Goal: Information Seeking & Learning: Learn about a topic

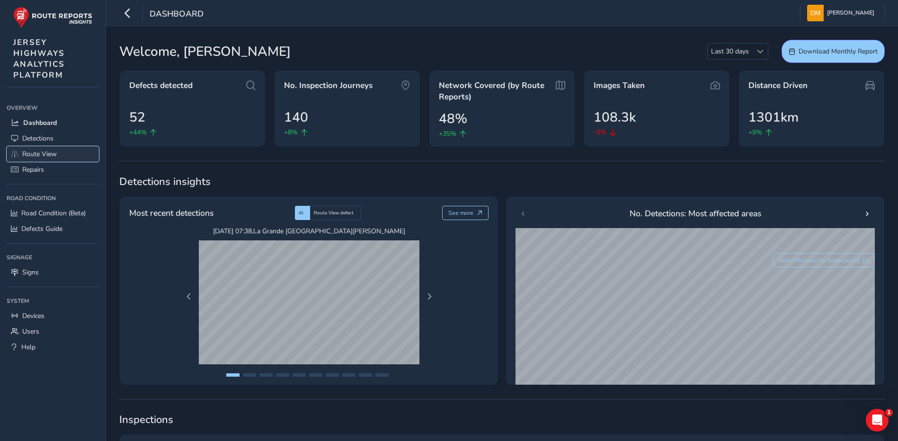
click at [47, 153] on span "Route View" at bounding box center [39, 154] width 35 height 9
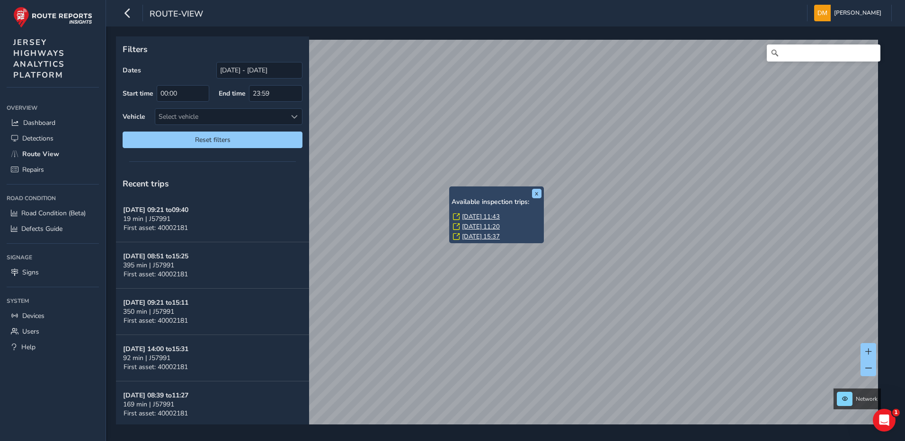
click at [471, 216] on link "[DATE] 11:43" at bounding box center [481, 217] width 38 height 9
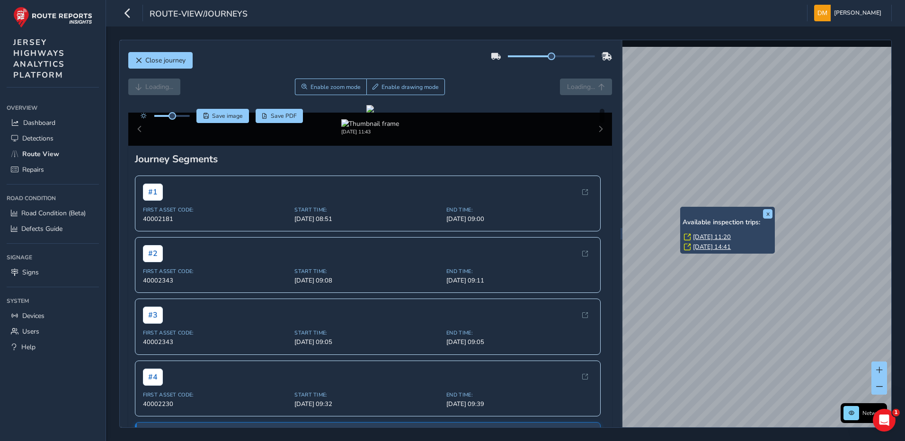
click at [682, 208] on div "x Available inspection trips: [DATE] 11:20 [DATE] 14:41" at bounding box center [727, 230] width 95 height 47
click at [707, 235] on link "[DATE] 11:20" at bounding box center [712, 237] width 38 height 9
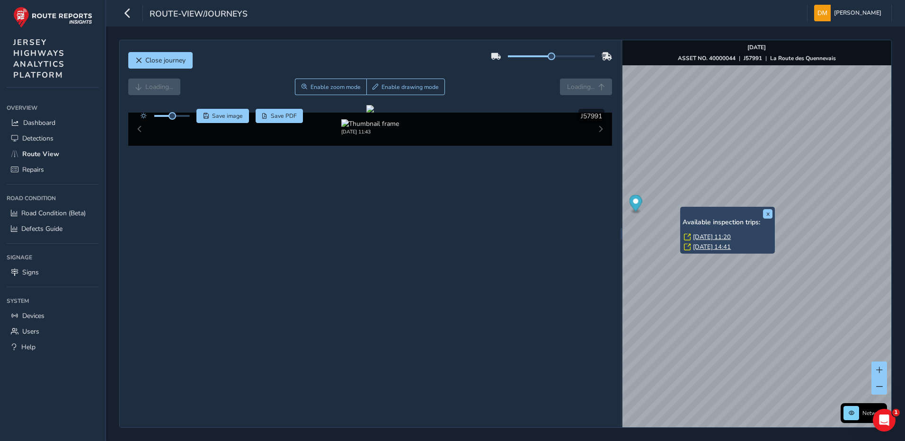
click at [706, 235] on link "[DATE] 11:20" at bounding box center [712, 237] width 38 height 9
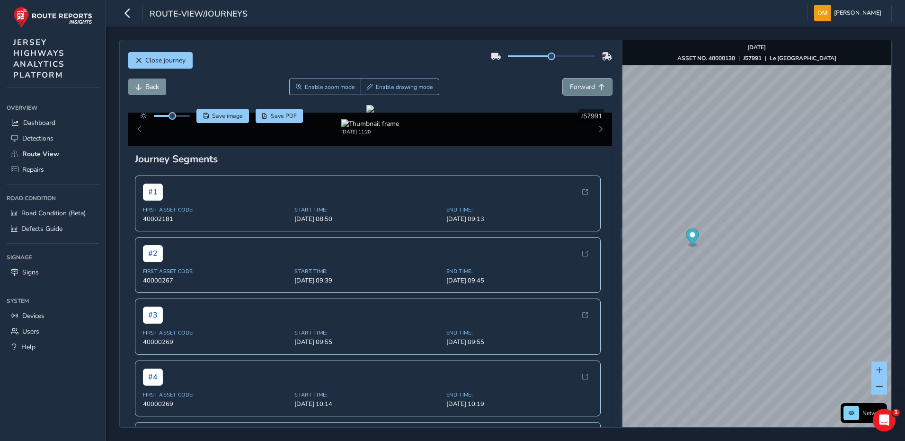
click at [582, 83] on span "Forward" at bounding box center [582, 86] width 25 height 9
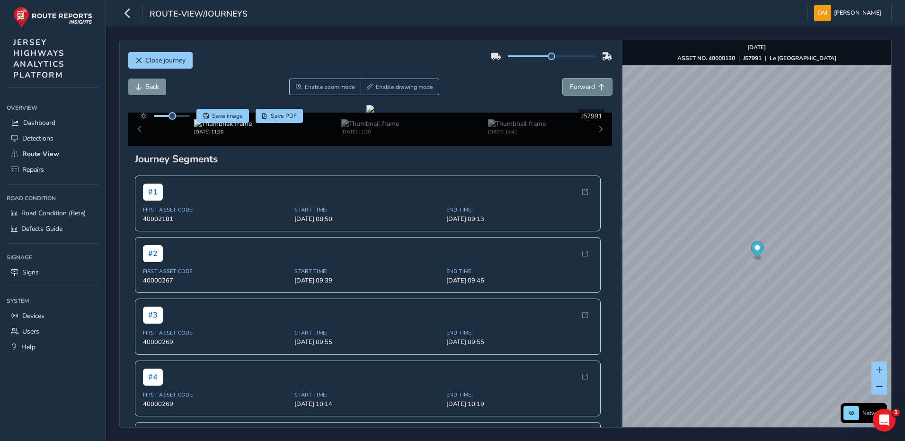
click at [582, 83] on span "Forward" at bounding box center [582, 86] width 25 height 9
click at [155, 83] on span "Back" at bounding box center [152, 86] width 14 height 9
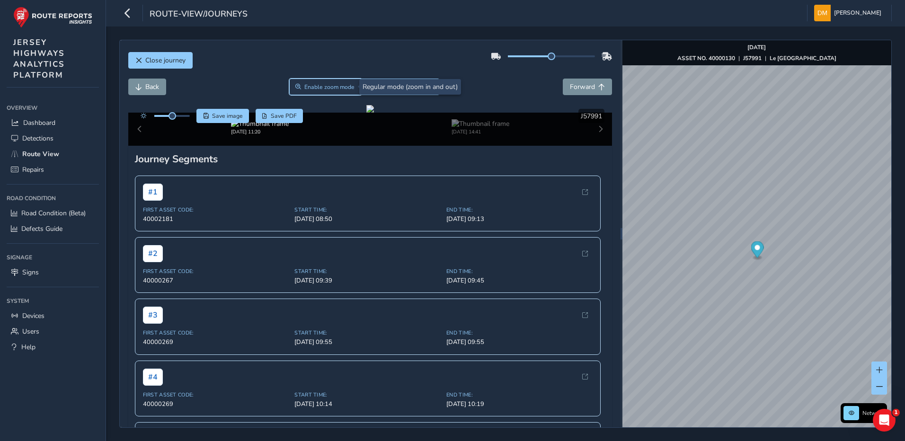
click at [320, 87] on span "Enable zoom mode" at bounding box center [329, 87] width 50 height 8
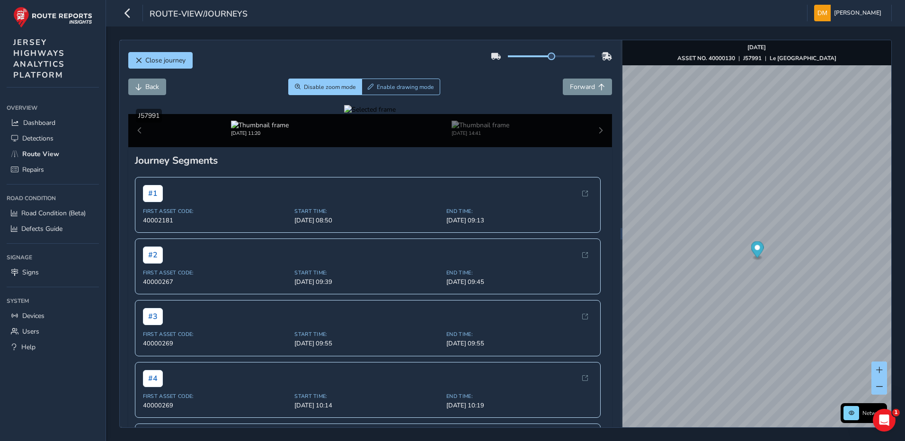
click at [396, 114] on div at bounding box center [370, 109] width 52 height 9
click at [293, 276] on img at bounding box center [718, 170] width 1363 height 767
click at [157, 90] on span "Back" at bounding box center [152, 86] width 14 height 9
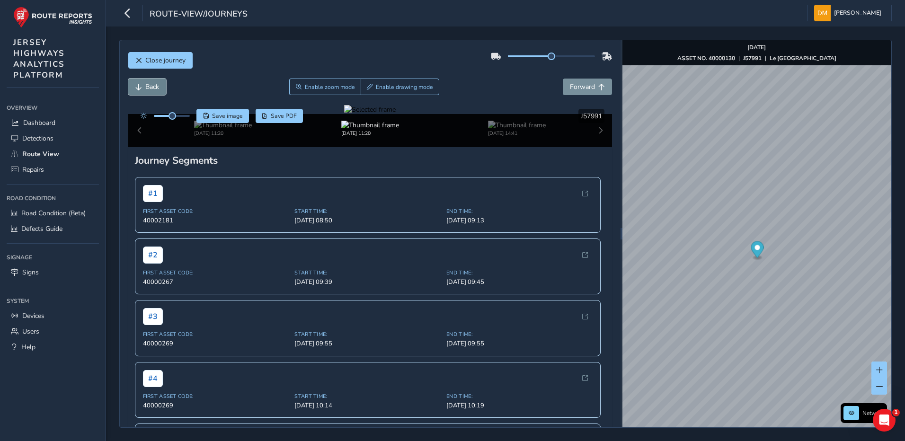
click at [157, 90] on span "Back" at bounding box center [152, 86] width 14 height 9
click at [396, 114] on div at bounding box center [370, 109] width 52 height 9
click at [282, 283] on img at bounding box center [739, 157] width 1363 height 767
click at [142, 83] on button "Back" at bounding box center [147, 87] width 38 height 17
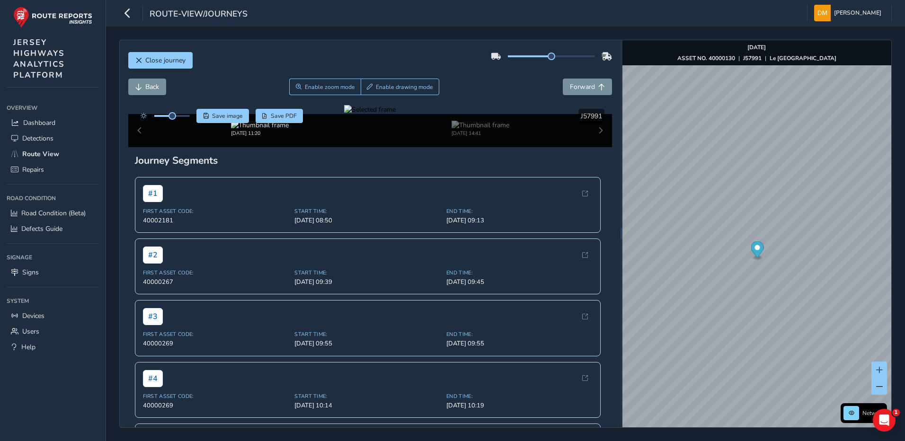
click at [396, 114] on div at bounding box center [370, 109] width 52 height 9
click at [439, 281] on img at bounding box center [448, 161] width 1363 height 767
click at [570, 87] on span "Forward" at bounding box center [582, 86] width 25 height 9
click at [396, 114] on div at bounding box center [370, 109] width 52 height 9
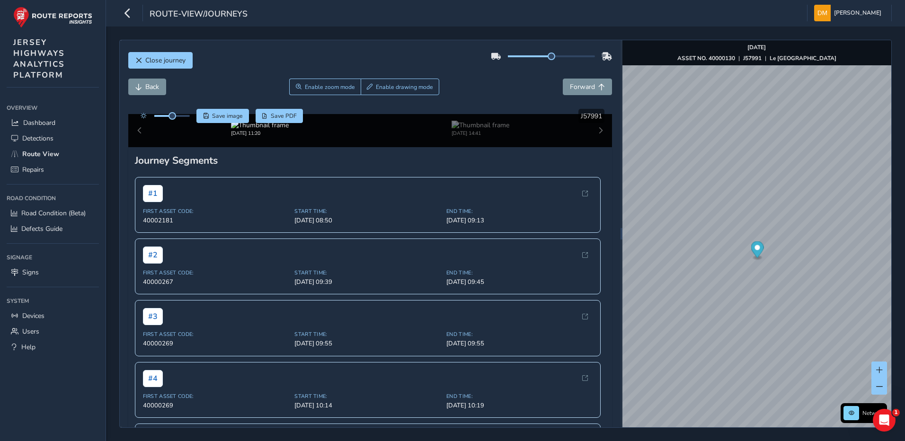
click at [433, 276] on img at bounding box center [458, 170] width 1363 height 767
click at [396, 114] on div at bounding box center [370, 109] width 52 height 9
click at [488, 281] on img at bounding box center [355, 161] width 1363 height 767
click at [137, 84] on span "Back" at bounding box center [138, 87] width 7 height 7
click at [156, 83] on span "Back" at bounding box center [152, 86] width 14 height 9
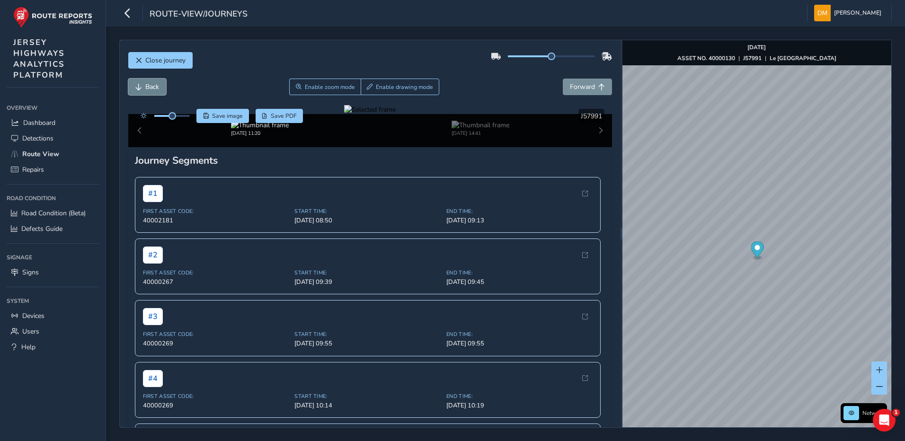
click at [156, 83] on span "Back" at bounding box center [152, 86] width 14 height 9
click at [582, 92] on button "Forward" at bounding box center [587, 87] width 49 height 17
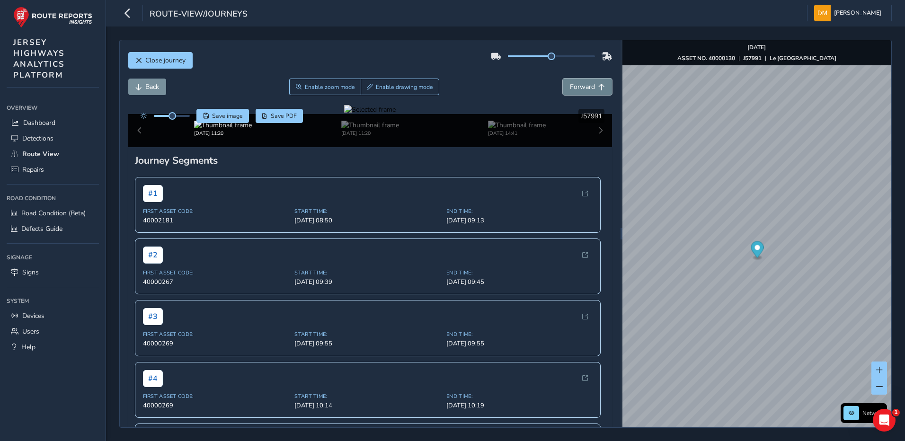
click at [582, 92] on button "Forward" at bounding box center [587, 87] width 49 height 17
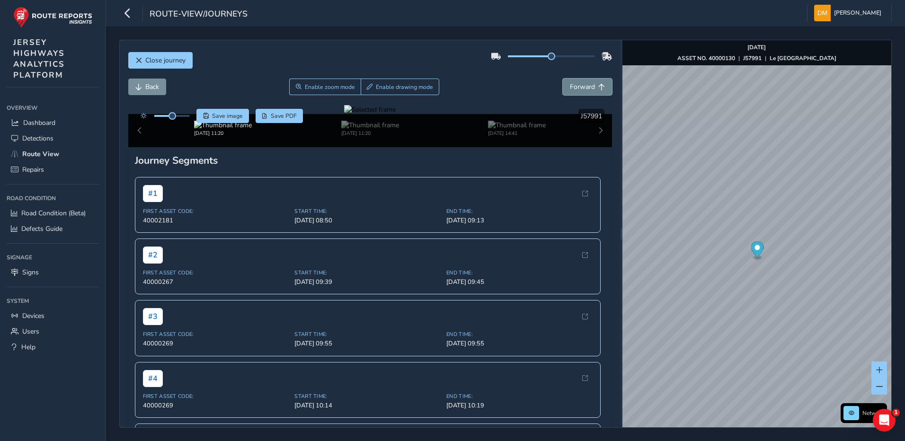
click at [582, 92] on button "Forward" at bounding box center [587, 87] width 49 height 17
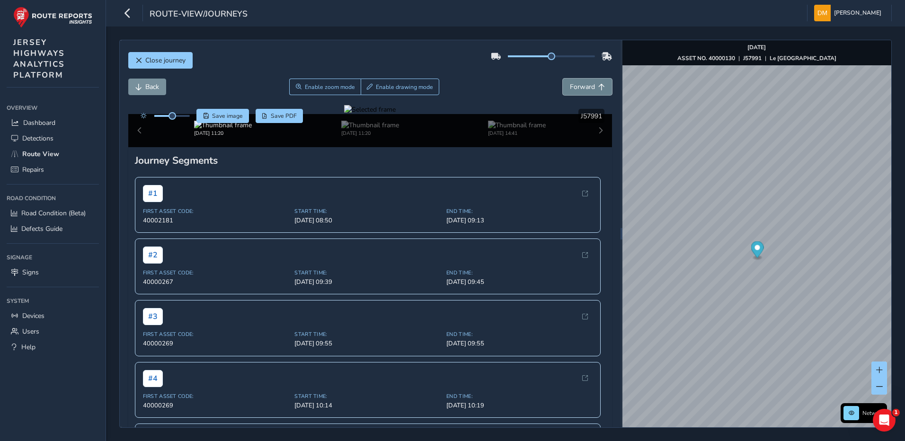
click at [582, 92] on button "Forward" at bounding box center [587, 87] width 49 height 17
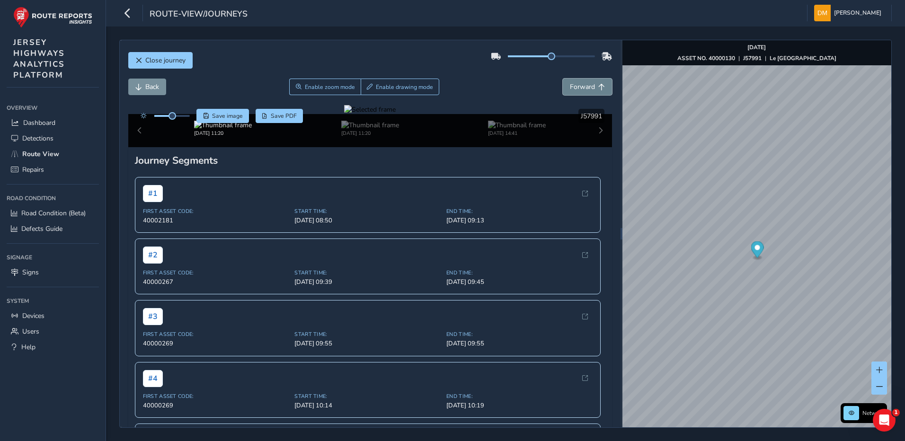
click at [582, 92] on button "Forward" at bounding box center [587, 87] width 49 height 17
click at [570, 87] on span "Forward" at bounding box center [582, 86] width 25 height 9
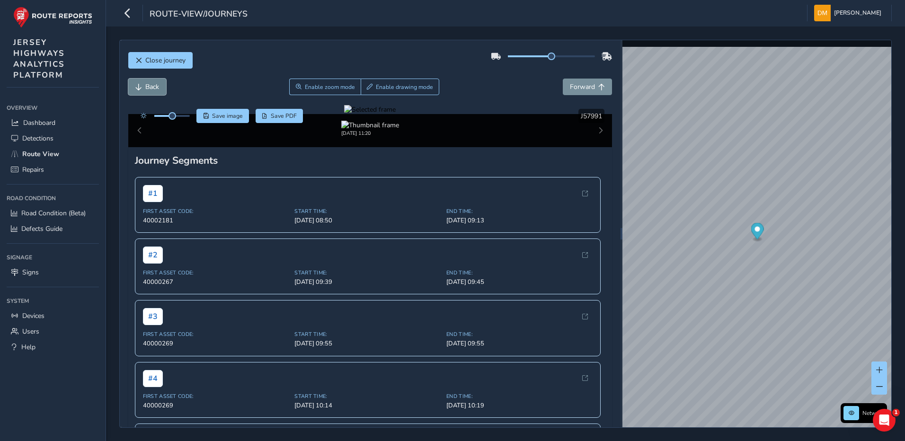
click at [147, 85] on span "Back" at bounding box center [152, 86] width 14 height 9
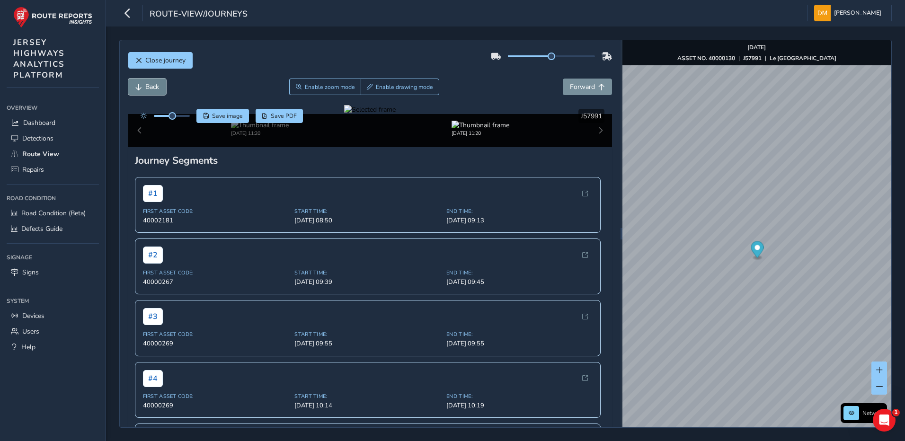
click at [147, 85] on span "Back" at bounding box center [152, 86] width 14 height 9
click at [582, 87] on span "Forward" at bounding box center [582, 86] width 25 height 9
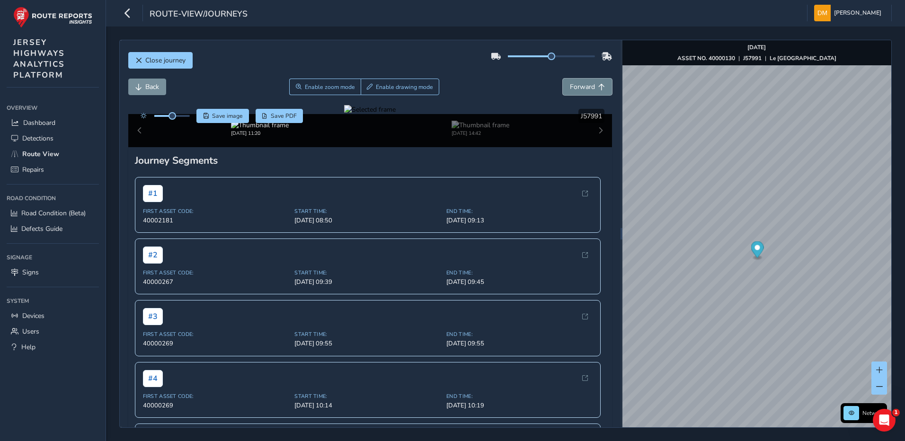
click at [578, 88] on span "Forward" at bounding box center [582, 86] width 25 height 9
click at [156, 87] on span "Back" at bounding box center [152, 86] width 14 height 9
click at [316, 84] on span "Enable zoom mode" at bounding box center [329, 87] width 50 height 8
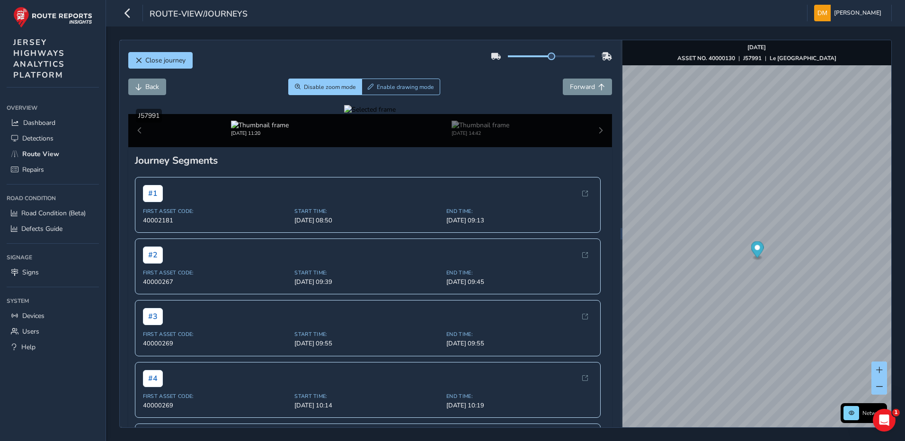
click at [344, 114] on div at bounding box center [370, 109] width 52 height 9
click at [301, 273] on img at bounding box center [705, 176] width 1363 height 767
click at [570, 87] on span "Forward" at bounding box center [582, 86] width 25 height 9
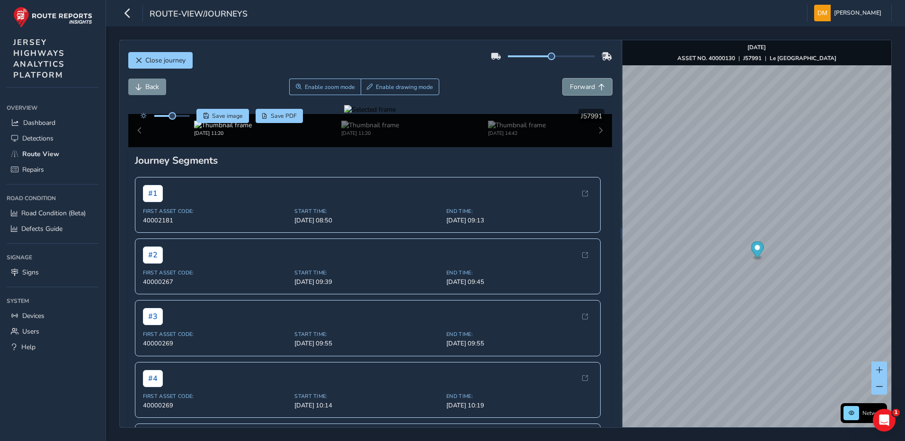
click at [570, 87] on span "Forward" at bounding box center [582, 86] width 25 height 9
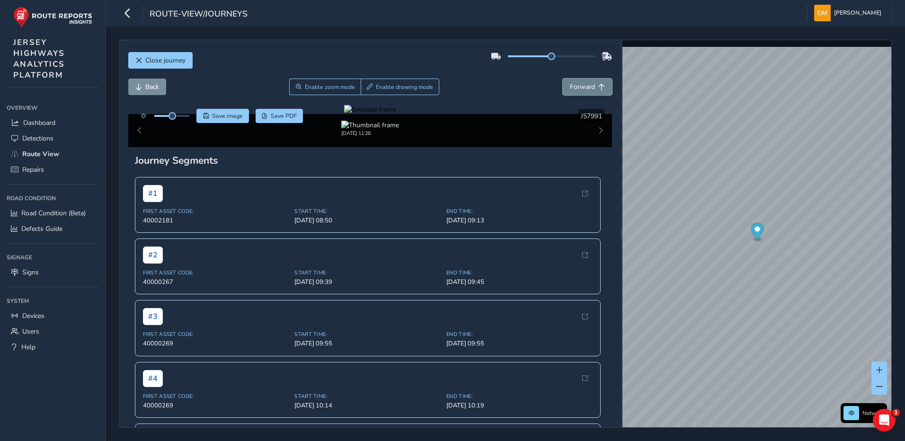
click at [570, 87] on span "Forward" at bounding box center [582, 86] width 25 height 9
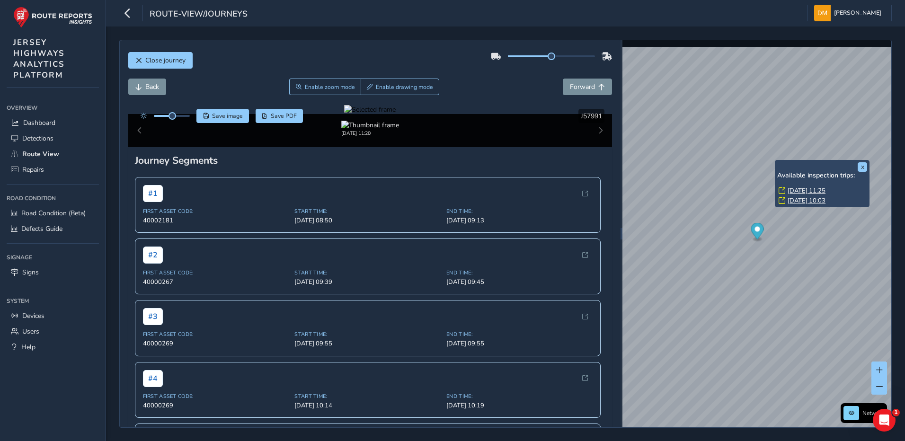
click at [798, 188] on link "[DATE] 11:25" at bounding box center [807, 190] width 38 height 9
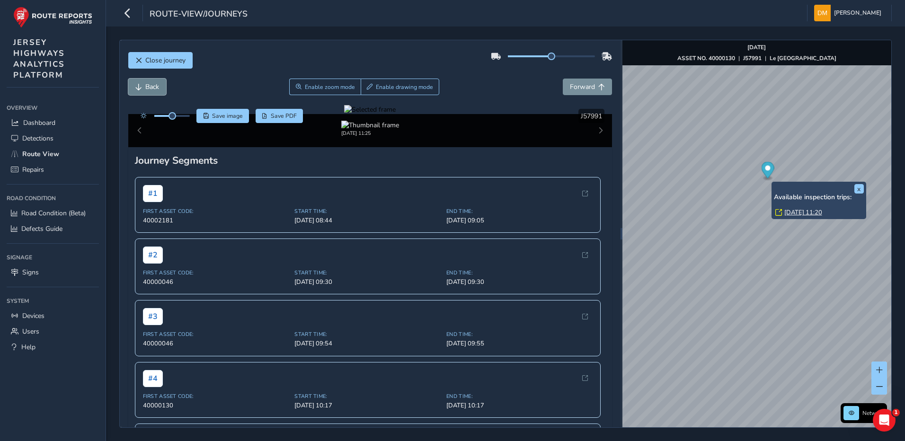
click at [157, 90] on span "Back" at bounding box center [152, 86] width 14 height 9
click at [155, 88] on span "Back" at bounding box center [152, 86] width 14 height 9
click at [588, 83] on button "Forward" at bounding box center [587, 87] width 49 height 17
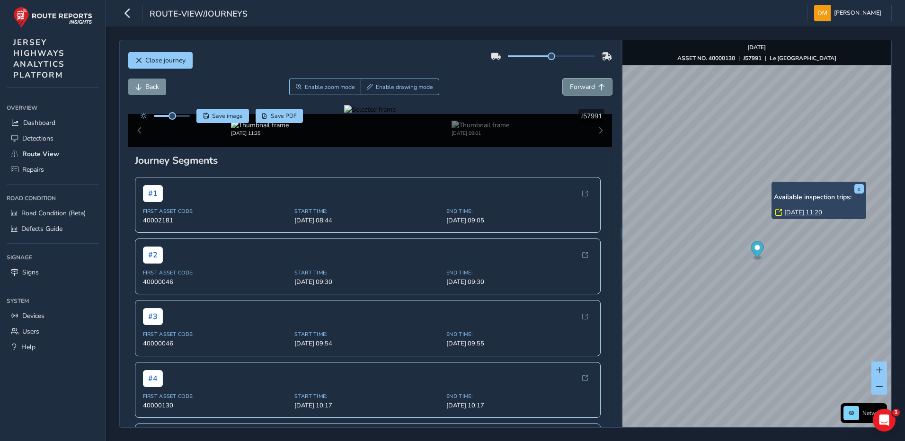
click at [587, 84] on span "Forward" at bounding box center [582, 86] width 25 height 9
click at [147, 88] on span "Back" at bounding box center [152, 86] width 14 height 9
click at [576, 89] on span "Forward" at bounding box center [582, 86] width 25 height 9
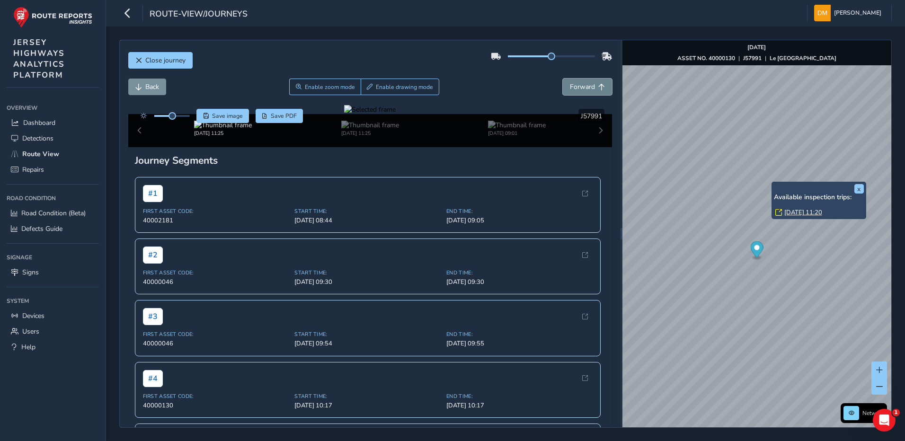
click at [576, 89] on span "Forward" at bounding box center [582, 86] width 25 height 9
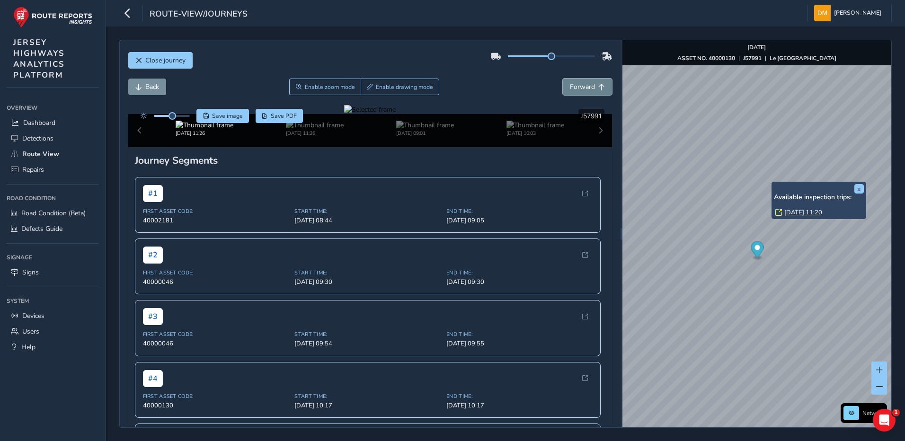
click at [576, 89] on span "Forward" at bounding box center [582, 86] width 25 height 9
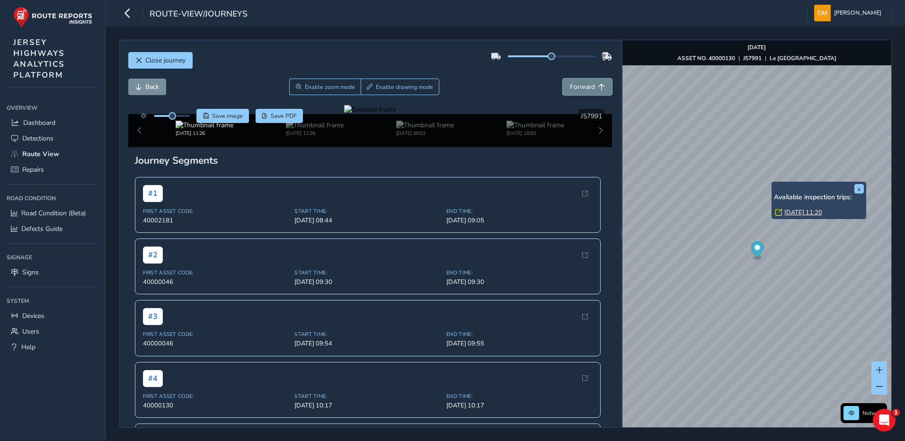
click at [576, 89] on span "Forward" at bounding box center [582, 86] width 25 height 9
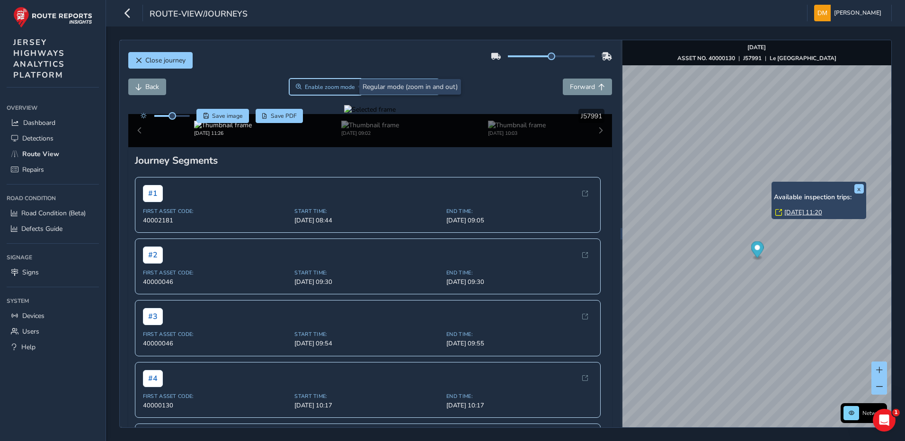
click at [326, 87] on span "Enable zoom mode" at bounding box center [330, 87] width 50 height 8
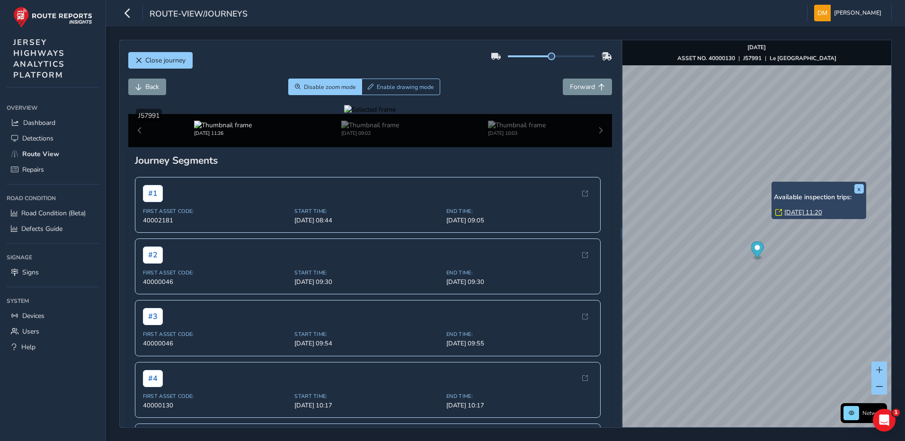
click at [366, 114] on div at bounding box center [370, 109] width 52 height 9
click at [361, 246] on img at bounding box center [592, 226] width 1363 height 767
click at [356, 114] on div at bounding box center [370, 109] width 52 height 9
click at [306, 80] on button "Disable zoom mode" at bounding box center [324, 87] width 73 height 17
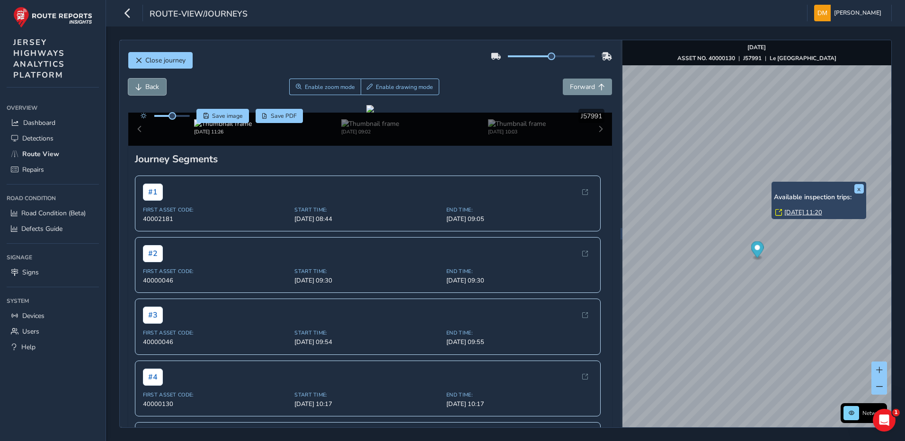
click at [160, 92] on button "Back" at bounding box center [147, 87] width 38 height 17
click at [584, 87] on span "Forward" at bounding box center [582, 86] width 25 height 9
click at [158, 82] on span "Back" at bounding box center [152, 86] width 14 height 9
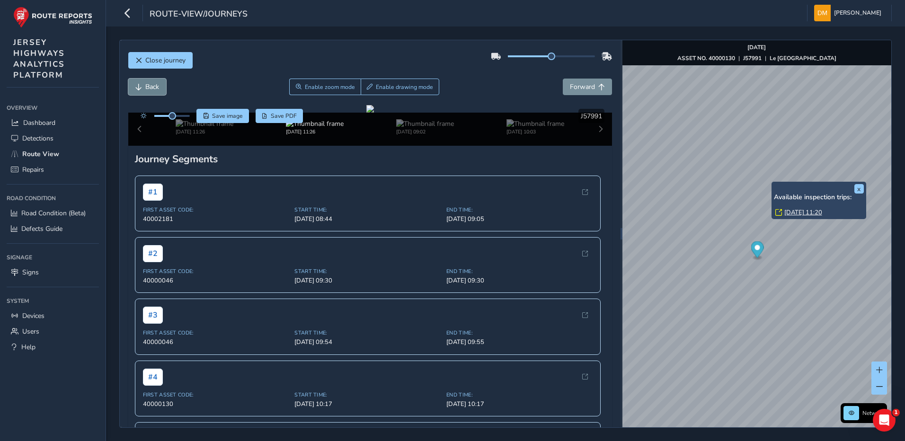
click at [158, 82] on span "Back" at bounding box center [152, 86] width 14 height 9
click at [144, 87] on button "Back" at bounding box center [147, 87] width 38 height 17
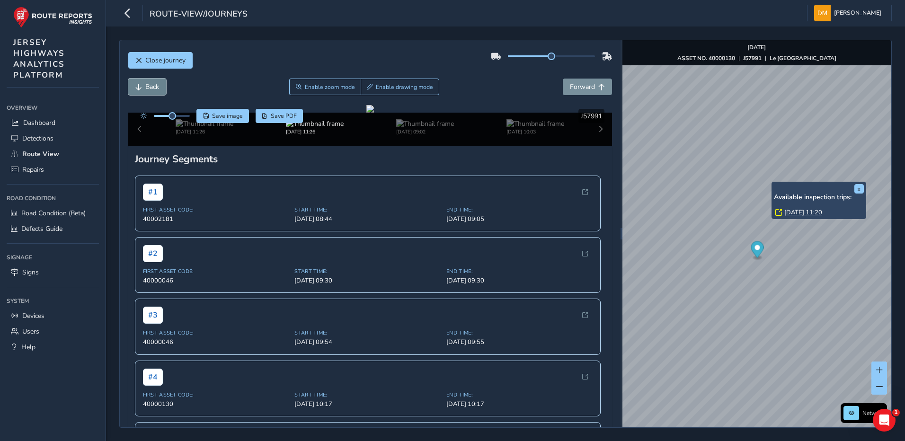
click at [144, 87] on button "Back" at bounding box center [147, 87] width 38 height 17
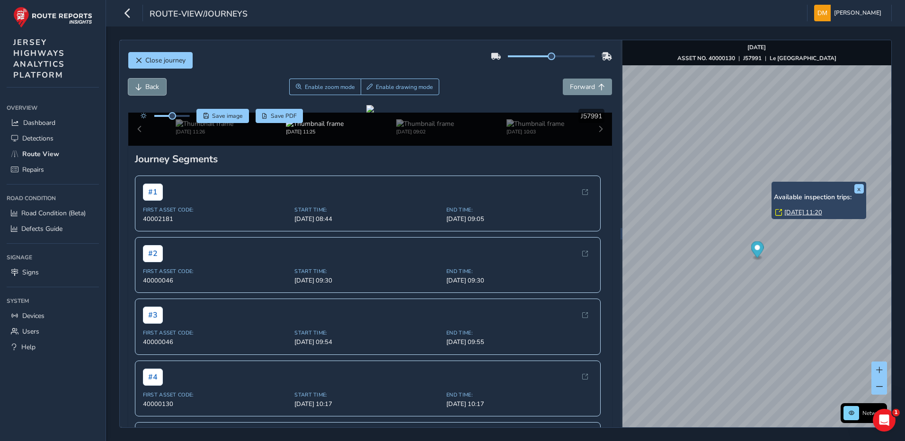
click at [144, 87] on button "Back" at bounding box center [147, 87] width 38 height 17
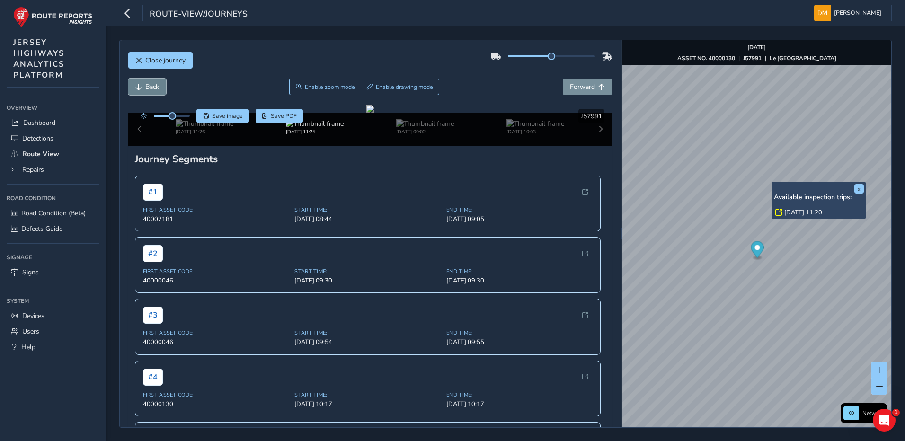
click at [144, 87] on button "Back" at bounding box center [147, 87] width 38 height 17
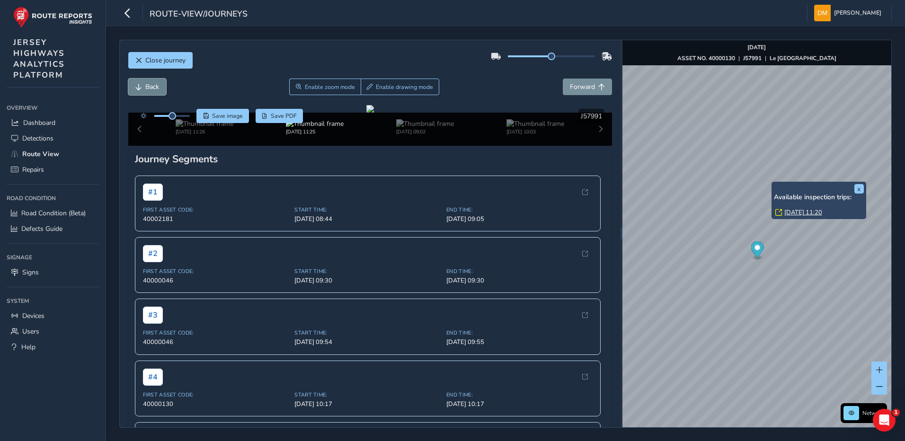
click at [144, 87] on button "Back" at bounding box center [147, 87] width 38 height 17
click at [166, 89] on button "Back" at bounding box center [147, 87] width 38 height 17
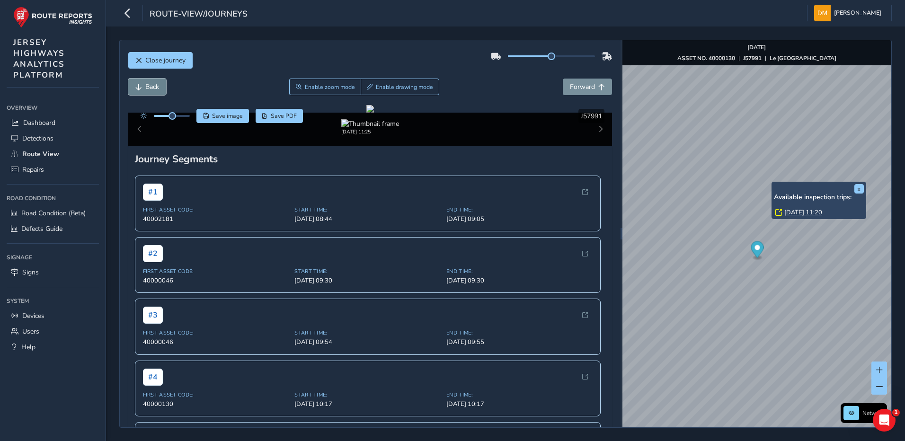
click at [166, 89] on button "Back" at bounding box center [147, 87] width 38 height 17
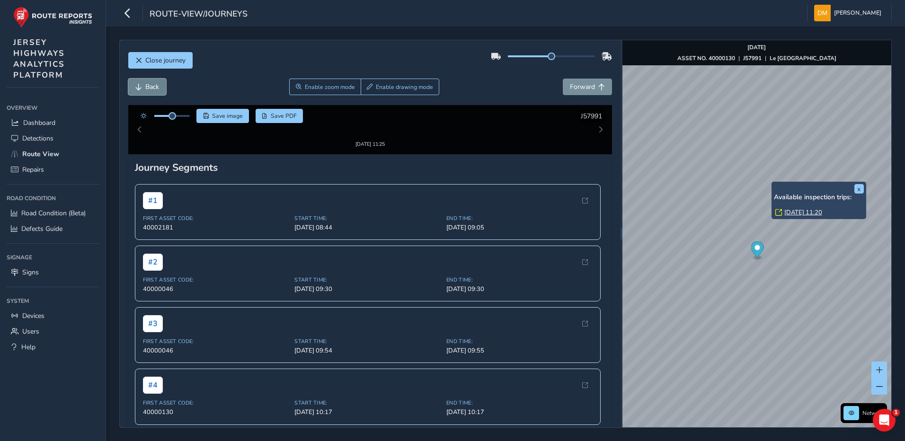
click at [166, 89] on button "Back" at bounding box center [147, 87] width 38 height 17
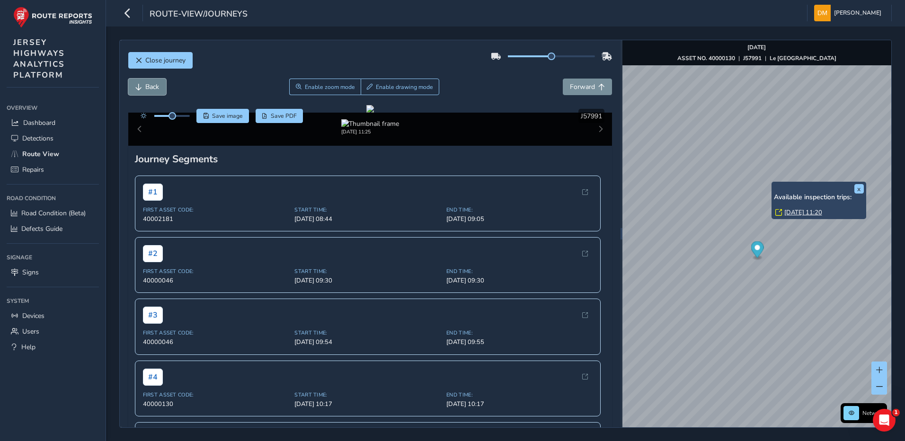
click at [166, 89] on button "Back" at bounding box center [147, 87] width 38 height 17
click at [586, 87] on span "Forward" at bounding box center [582, 86] width 25 height 9
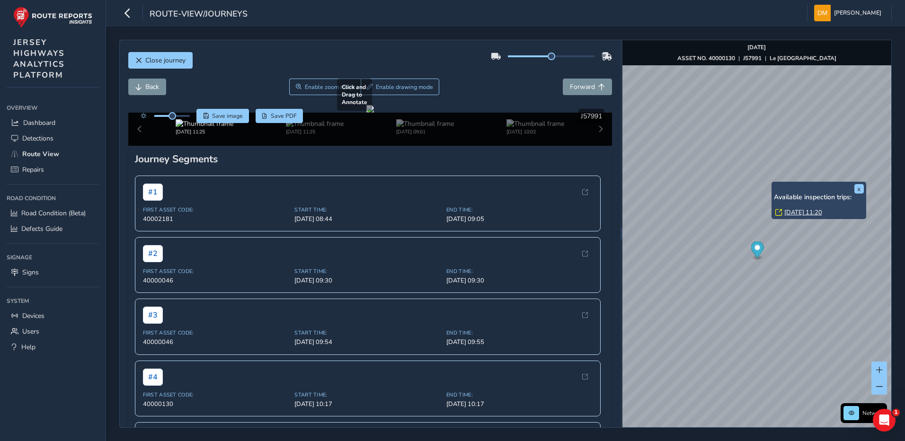
click at [374, 113] on div at bounding box center [370, 109] width 8 height 8
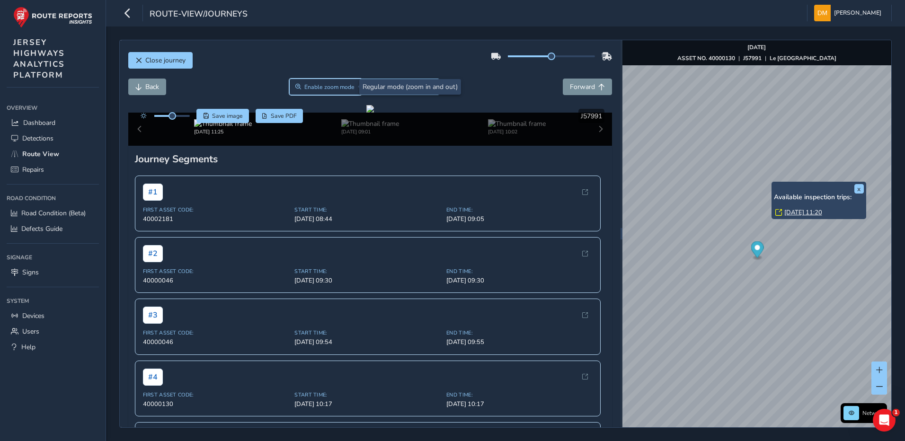
click at [316, 85] on span "Enable zoom mode" at bounding box center [329, 87] width 50 height 8
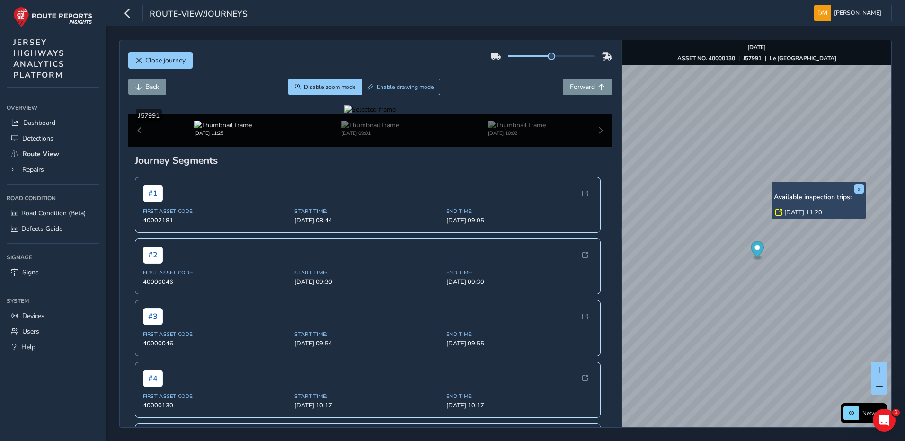
click at [396, 114] on div at bounding box center [370, 109] width 52 height 9
click at [435, 268] on img at bounding box center [455, 185] width 1363 height 767
click at [570, 88] on span "Forward" at bounding box center [582, 86] width 25 height 9
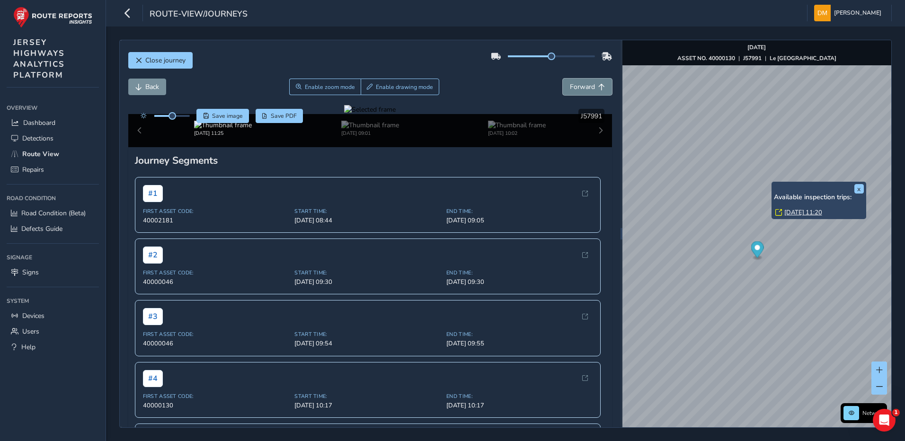
click at [570, 88] on span "Forward" at bounding box center [582, 86] width 25 height 9
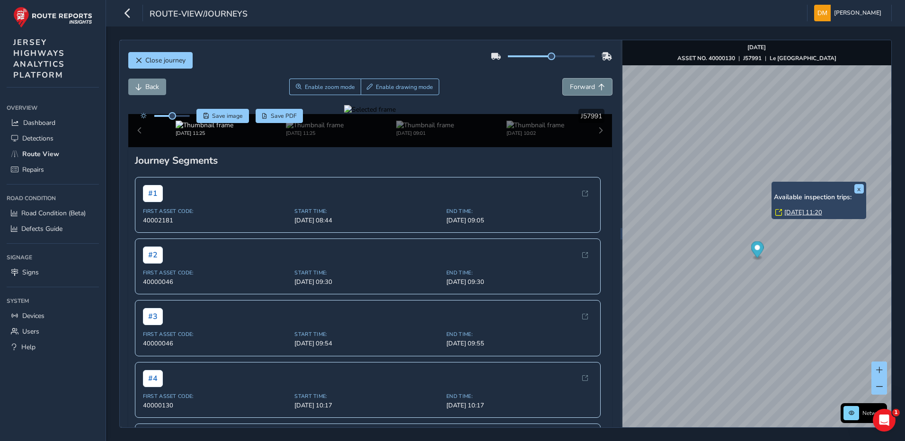
click at [570, 88] on span "Forward" at bounding box center [582, 86] width 25 height 9
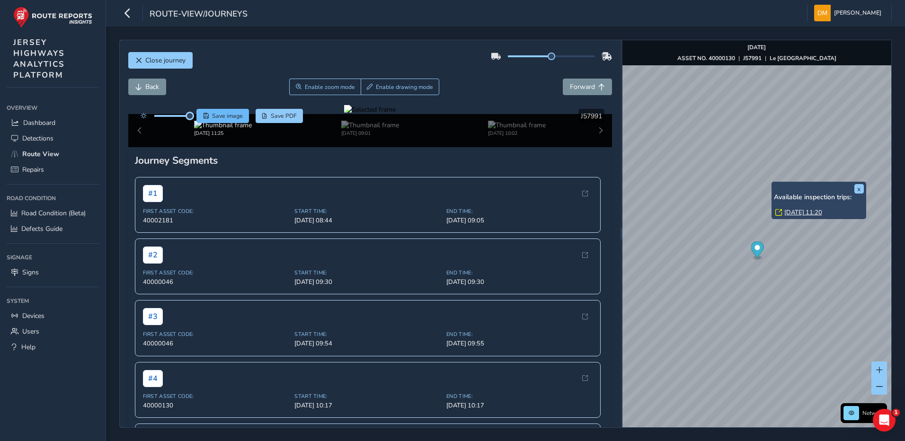
drag, startPoint x: 170, startPoint y: 115, endPoint x: 202, endPoint y: 118, distance: 31.4
click at [202, 118] on div "Save image Save PDF" at bounding box center [220, 116] width 168 height 14
click at [576, 90] on span "Forward" at bounding box center [582, 86] width 25 height 9
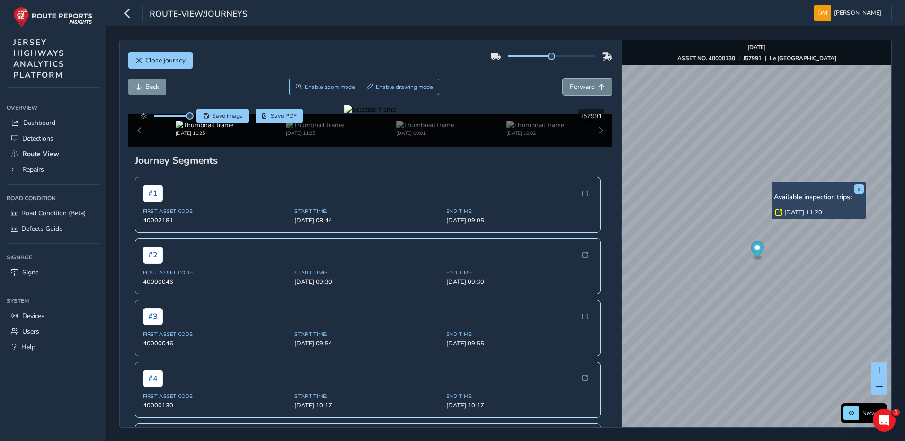
click at [576, 90] on span "Forward" at bounding box center [582, 86] width 25 height 9
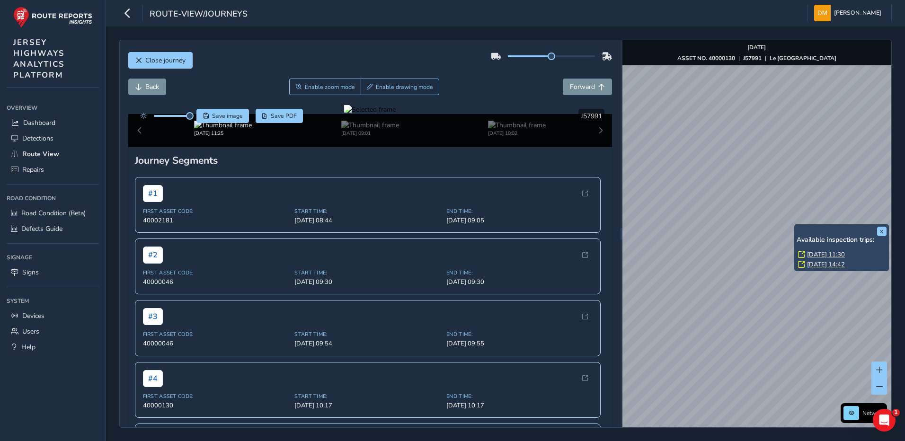
click at [808, 253] on link "[DATE] 11:30" at bounding box center [826, 254] width 38 height 9
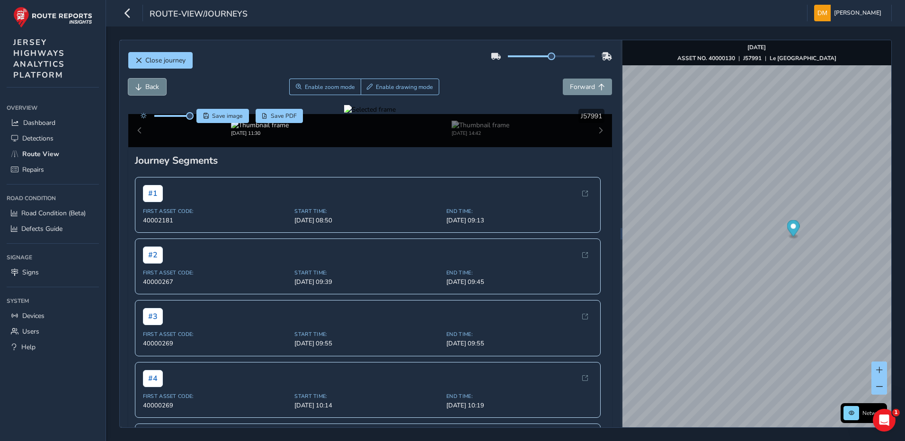
click at [151, 87] on span "Back" at bounding box center [152, 86] width 14 height 9
click at [572, 88] on span "Forward" at bounding box center [582, 86] width 25 height 9
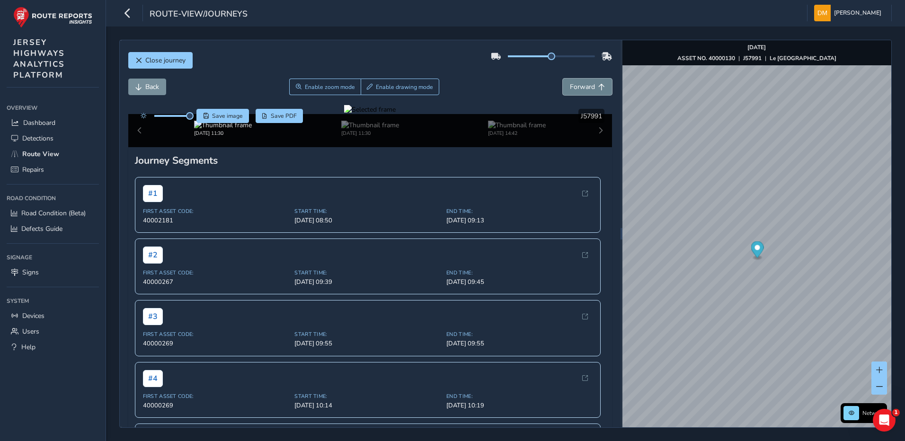
click at [572, 88] on span "Forward" at bounding box center [582, 86] width 25 height 9
click at [147, 85] on span "Back" at bounding box center [152, 86] width 14 height 9
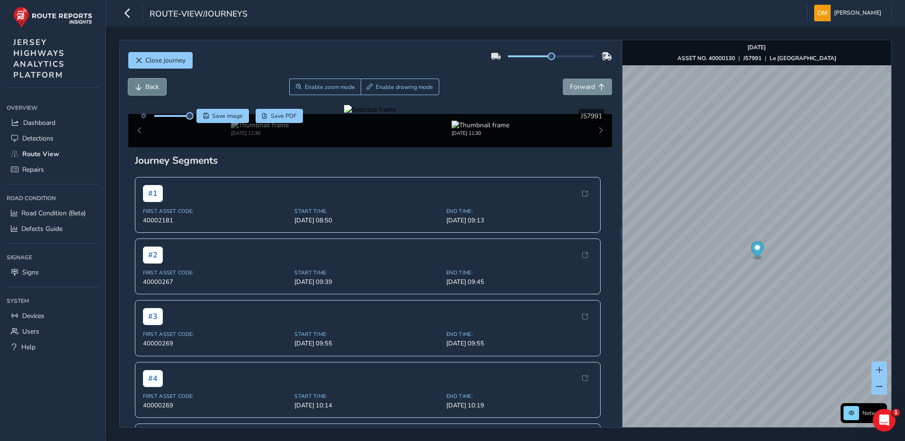
click at [147, 85] on span "Back" at bounding box center [152, 86] width 14 height 9
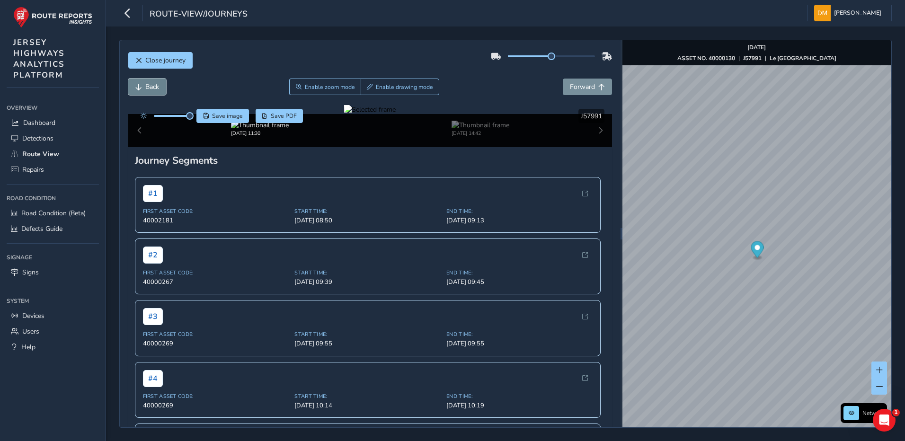
click at [152, 90] on span "Back" at bounding box center [152, 86] width 14 height 9
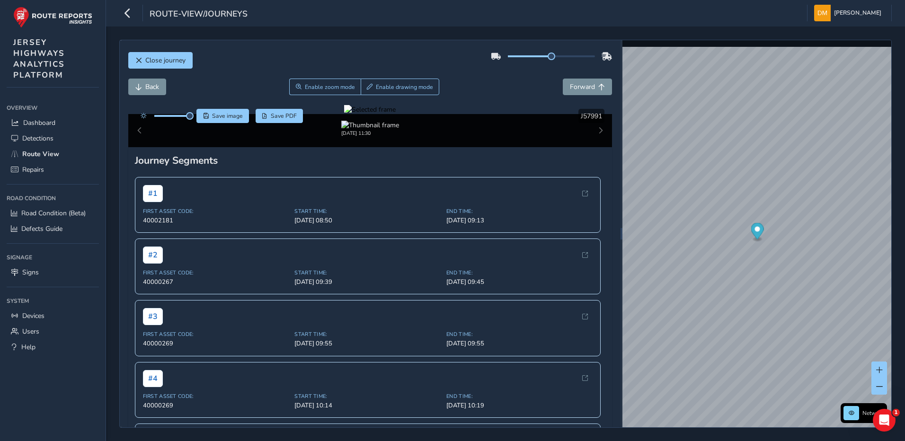
click at [344, 114] on div at bounding box center [370, 109] width 52 height 9
click at [281, 281] on img at bounding box center [742, 161] width 1363 height 767
click at [577, 85] on span "Forward" at bounding box center [582, 86] width 25 height 9
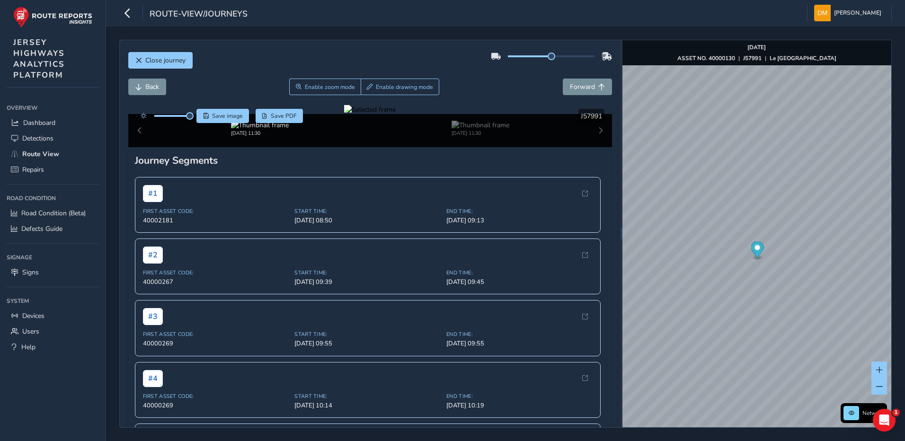
click at [344, 114] on div at bounding box center [370, 109] width 52 height 9
click at [312, 309] on img at bounding box center [683, 109] width 1363 height 767
click at [147, 84] on span "Back" at bounding box center [152, 86] width 14 height 9
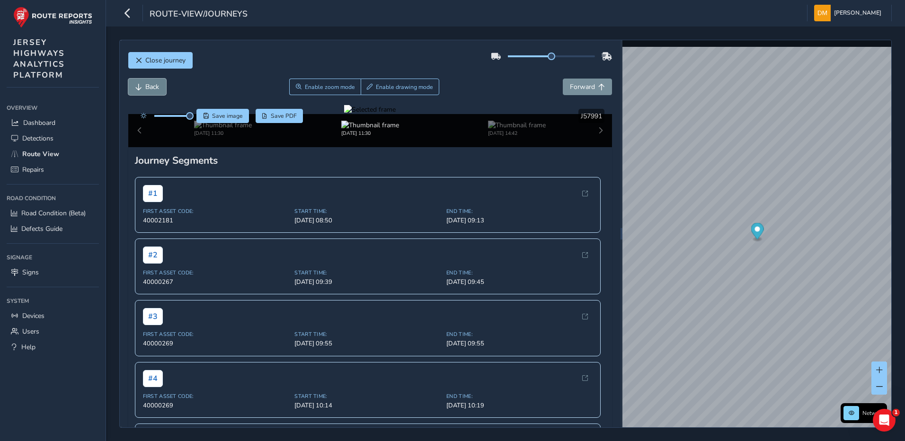
click at [147, 84] on span "Back" at bounding box center [152, 86] width 14 height 9
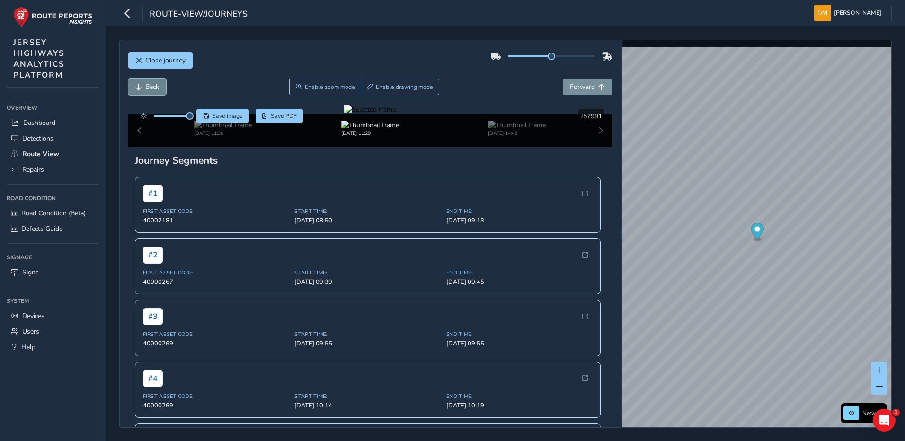
click at [147, 84] on span "Back" at bounding box center [152, 86] width 14 height 9
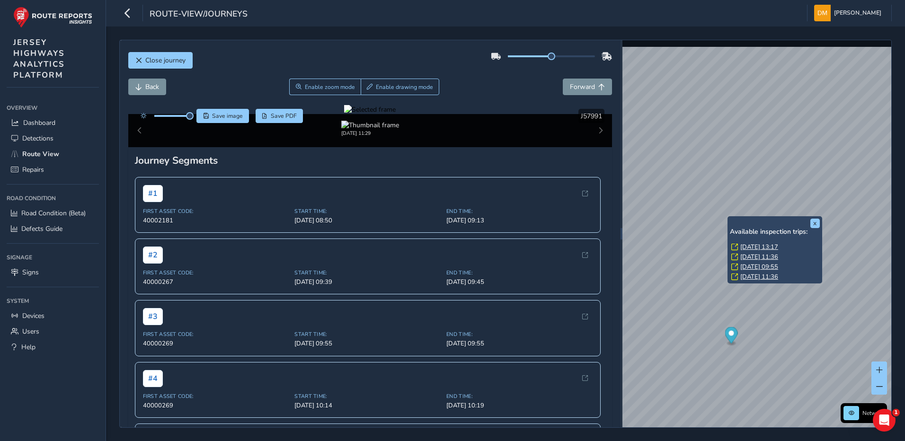
click at [729, 216] on div "x Available inspection trips: [DATE] 13:17 [DATE] 11:36 [DATE] 09:55 [DATE] 11:…" at bounding box center [775, 249] width 95 height 67
click at [764, 246] on link "[DATE] 13:17" at bounding box center [759, 247] width 38 height 9
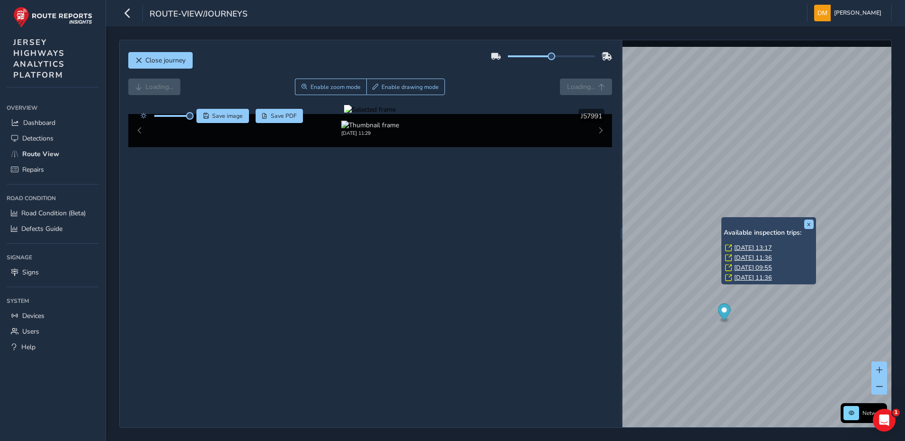
click at [740, 244] on link "[DATE] 13:17" at bounding box center [753, 248] width 38 height 9
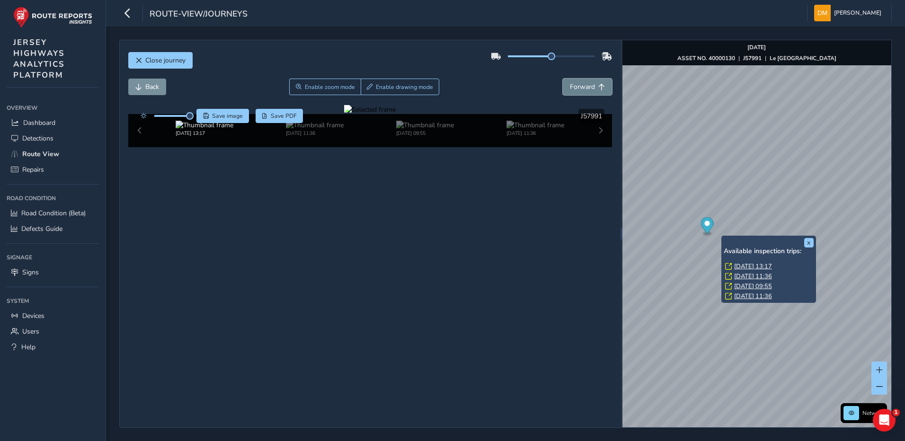
click at [581, 87] on span "Forward" at bounding box center [582, 86] width 25 height 9
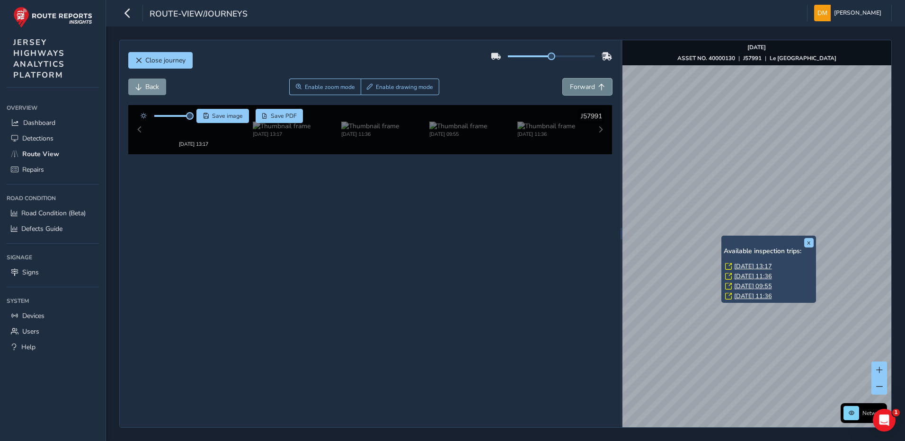
click at [581, 87] on span "Forward" at bounding box center [582, 86] width 25 height 9
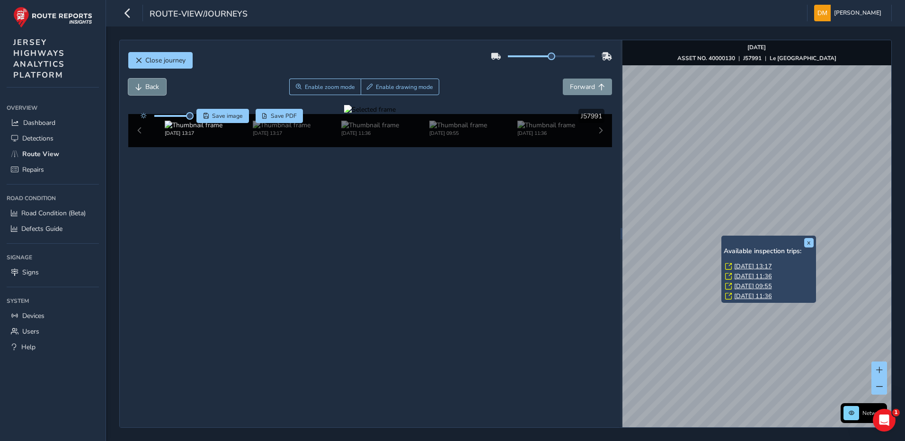
click at [166, 83] on button "Back" at bounding box center [147, 87] width 38 height 17
click at [156, 82] on button "Back" at bounding box center [147, 87] width 38 height 17
click at [232, 84] on div "Back Enable zoom mode Enable drawing mode Forward" at bounding box center [370, 87] width 484 height 17
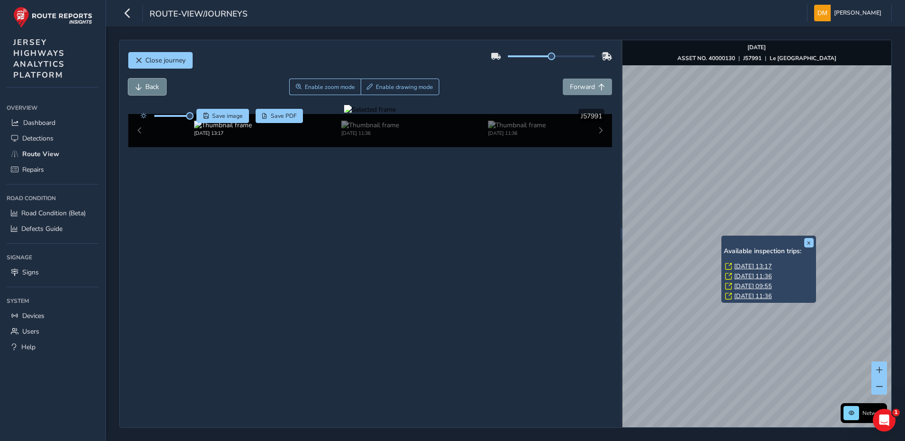
click at [142, 91] on button "Back" at bounding box center [147, 87] width 38 height 17
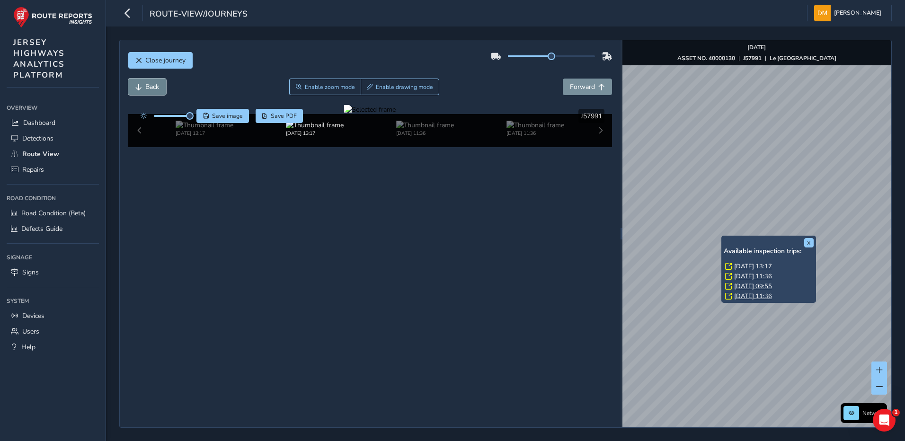
click at [142, 91] on button "Back" at bounding box center [147, 87] width 38 height 17
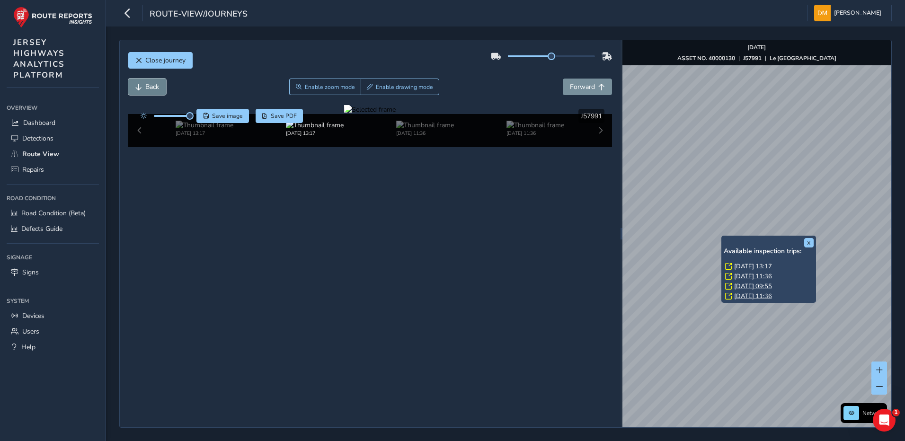
click at [142, 91] on button "Back" at bounding box center [147, 87] width 38 height 17
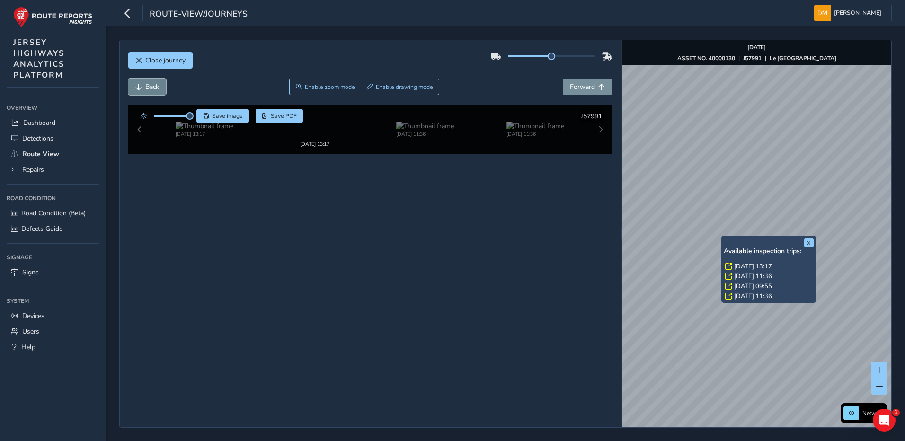
click at [142, 91] on button "Back" at bounding box center [147, 87] width 38 height 17
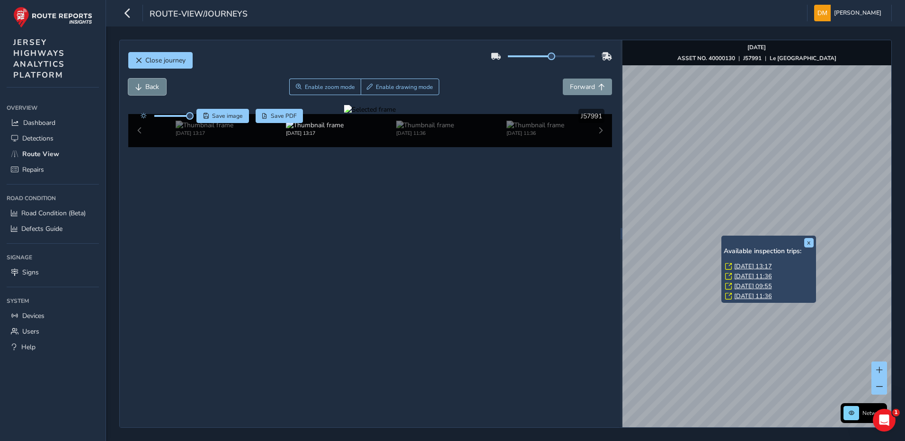
click at [142, 91] on button "Back" at bounding box center [147, 87] width 38 height 17
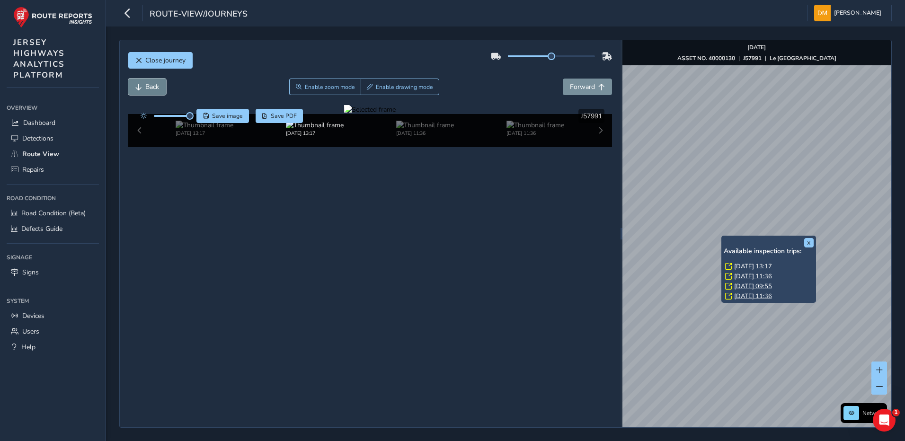
click at [142, 91] on button "Back" at bounding box center [147, 87] width 38 height 17
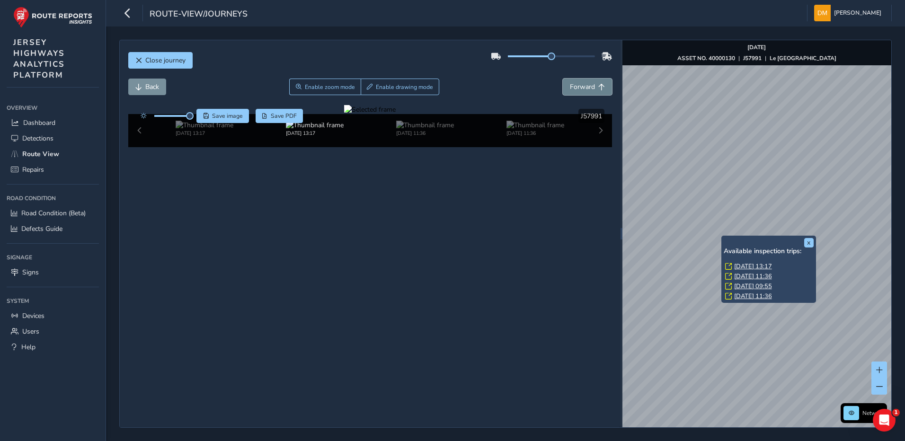
click at [574, 84] on span "Forward" at bounding box center [582, 86] width 25 height 9
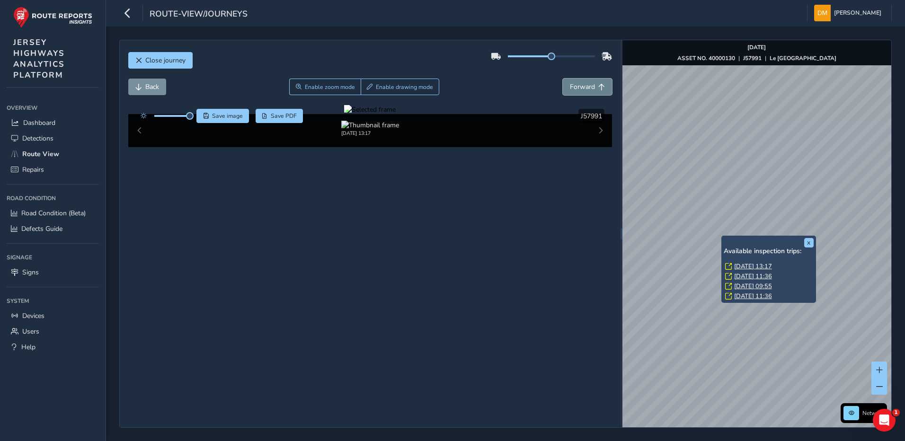
click at [574, 84] on span "Forward" at bounding box center [582, 86] width 25 height 9
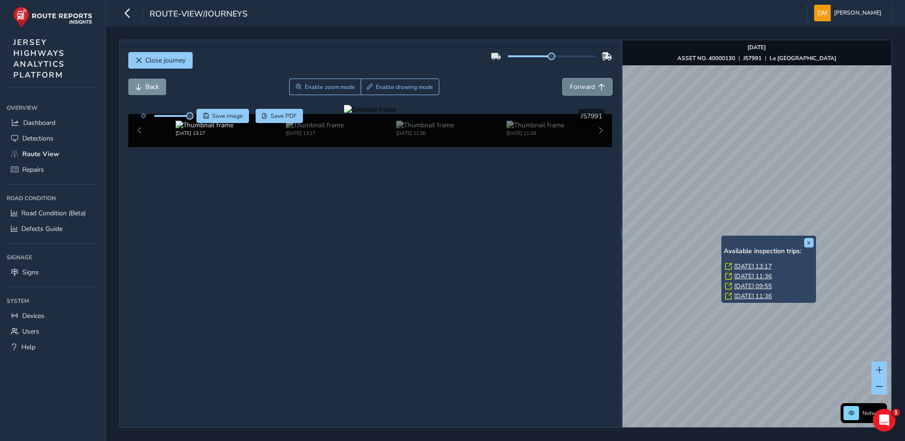
click at [574, 84] on span "Forward" at bounding box center [582, 86] width 25 height 9
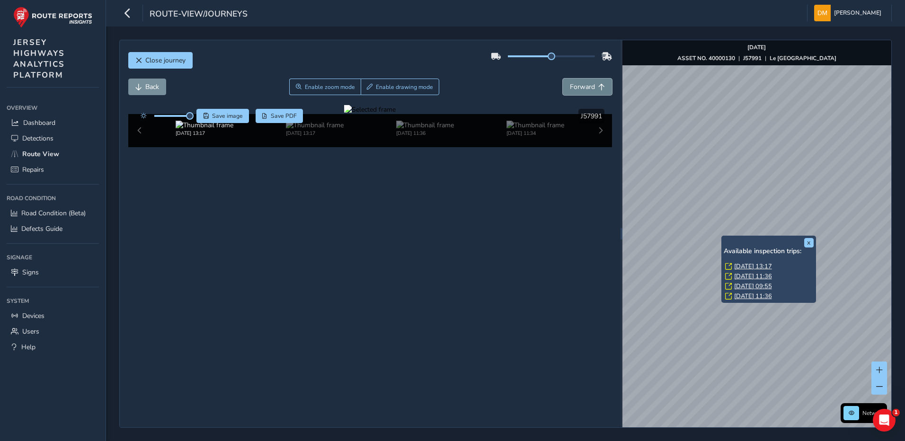
click at [574, 84] on span "Forward" at bounding box center [582, 86] width 25 height 9
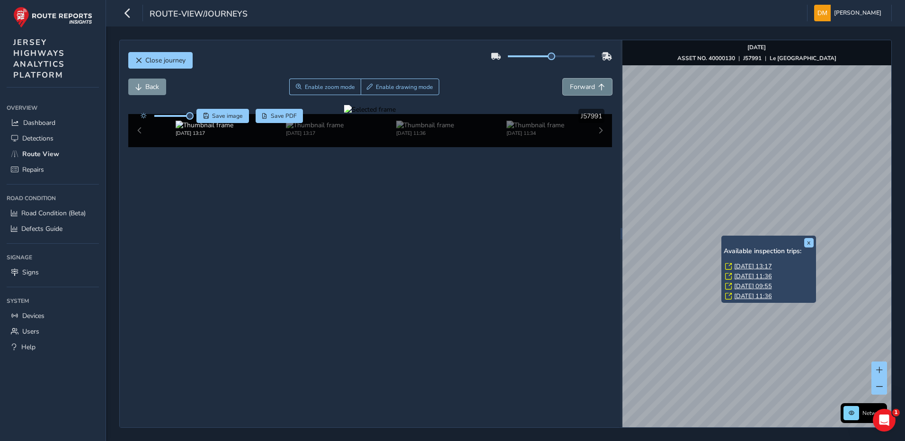
click at [574, 84] on span "Forward" at bounding box center [582, 86] width 25 height 9
click at [141, 82] on button "Back" at bounding box center [147, 87] width 38 height 17
click at [575, 87] on span "Forward" at bounding box center [582, 86] width 25 height 9
click at [811, 240] on button "x" at bounding box center [808, 242] width 9 height 9
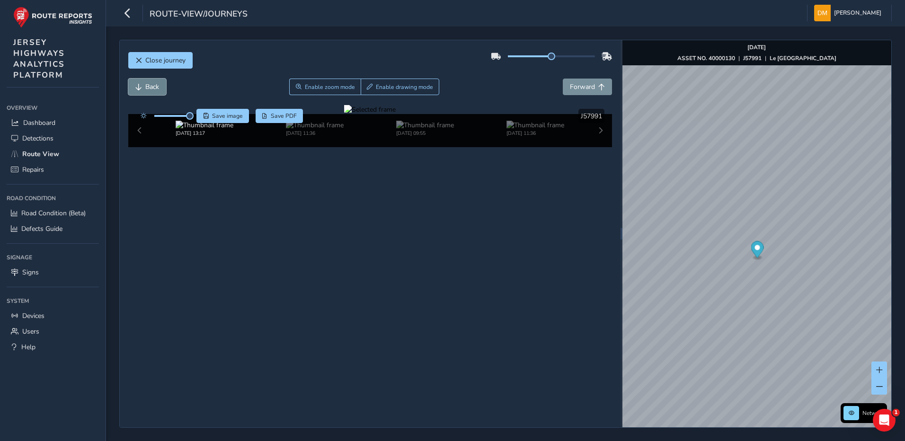
click at [141, 89] on span "Back" at bounding box center [138, 87] width 7 height 7
click at [142, 89] on span "Back" at bounding box center [138, 87] width 7 height 7
click at [396, 114] on div at bounding box center [370, 109] width 52 height 9
click at [453, 284] on img at bounding box center [421, 155] width 1363 height 767
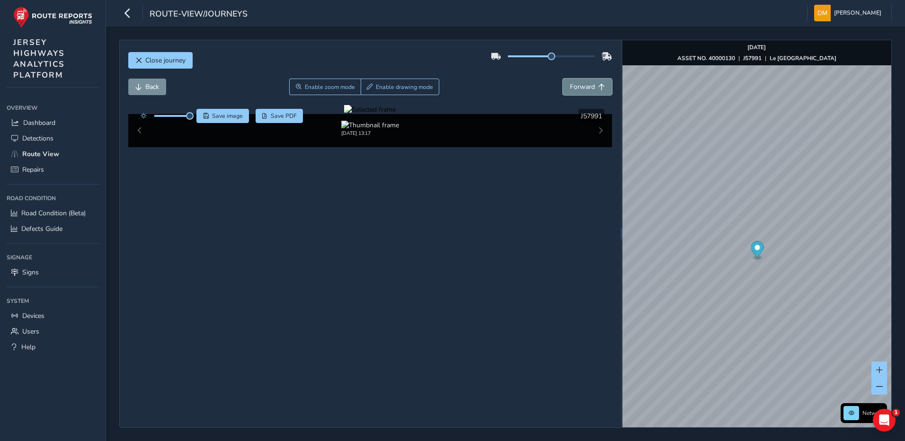
click at [574, 84] on span "Forward" at bounding box center [582, 86] width 25 height 9
click at [396, 114] on div at bounding box center [370, 109] width 52 height 9
click at [473, 306] on img at bounding box center [384, 115] width 1363 height 767
click at [148, 89] on span "Back" at bounding box center [152, 86] width 14 height 9
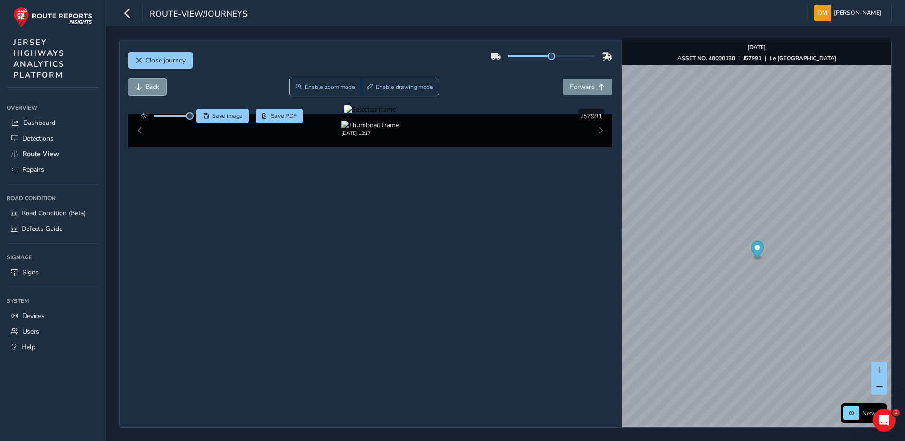
click at [396, 114] on div at bounding box center [370, 109] width 52 height 9
click at [457, 281] on img at bounding box center [412, 160] width 1363 height 767
click at [396, 114] on div at bounding box center [370, 109] width 52 height 9
click at [444, 278] on img at bounding box center [437, 166] width 1363 height 767
click at [585, 89] on span "Forward" at bounding box center [582, 86] width 25 height 9
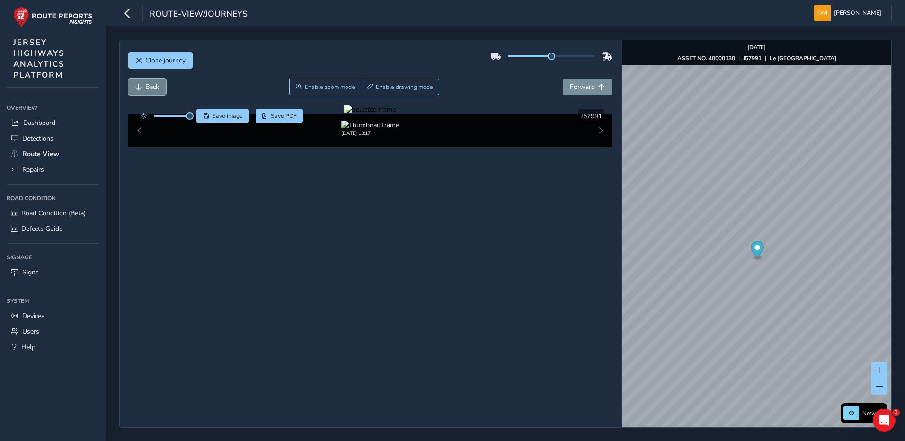
click at [159, 91] on span "Back" at bounding box center [152, 86] width 14 height 9
click at [141, 85] on span "Back" at bounding box center [138, 87] width 7 height 7
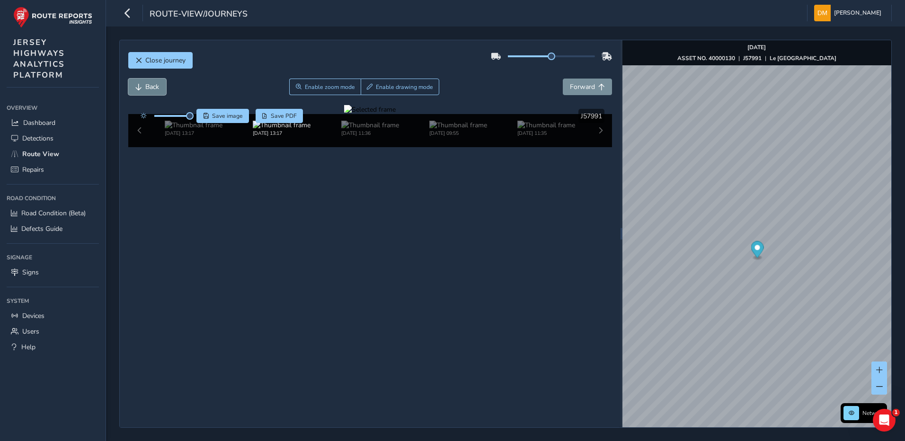
click at [141, 85] on span "Back" at bounding box center [138, 87] width 7 height 7
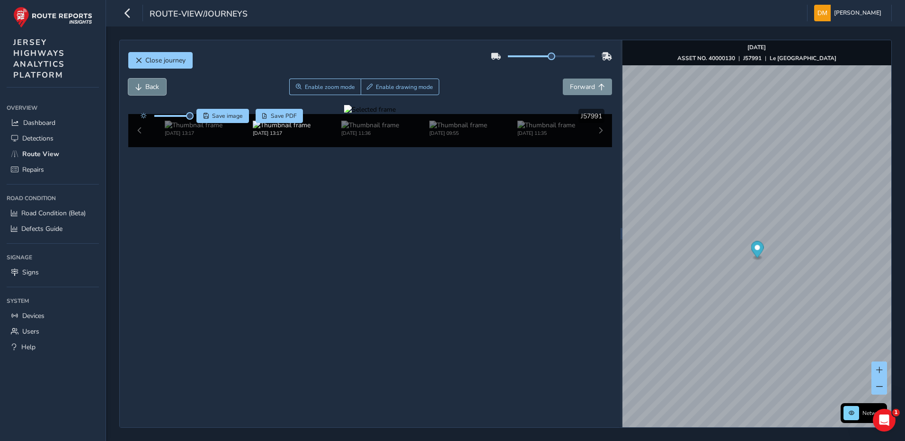
click at [141, 85] on span "Back" at bounding box center [138, 87] width 7 height 7
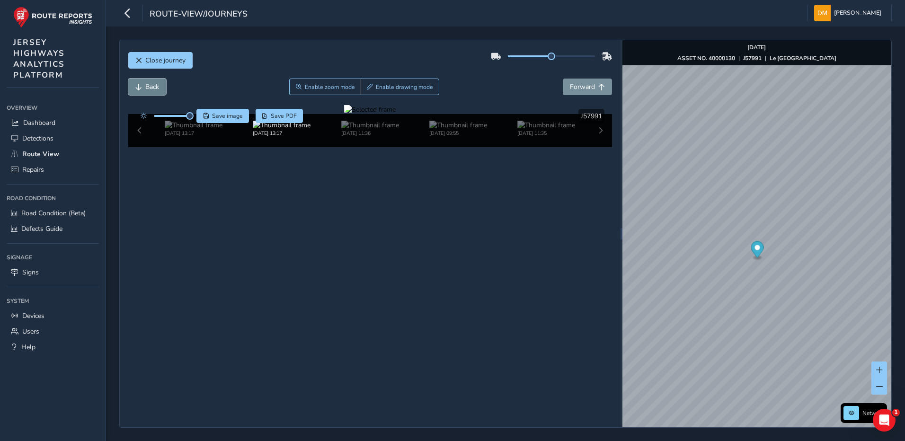
click at [141, 85] on span "Back" at bounding box center [138, 87] width 7 height 7
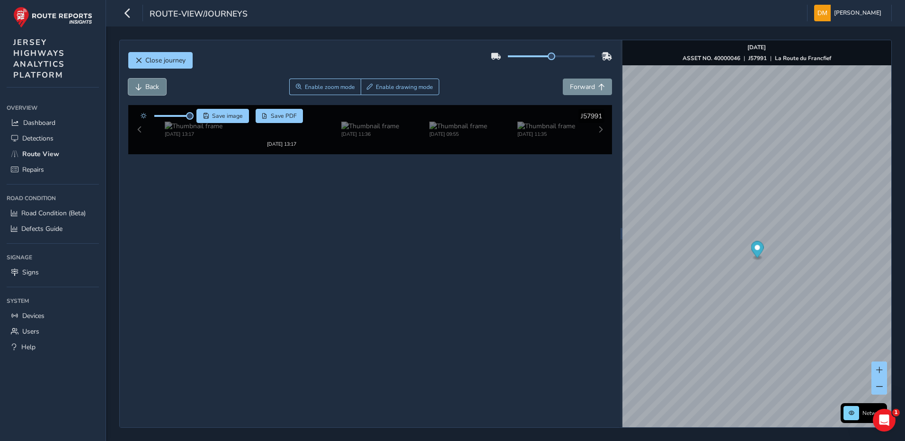
click at [141, 85] on span "Back" at bounding box center [138, 87] width 7 height 7
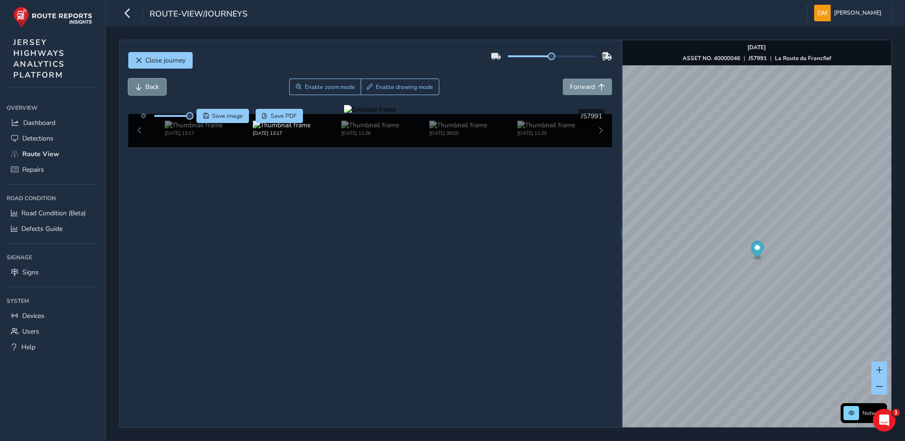
click at [141, 85] on span "Back" at bounding box center [138, 87] width 7 height 7
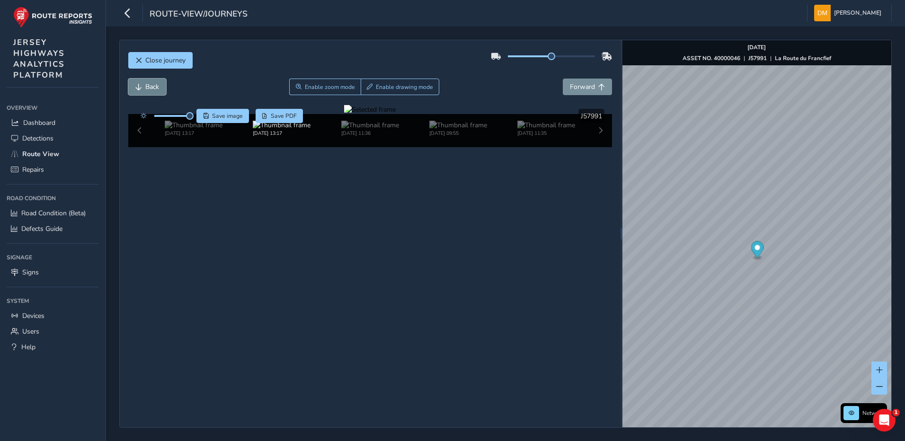
click at [141, 85] on span "Back" at bounding box center [138, 87] width 7 height 7
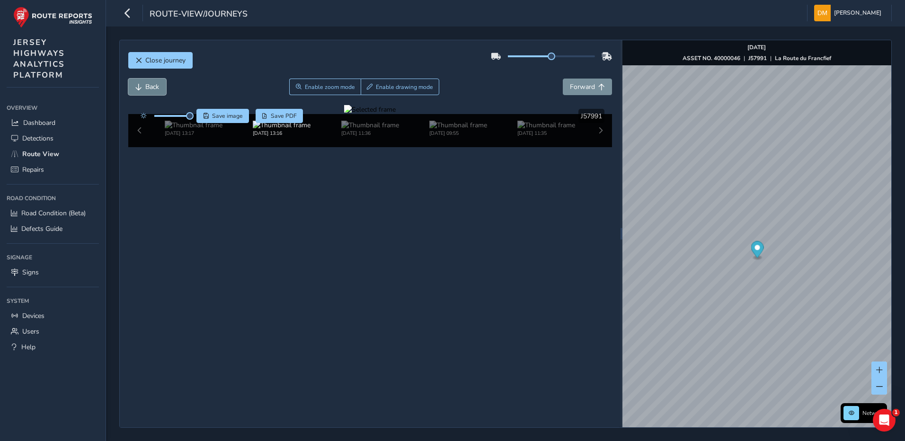
click at [141, 85] on span "Back" at bounding box center [138, 87] width 7 height 7
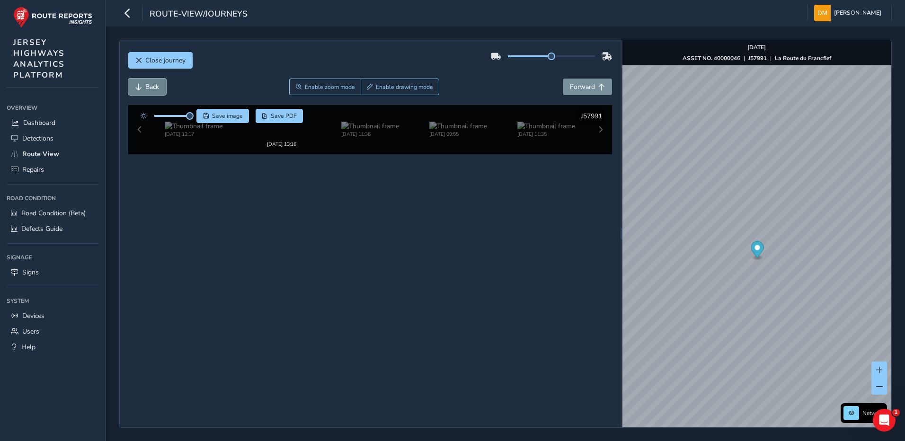
click at [141, 85] on span "Back" at bounding box center [138, 87] width 7 height 7
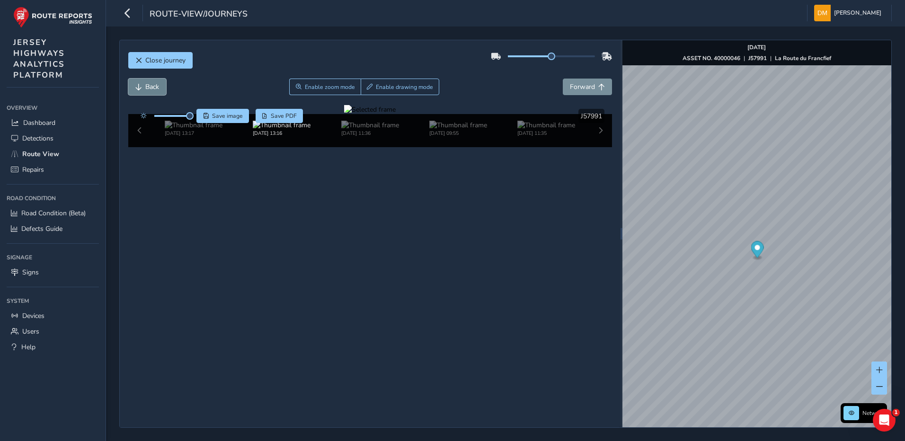
click at [141, 85] on span "Back" at bounding box center [138, 87] width 7 height 7
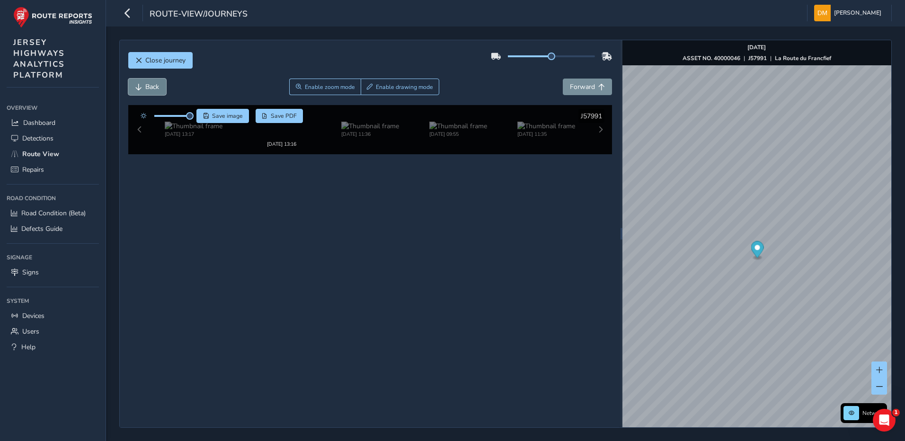
click at [141, 85] on span "Back" at bounding box center [138, 87] width 7 height 7
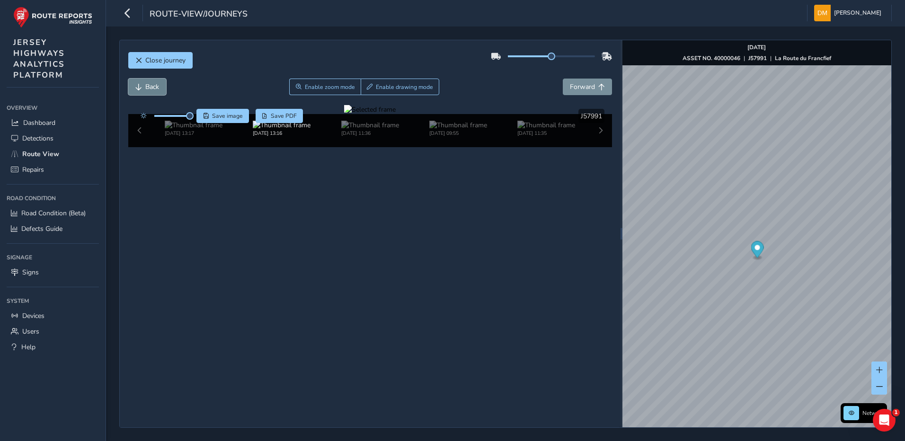
click at [141, 85] on span "Back" at bounding box center [138, 87] width 7 height 7
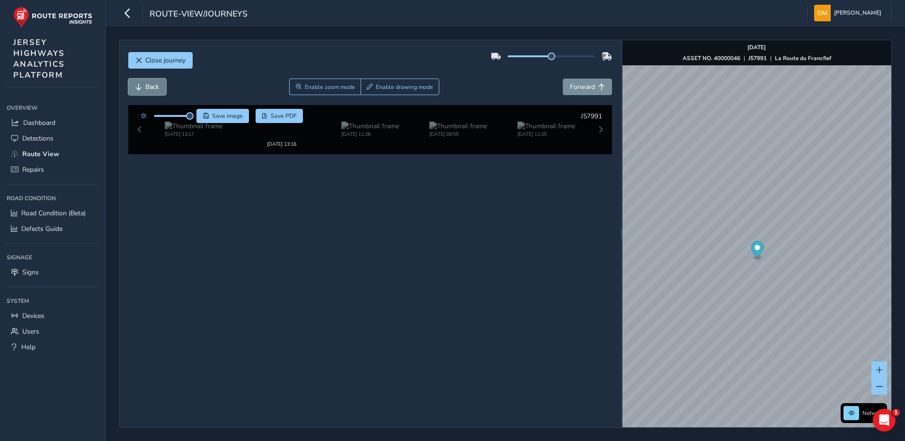
click at [141, 85] on span "Back" at bounding box center [138, 87] width 7 height 7
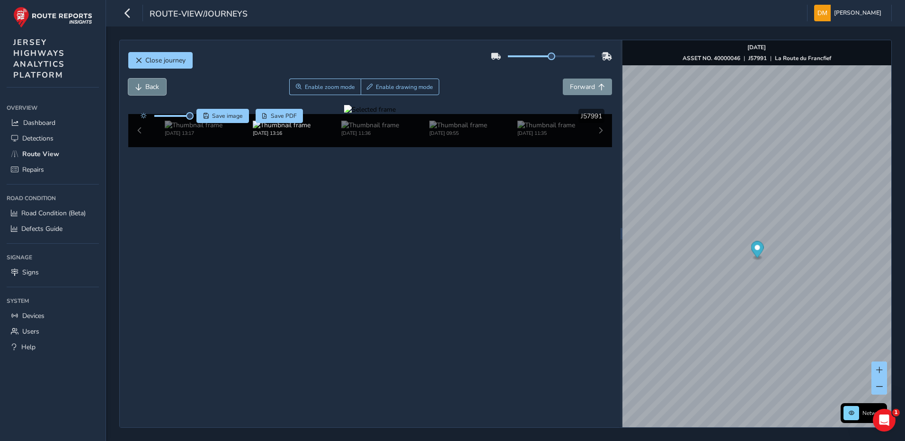
click at [141, 85] on span "Back" at bounding box center [138, 87] width 7 height 7
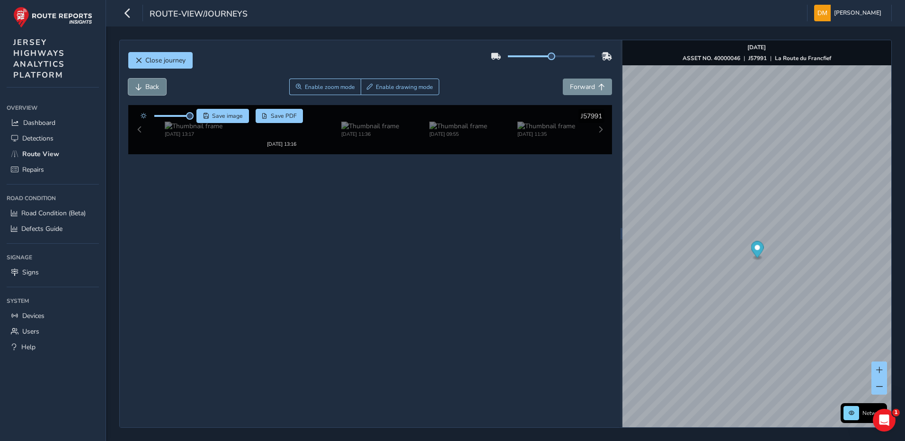
click at [141, 85] on span "Back" at bounding box center [138, 87] width 7 height 7
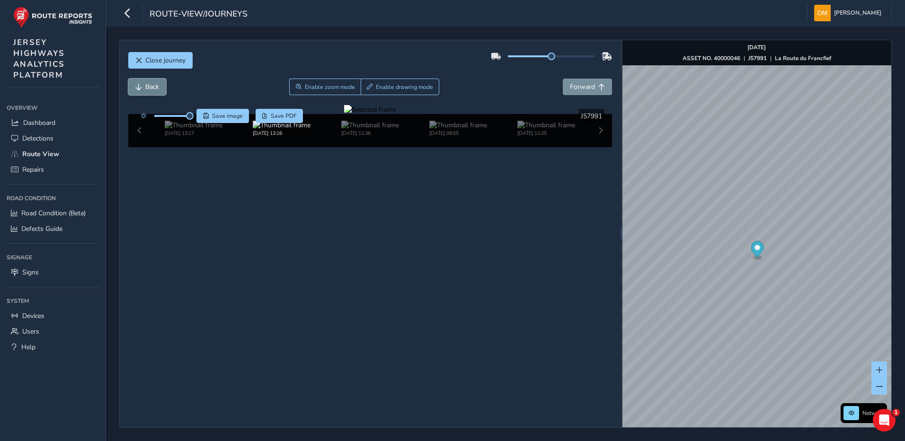
click at [141, 85] on span "Back" at bounding box center [138, 87] width 7 height 7
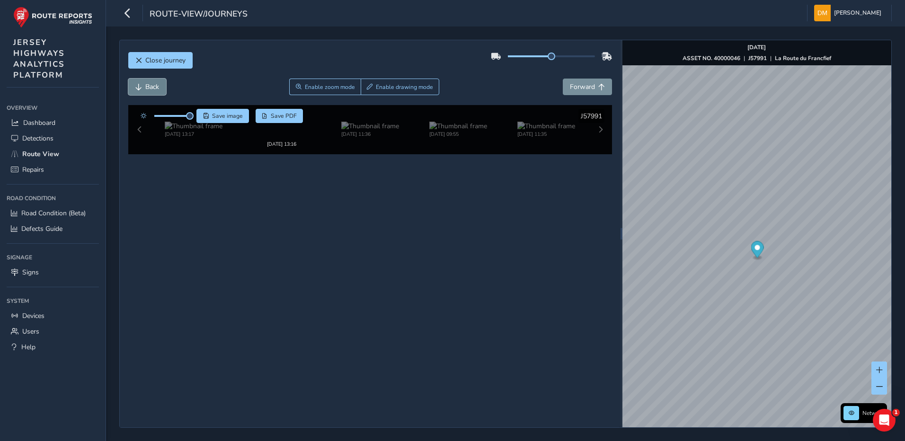
click at [141, 85] on span "Back" at bounding box center [138, 87] width 7 height 7
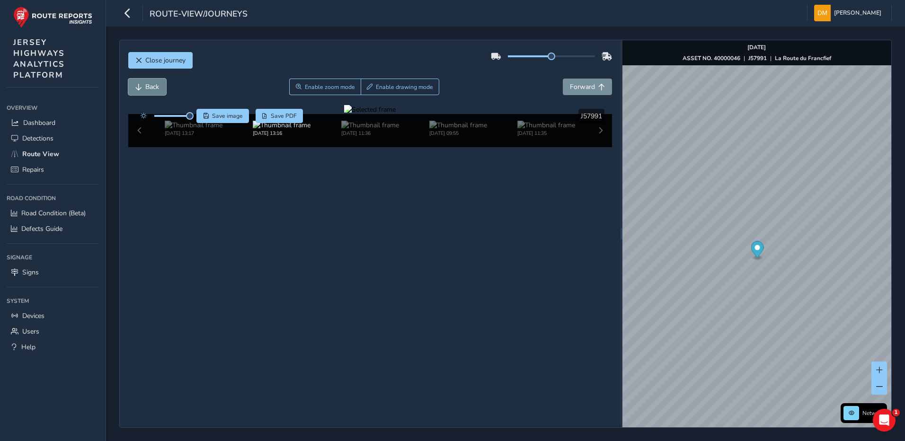
click at [141, 85] on span "Back" at bounding box center [138, 87] width 7 height 7
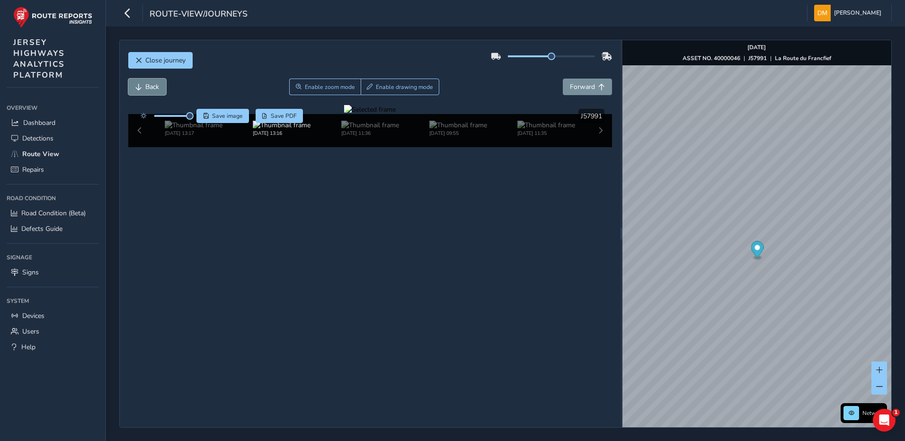
click at [141, 85] on span "Back" at bounding box center [138, 87] width 7 height 7
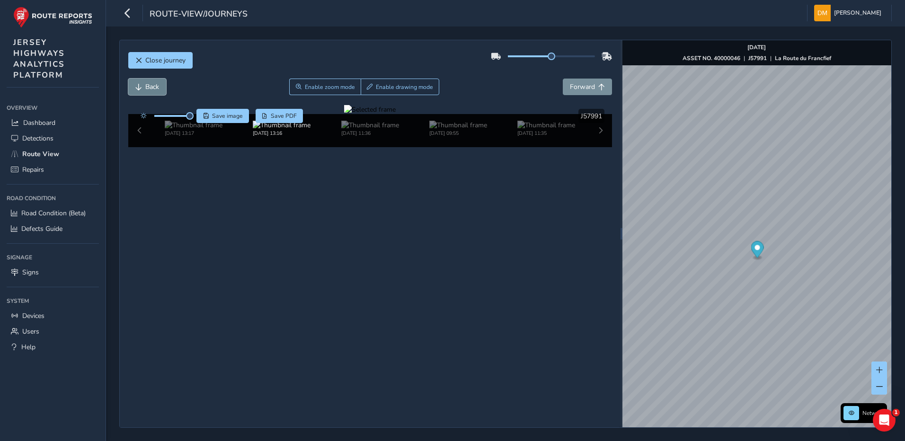
click at [141, 85] on span "Back" at bounding box center [138, 87] width 7 height 7
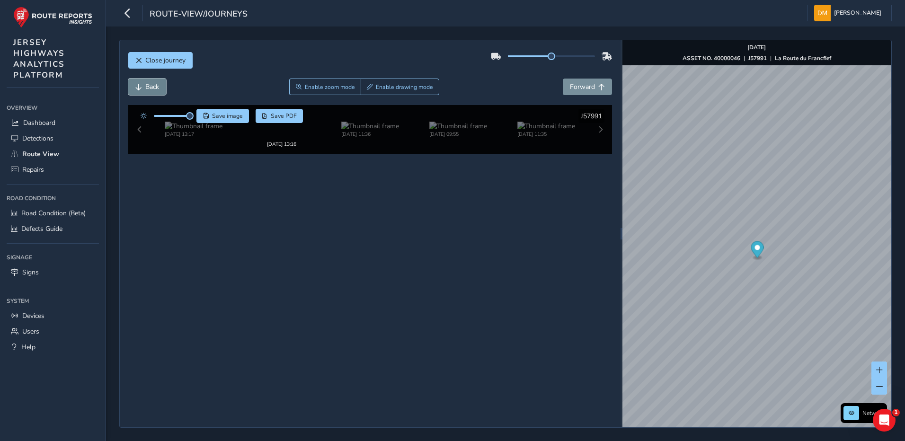
click at [141, 85] on span "Back" at bounding box center [138, 87] width 7 height 7
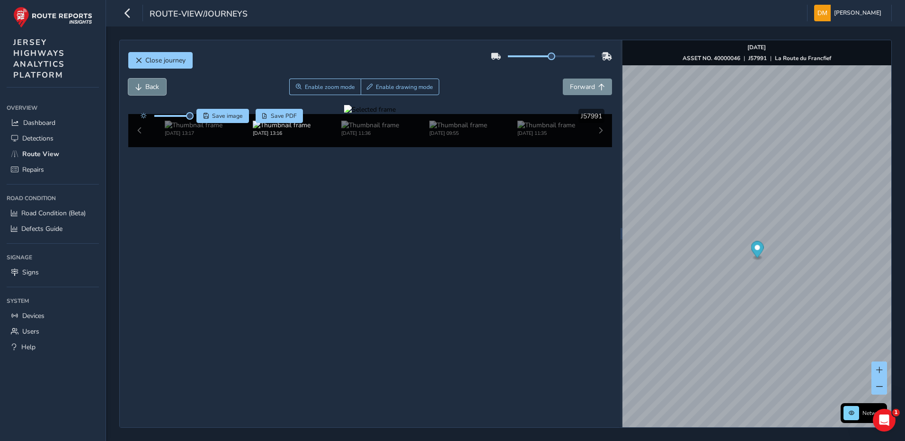
click at [141, 85] on span "Back" at bounding box center [138, 87] width 7 height 7
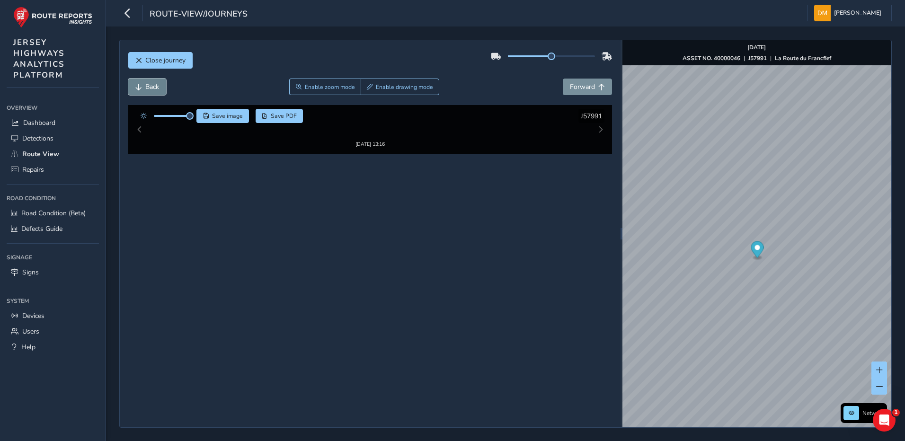
click at [141, 85] on span "Back" at bounding box center [138, 87] width 7 height 7
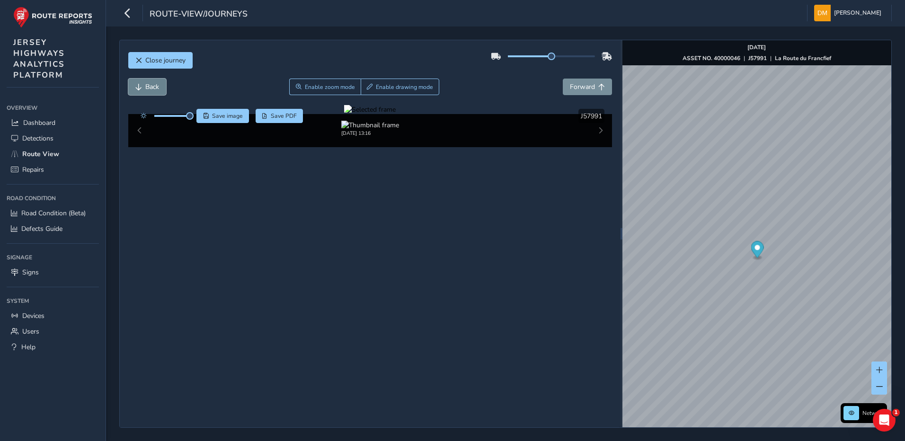
click at [141, 85] on span "Back" at bounding box center [138, 87] width 7 height 7
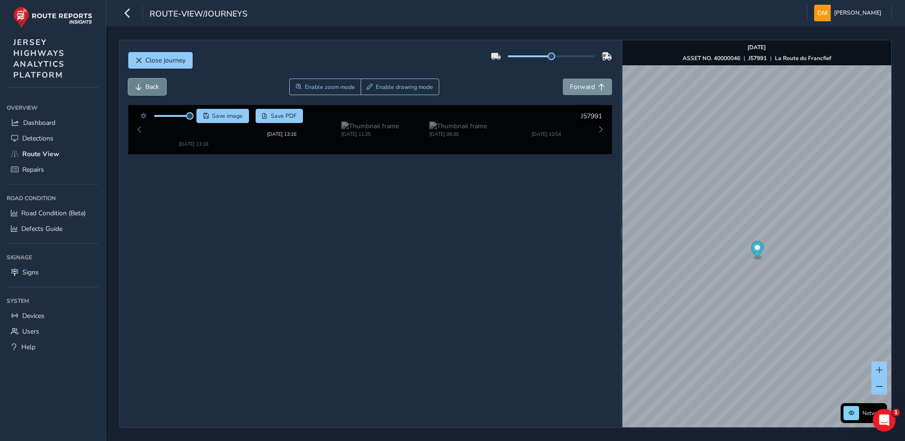
click at [141, 85] on span "Back" at bounding box center [138, 87] width 7 height 7
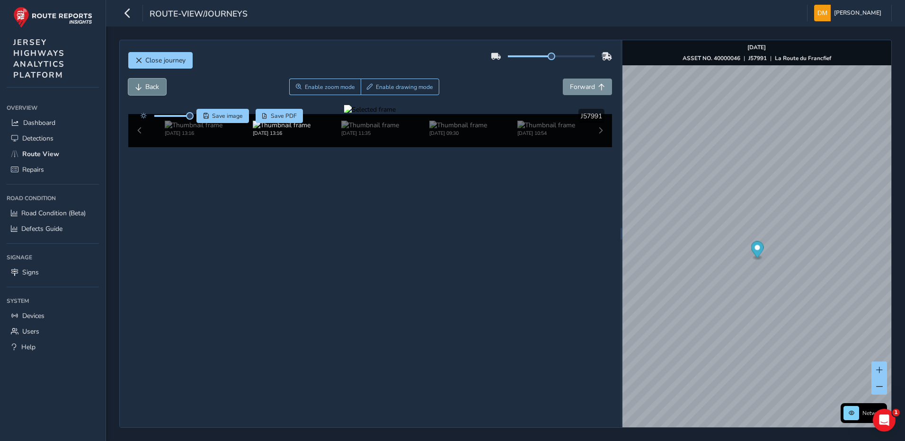
click at [141, 85] on span "Back" at bounding box center [138, 87] width 7 height 7
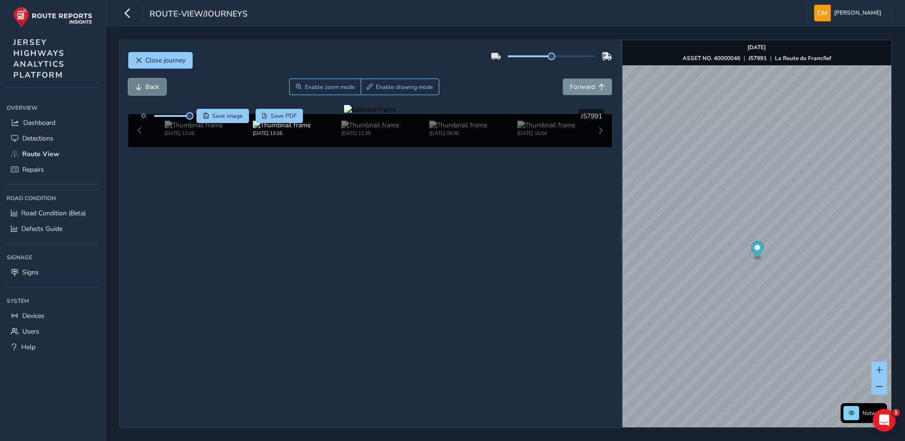
click at [141, 85] on span "Back" at bounding box center [138, 87] width 7 height 7
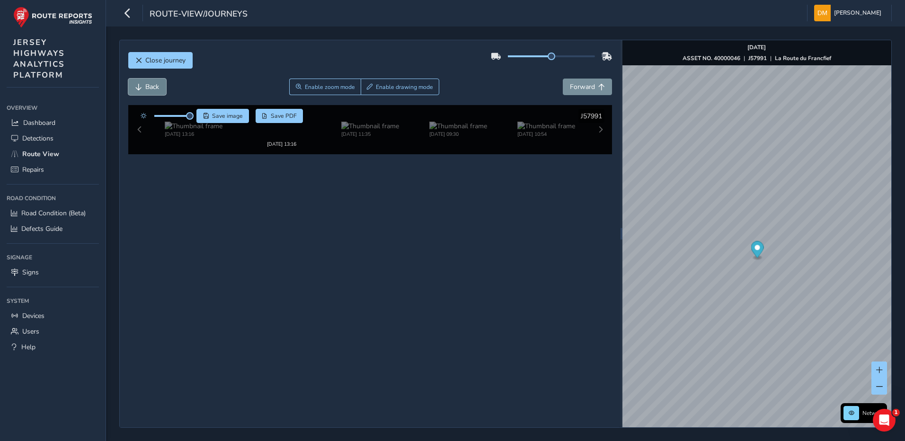
click at [141, 85] on span "Back" at bounding box center [138, 87] width 7 height 7
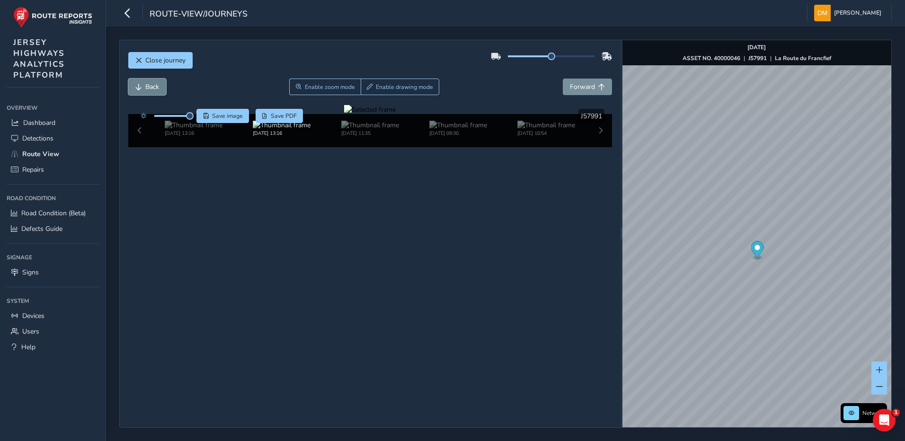
click at [141, 85] on span "Back" at bounding box center [138, 87] width 7 height 7
click at [566, 80] on button "Forward" at bounding box center [587, 87] width 49 height 17
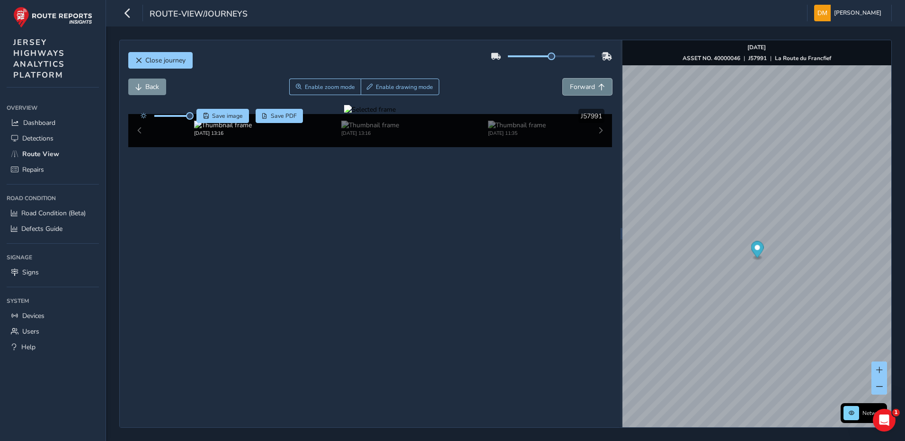
click at [566, 80] on button "Forward" at bounding box center [587, 87] width 49 height 17
click at [150, 93] on button "Back" at bounding box center [147, 87] width 38 height 17
click at [344, 114] on div at bounding box center [370, 109] width 52 height 9
click at [327, 273] on img at bounding box center [655, 176] width 1363 height 767
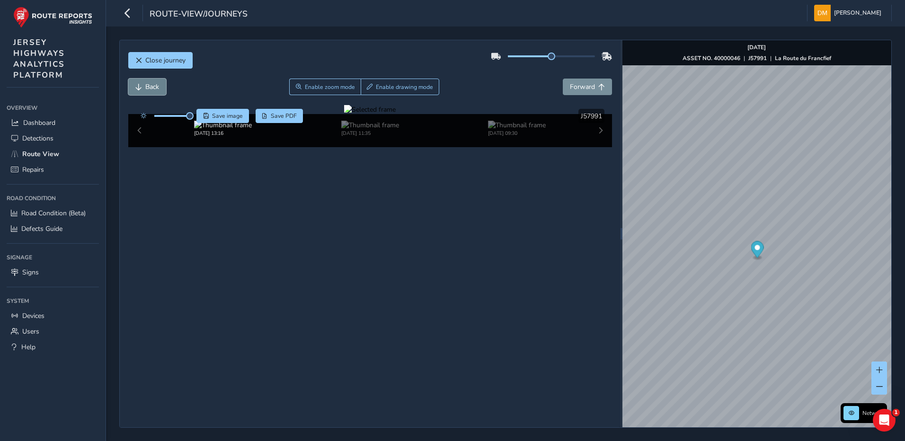
click at [132, 85] on button "Back" at bounding box center [147, 87] width 38 height 17
click at [153, 60] on span "Close journey" at bounding box center [165, 60] width 40 height 9
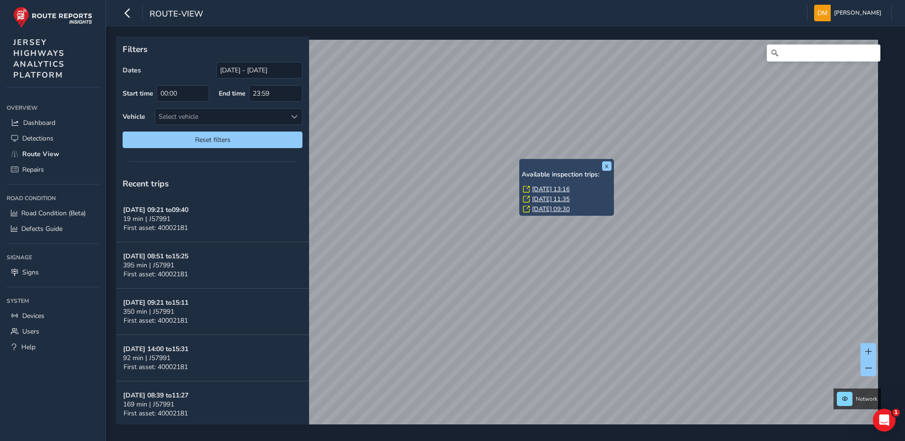
click at [547, 188] on link "[DATE] 13:16" at bounding box center [551, 189] width 38 height 9
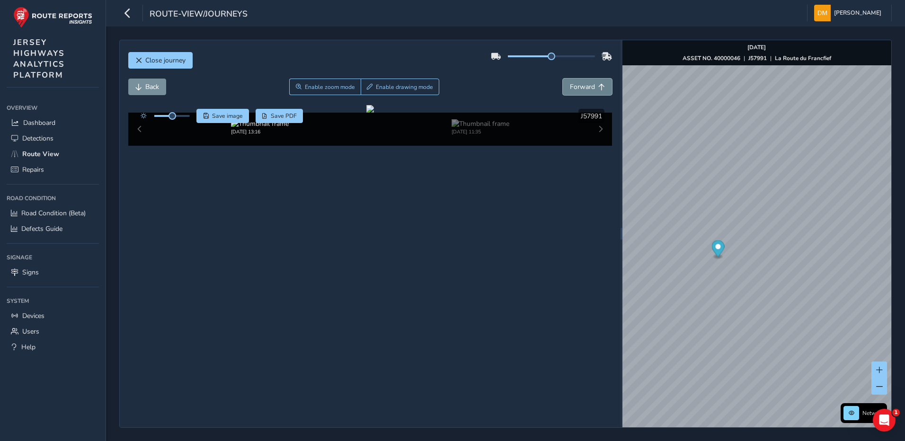
click at [574, 91] on span "Forward" at bounding box center [582, 86] width 25 height 9
click at [598, 89] on span "Forward" at bounding box center [601, 87] width 7 height 7
click at [588, 89] on button "Forward" at bounding box center [587, 87] width 49 height 17
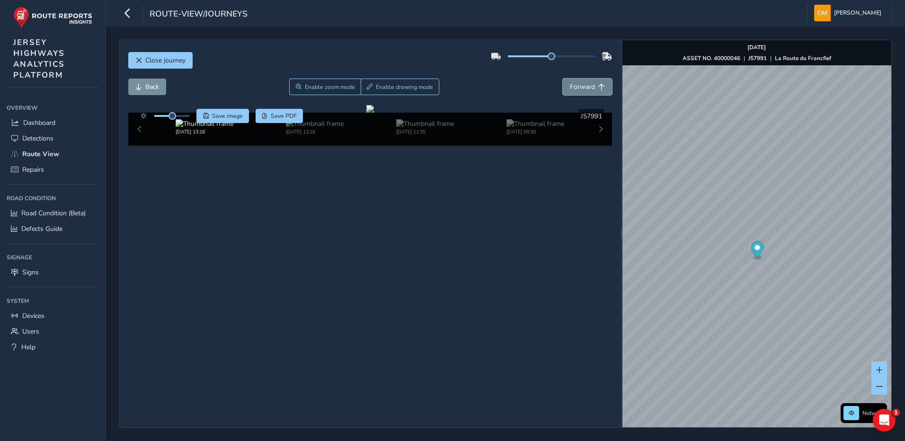
click at [588, 89] on button "Forward" at bounding box center [587, 87] width 49 height 17
click at [579, 87] on span "Forward" at bounding box center [582, 86] width 25 height 9
click at [147, 87] on span "Back" at bounding box center [152, 86] width 14 height 9
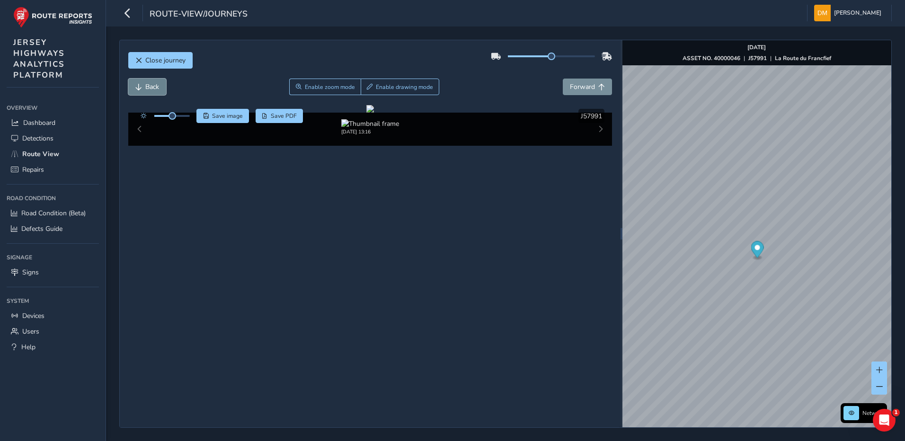
click at [147, 87] on span "Back" at bounding box center [152, 86] width 14 height 9
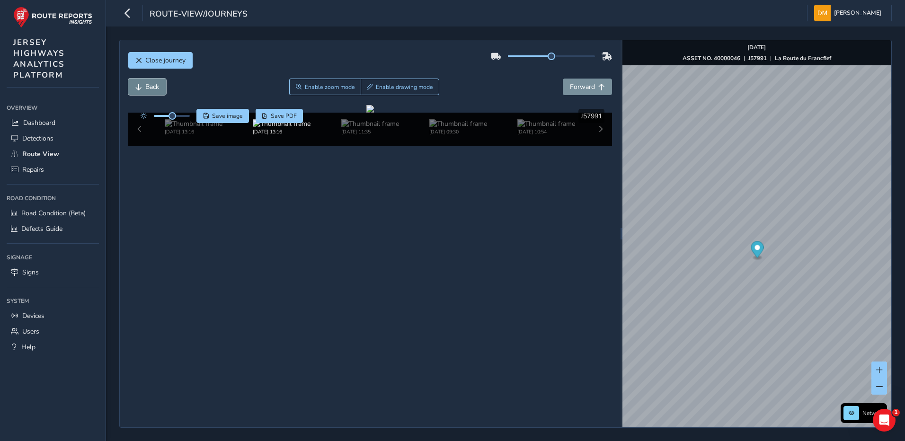
click at [147, 87] on span "Back" at bounding box center [152, 86] width 14 height 9
click at [582, 87] on span "Forward" at bounding box center [582, 86] width 25 height 9
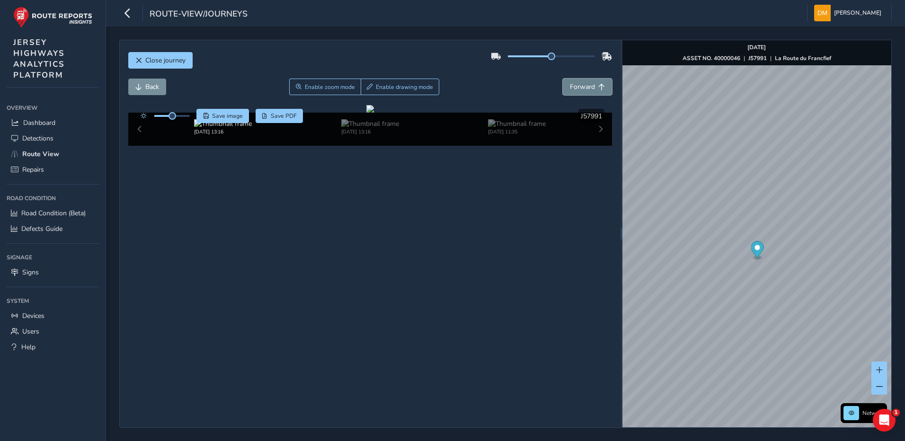
click at [582, 87] on span "Forward" at bounding box center [582, 86] width 25 height 9
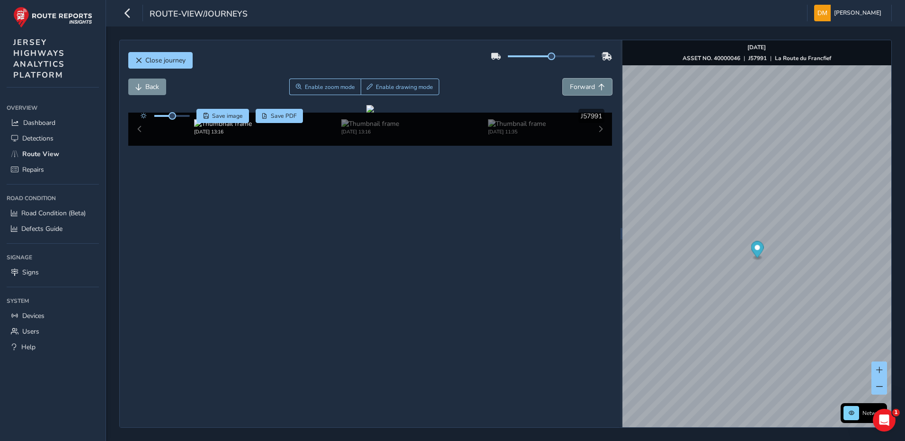
click at [582, 87] on span "Forward" at bounding box center [582, 86] width 25 height 9
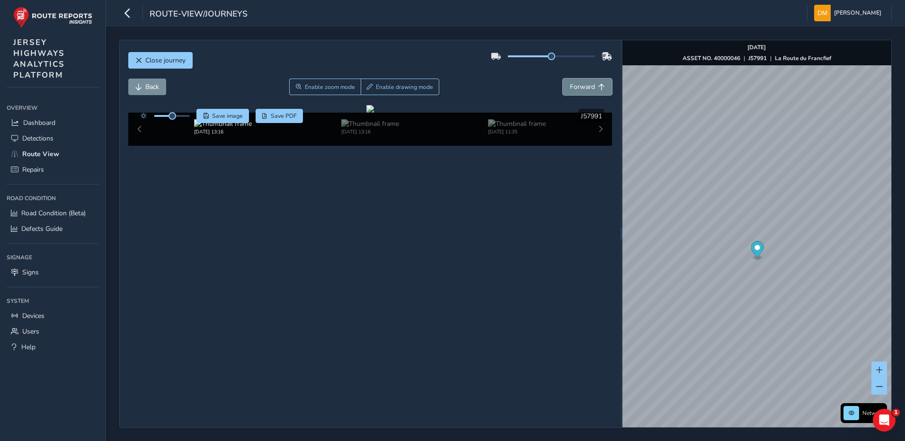
click at [582, 87] on span "Forward" at bounding box center [582, 86] width 25 height 9
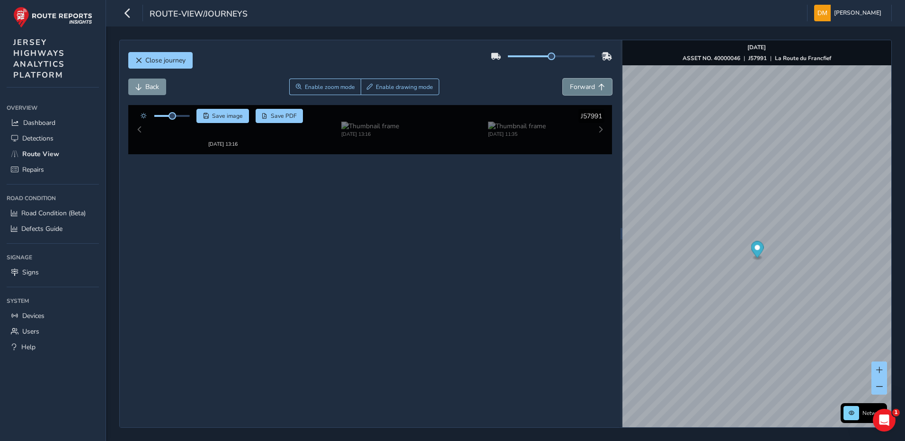
click at [582, 87] on span "Forward" at bounding box center [582, 86] width 25 height 9
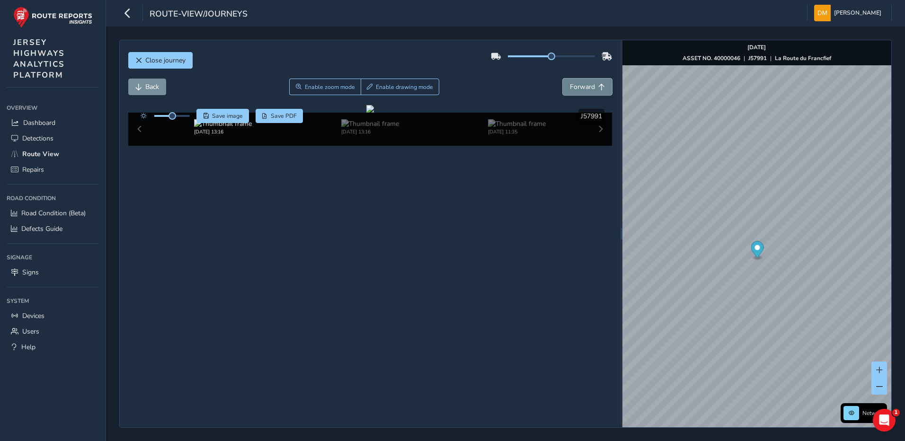
click at [582, 87] on span "Forward" at bounding box center [582, 86] width 25 height 9
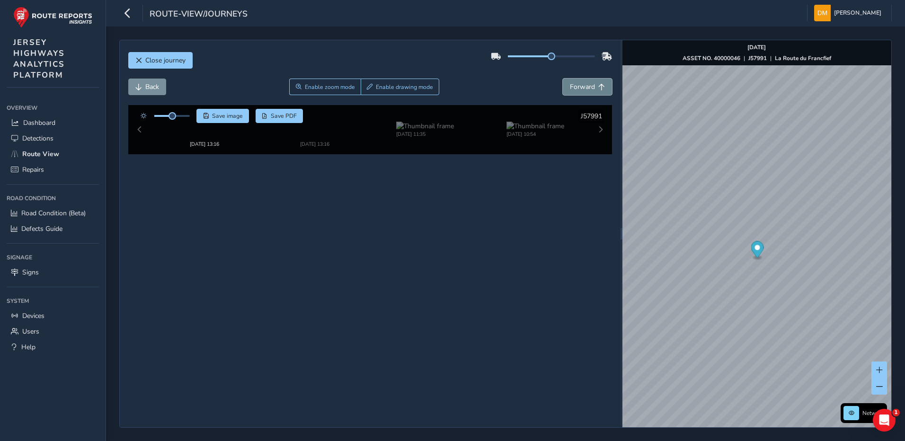
click at [582, 87] on span "Forward" at bounding box center [582, 86] width 25 height 9
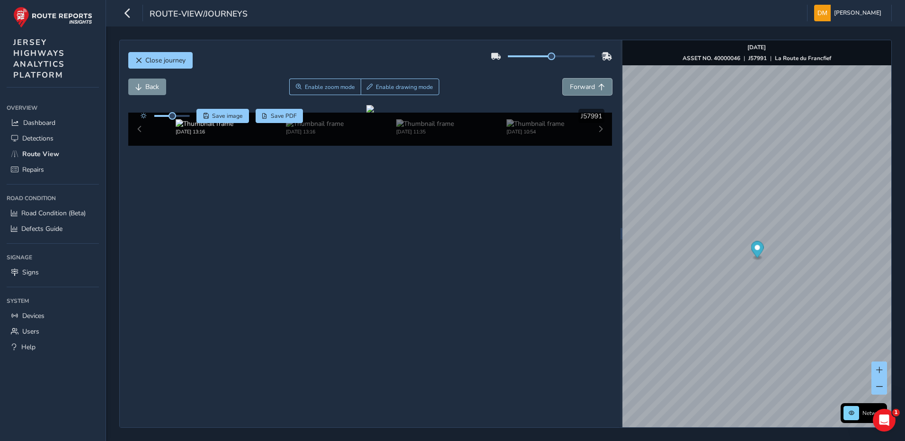
click at [582, 87] on span "Forward" at bounding box center [582, 86] width 25 height 9
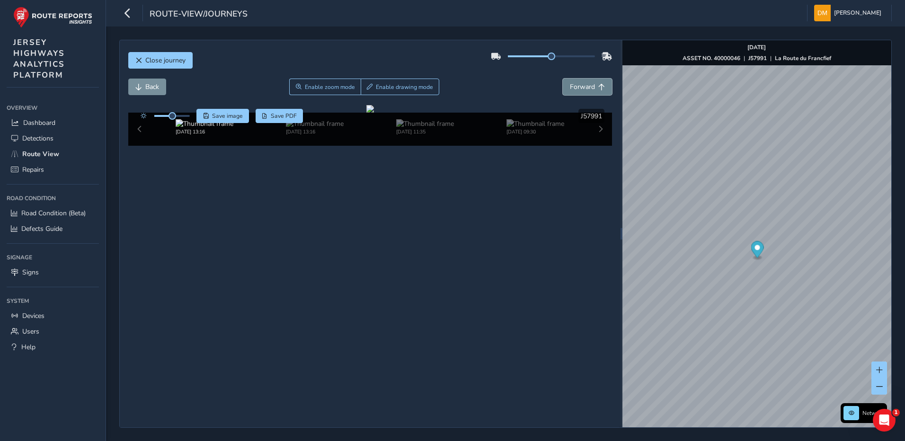
click at [582, 87] on span "Forward" at bounding box center [582, 86] width 25 height 9
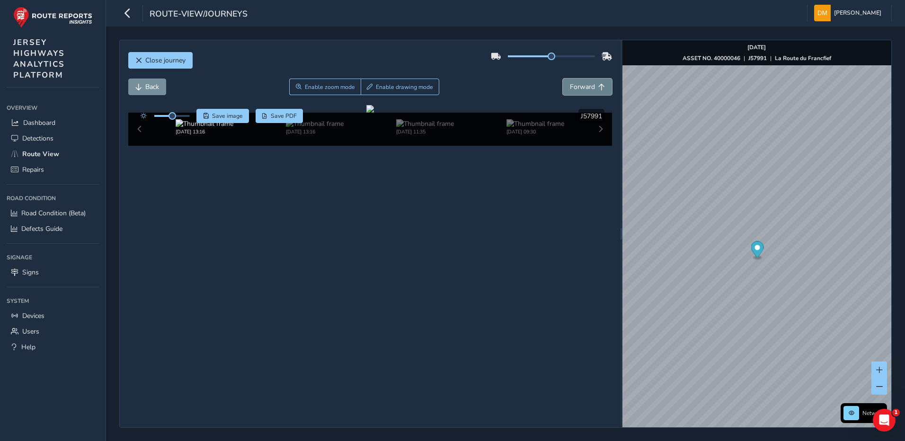
click at [582, 87] on span "Forward" at bounding box center [582, 86] width 25 height 9
click at [155, 82] on button "Back" at bounding box center [147, 87] width 38 height 17
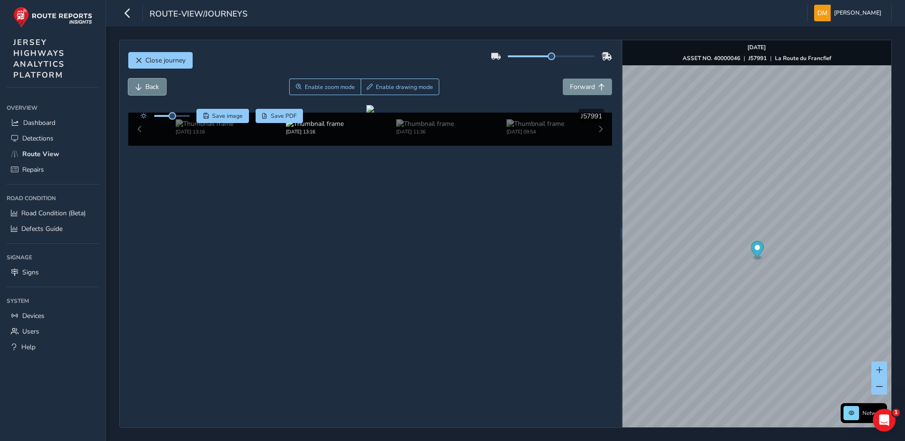
click at [155, 82] on button "Back" at bounding box center [147, 87] width 38 height 17
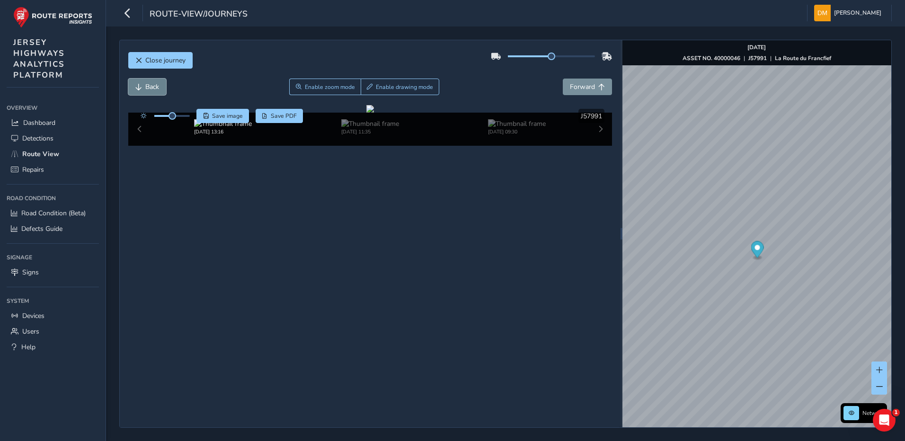
click at [155, 82] on button "Back" at bounding box center [147, 87] width 38 height 17
click at [312, 89] on span "Enable zoom mode" at bounding box center [329, 87] width 50 height 8
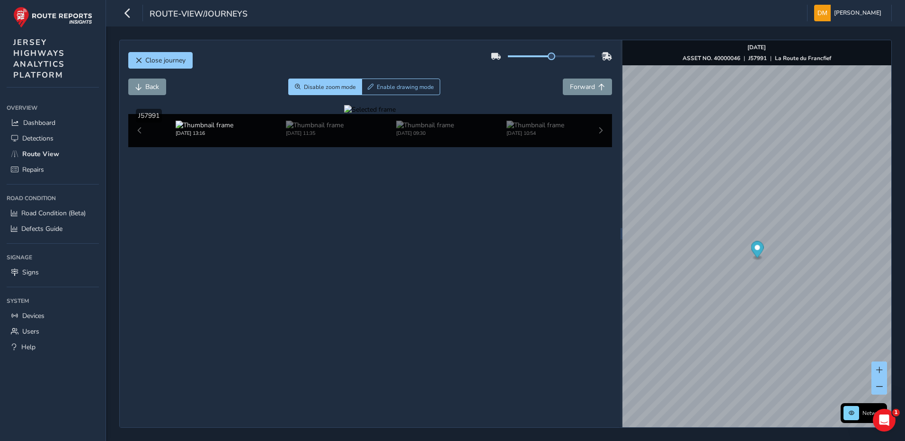
click at [396, 114] on div at bounding box center [370, 109] width 52 height 9
click at [420, 290] on img at bounding box center [482, 144] width 1363 height 767
click at [146, 91] on button "Back" at bounding box center [147, 87] width 38 height 17
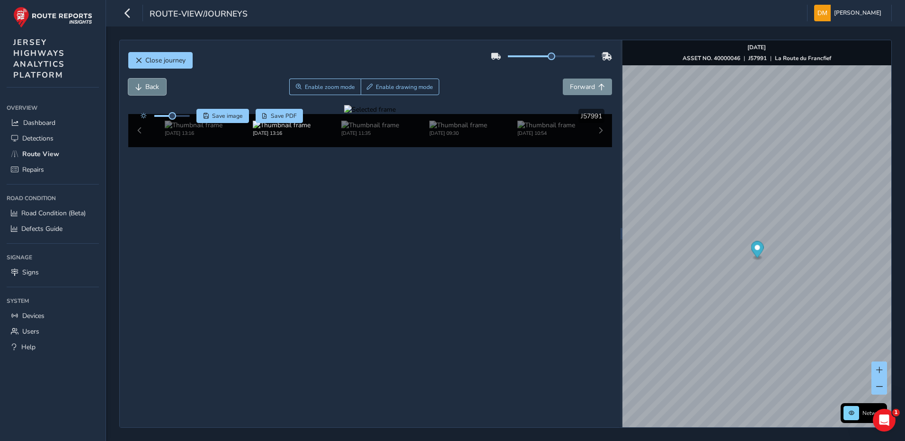
click at [146, 91] on button "Back" at bounding box center [147, 87] width 38 height 17
click at [564, 84] on button "Forward" at bounding box center [587, 87] width 49 height 17
click at [570, 86] on span "Forward" at bounding box center [582, 86] width 25 height 9
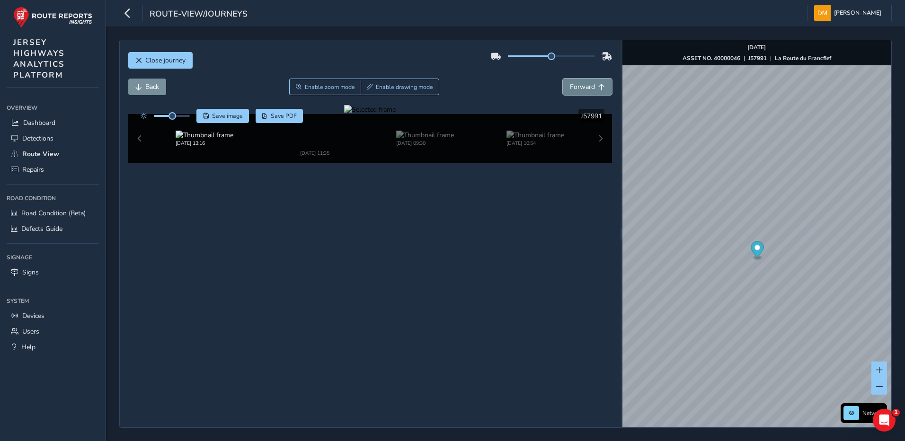
click at [570, 86] on span "Forward" at bounding box center [582, 86] width 25 height 9
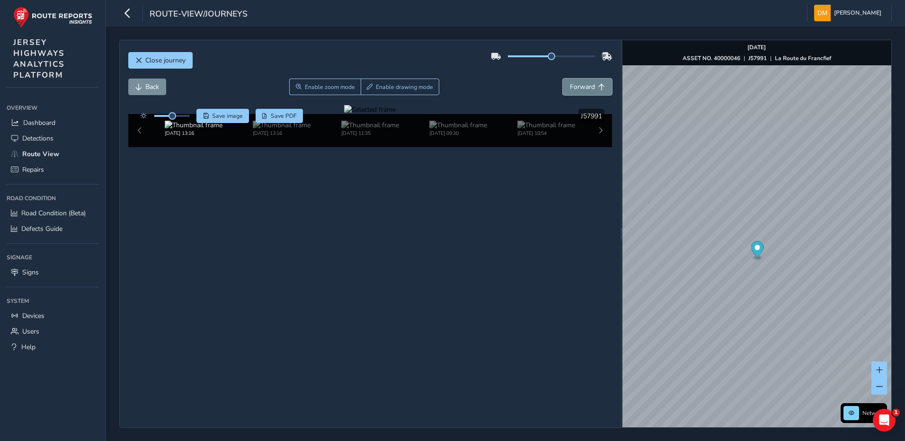
click at [570, 86] on span "Forward" at bounding box center [582, 86] width 25 height 9
click at [344, 114] on div at bounding box center [370, 109] width 52 height 9
click at [316, 294] on img at bounding box center [675, 136] width 1363 height 767
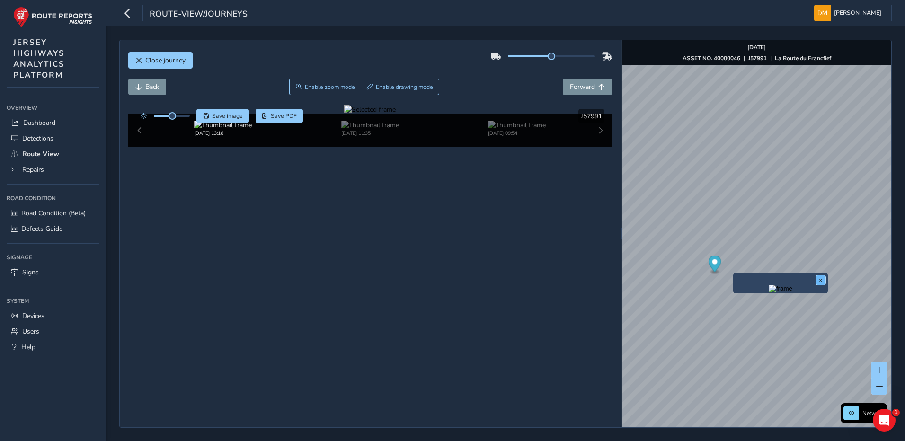
click at [820, 279] on button "x" at bounding box center [820, 279] width 9 height 9
click at [571, 83] on span "Forward" at bounding box center [582, 86] width 25 height 9
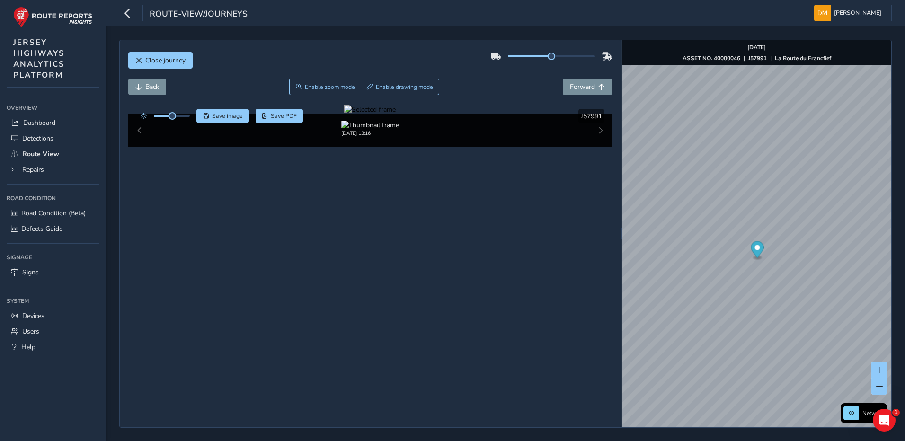
click at [396, 114] on div at bounding box center [370, 109] width 52 height 9
click at [432, 290] on img at bounding box center [461, 144] width 1363 height 767
click at [142, 86] on span "Back" at bounding box center [138, 87] width 7 height 7
click at [344, 114] on div at bounding box center [370, 109] width 52 height 9
click at [333, 280] on img at bounding box center [645, 163] width 1363 height 767
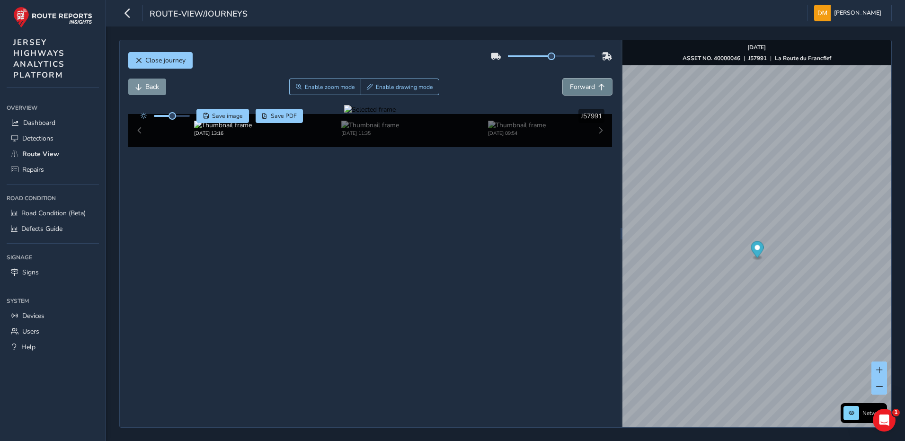
click at [584, 84] on span "Forward" at bounding box center [582, 86] width 25 height 9
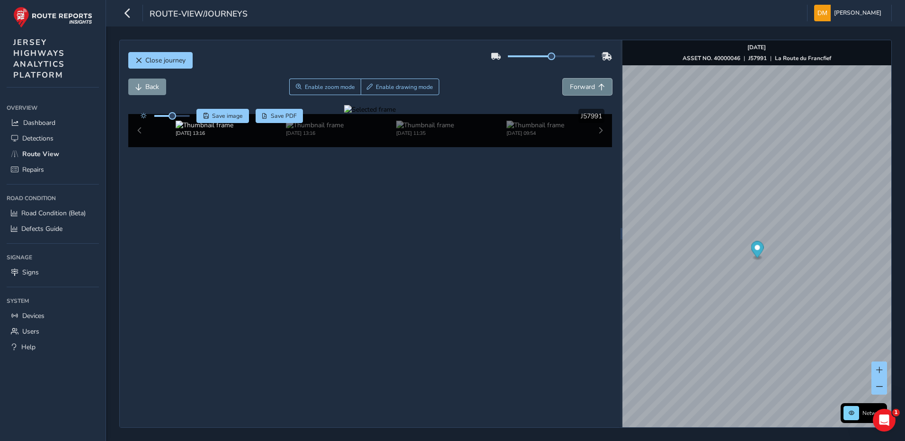
click at [584, 84] on span "Forward" at bounding box center [582, 86] width 25 height 9
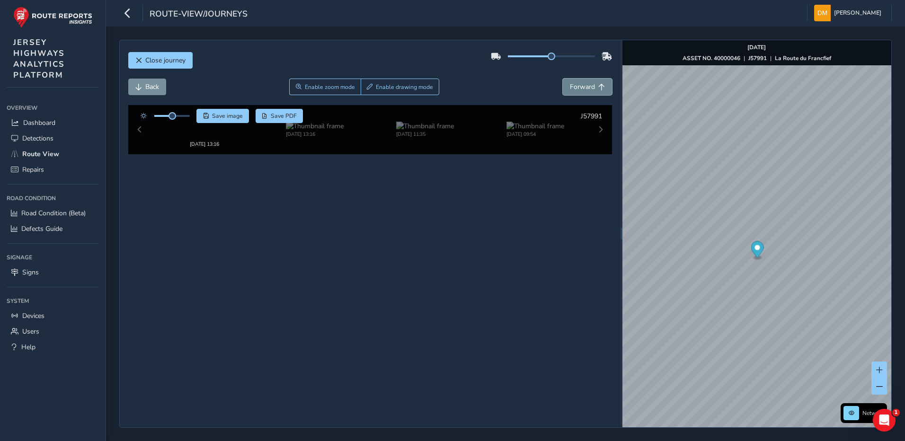
click at [584, 84] on span "Forward" at bounding box center [582, 86] width 25 height 9
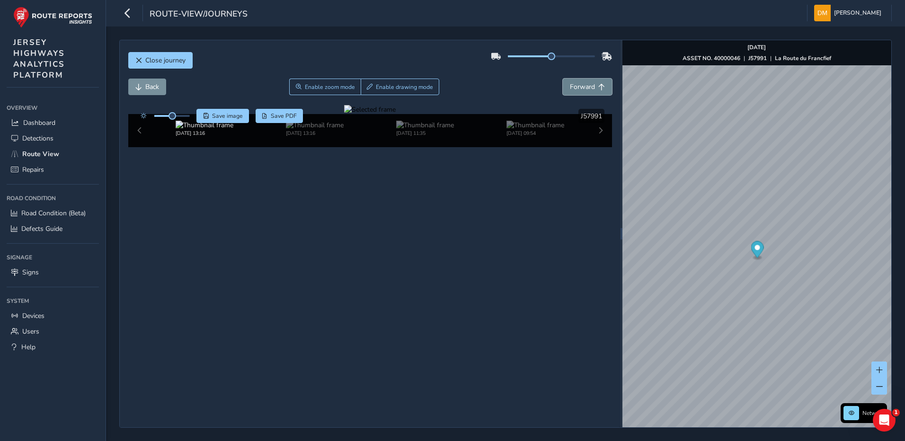
click at [584, 84] on span "Forward" at bounding box center [582, 86] width 25 height 9
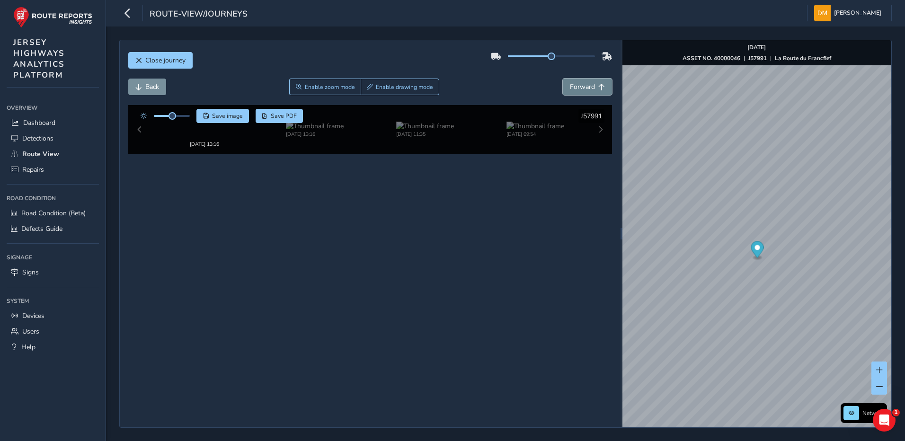
click at [584, 84] on span "Forward" at bounding box center [582, 86] width 25 height 9
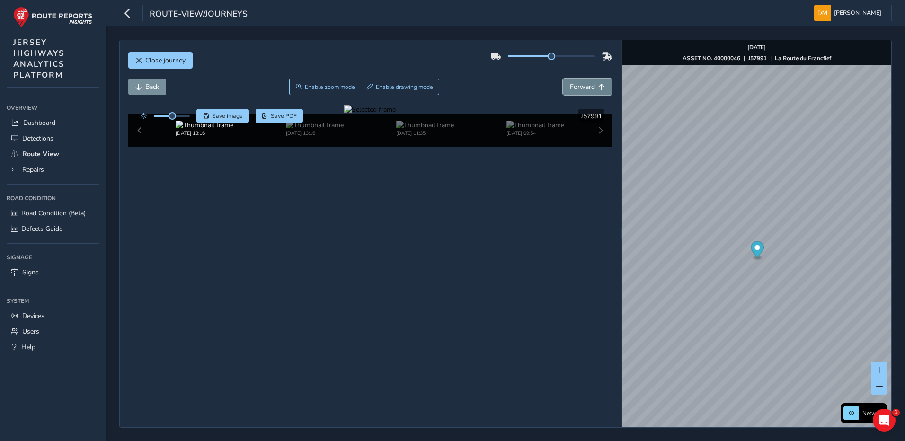
click at [584, 84] on span "Forward" at bounding box center [582, 86] width 25 height 9
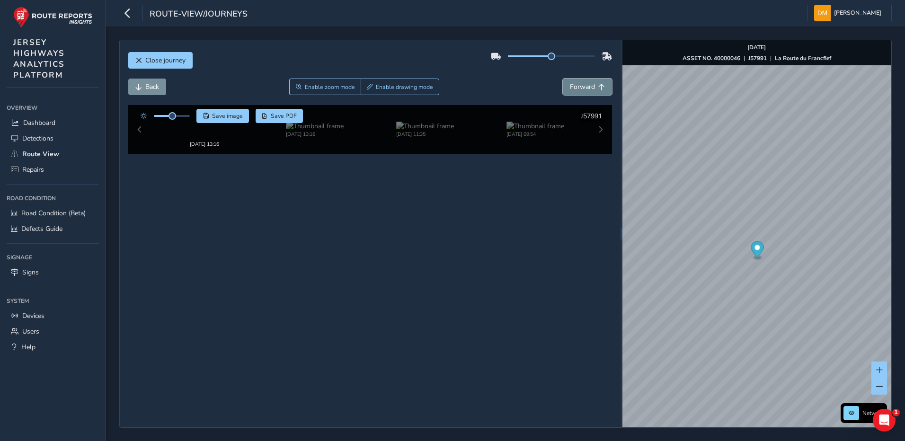
click at [584, 84] on span "Forward" at bounding box center [582, 86] width 25 height 9
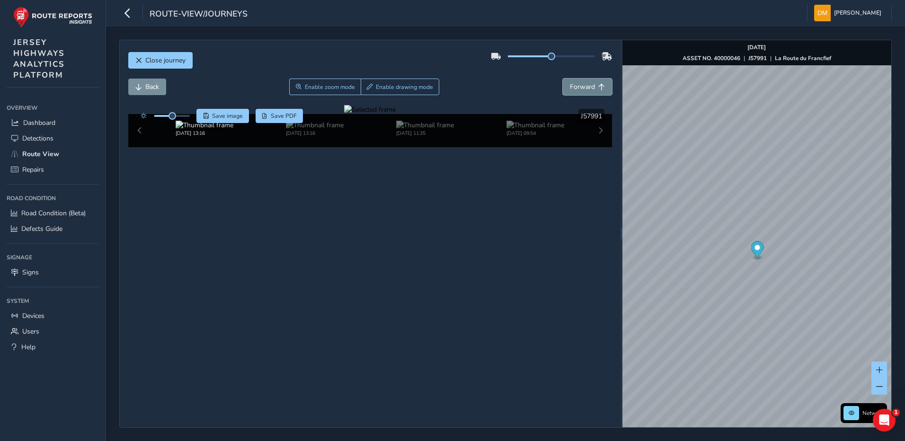
click at [584, 84] on span "Forward" at bounding box center [582, 86] width 25 height 9
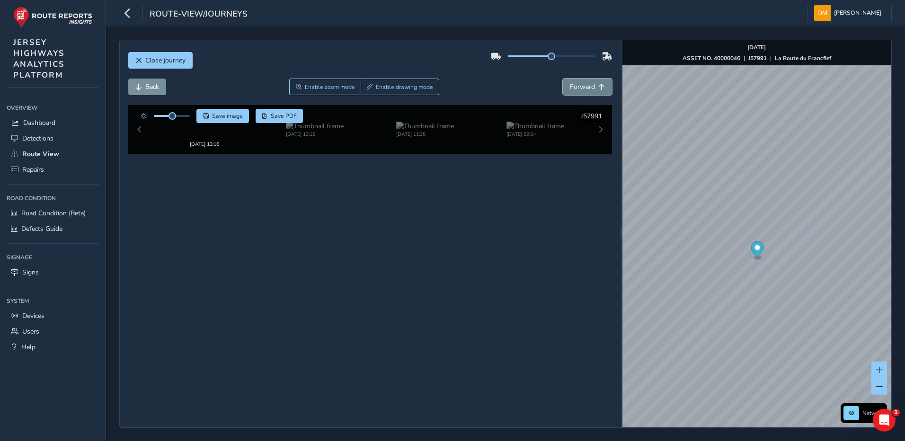
click at [584, 84] on span "Forward" at bounding box center [582, 86] width 25 height 9
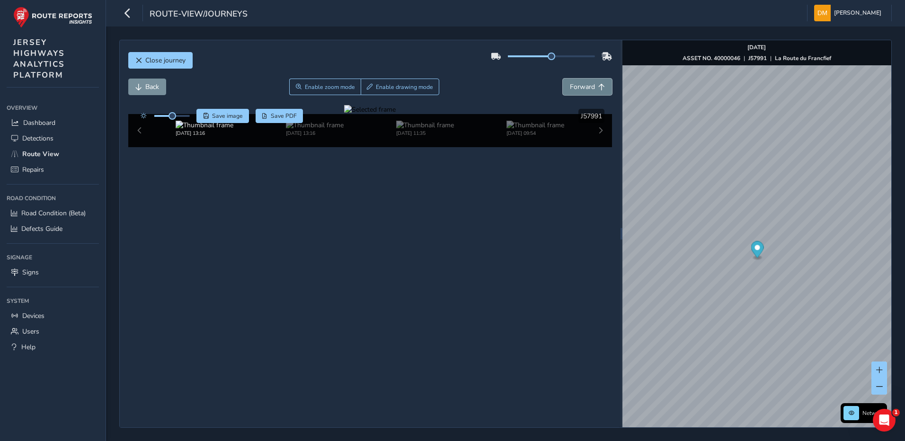
click at [584, 84] on span "Forward" at bounding box center [582, 86] width 25 height 9
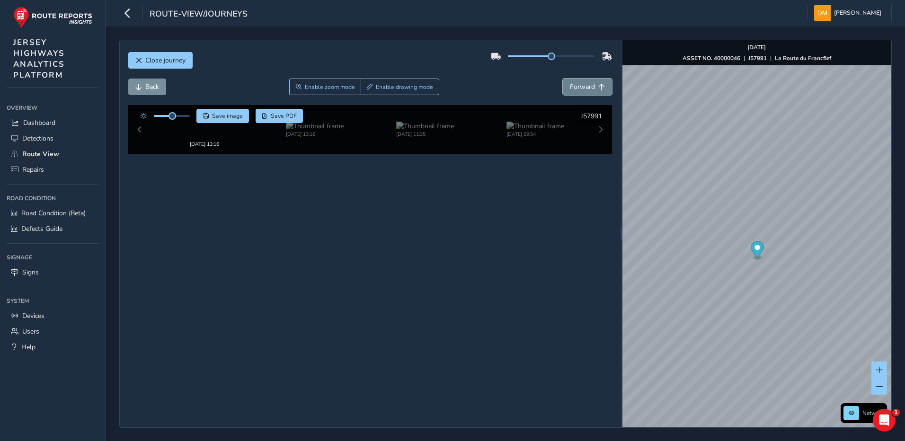
click at [584, 84] on span "Forward" at bounding box center [582, 86] width 25 height 9
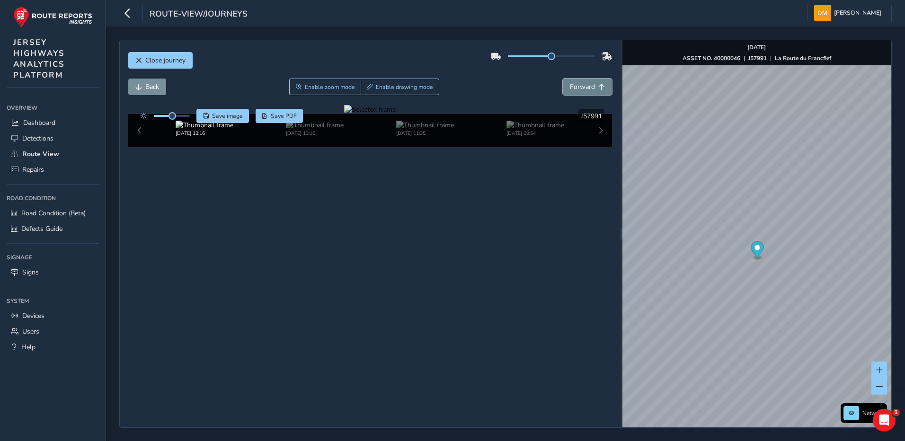
click at [584, 84] on span "Forward" at bounding box center [582, 86] width 25 height 9
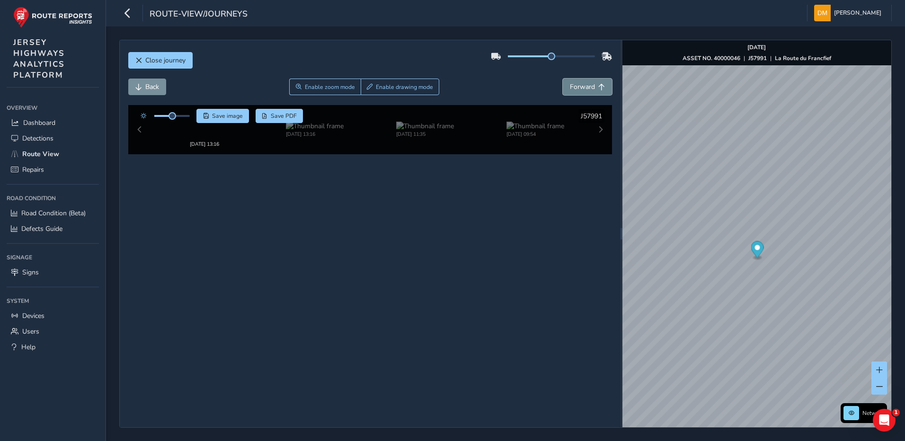
click at [584, 84] on span "Forward" at bounding box center [582, 86] width 25 height 9
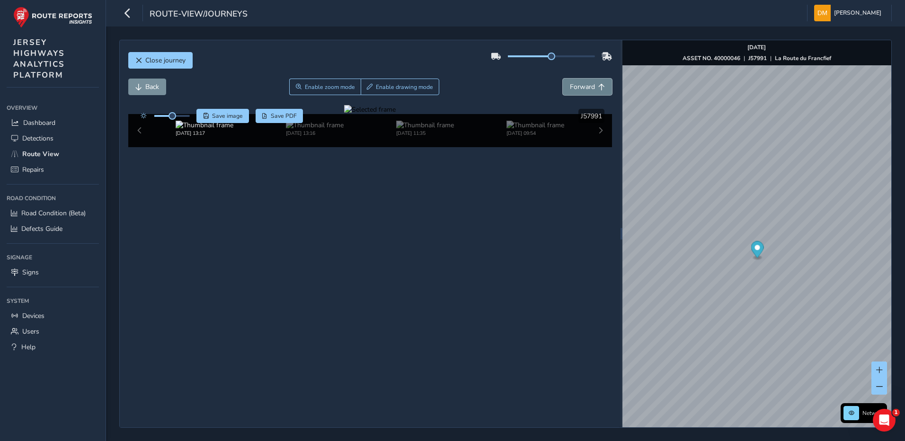
click at [584, 84] on span "Forward" at bounding box center [582, 86] width 25 height 9
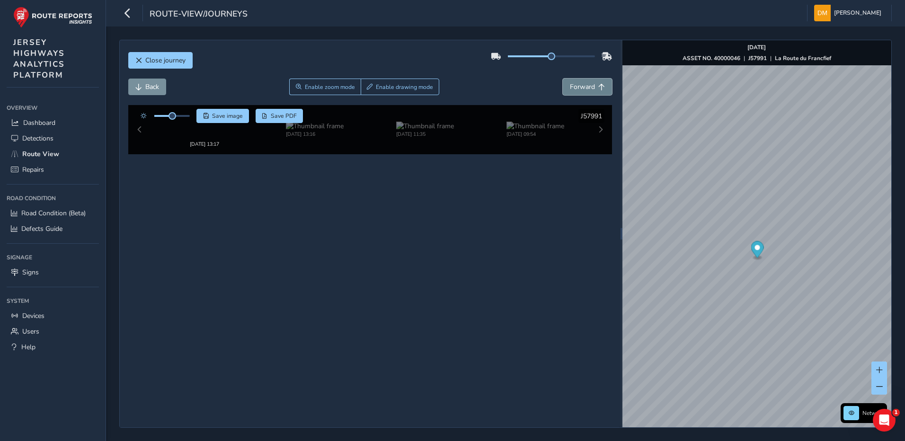
click at [584, 84] on span "Forward" at bounding box center [582, 86] width 25 height 9
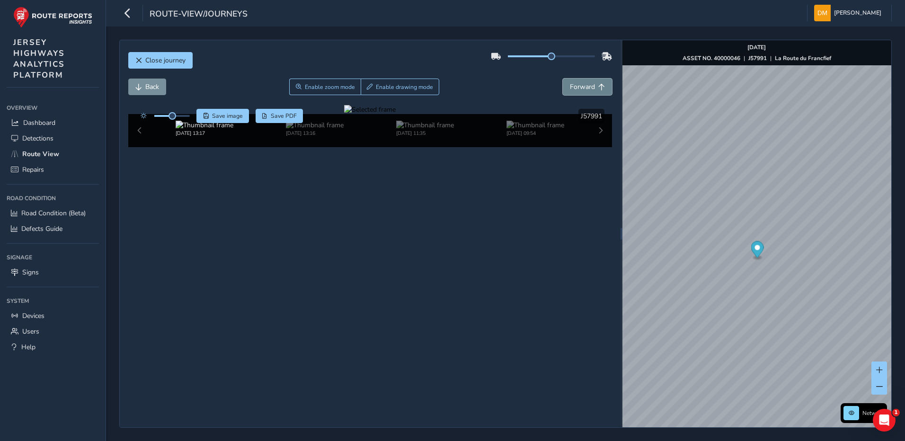
click at [584, 84] on span "Forward" at bounding box center [582, 86] width 25 height 9
click at [344, 114] on div at bounding box center [370, 109] width 52 height 9
click at [324, 288] on img at bounding box center [662, 149] width 1363 height 767
click at [344, 114] on div at bounding box center [370, 109] width 52 height 9
click at [328, 293] on img at bounding box center [654, 140] width 1363 height 767
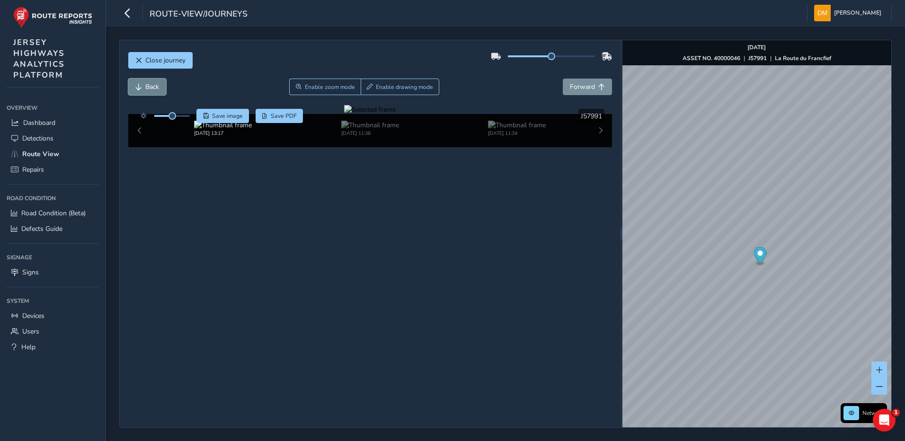
click at [160, 89] on button "Back" at bounding box center [147, 87] width 38 height 17
click at [159, 88] on span "Back" at bounding box center [152, 86] width 14 height 9
click at [147, 87] on span "Back" at bounding box center [152, 86] width 14 height 9
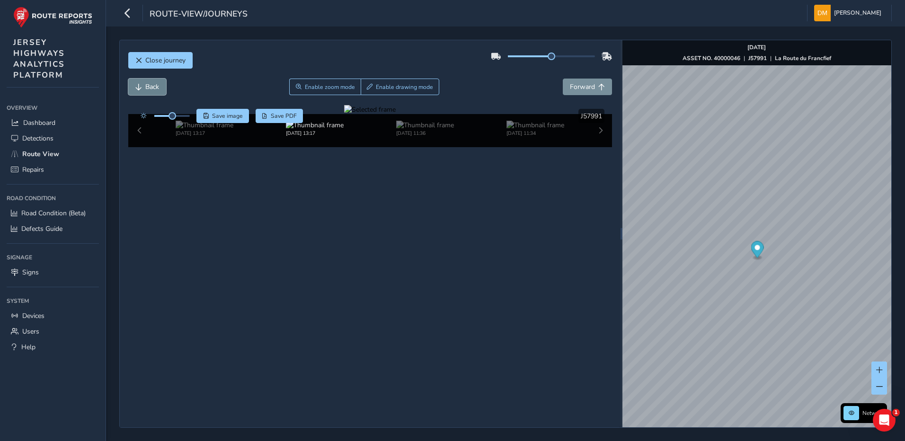
click at [147, 87] on span "Back" at bounding box center [152, 86] width 14 height 9
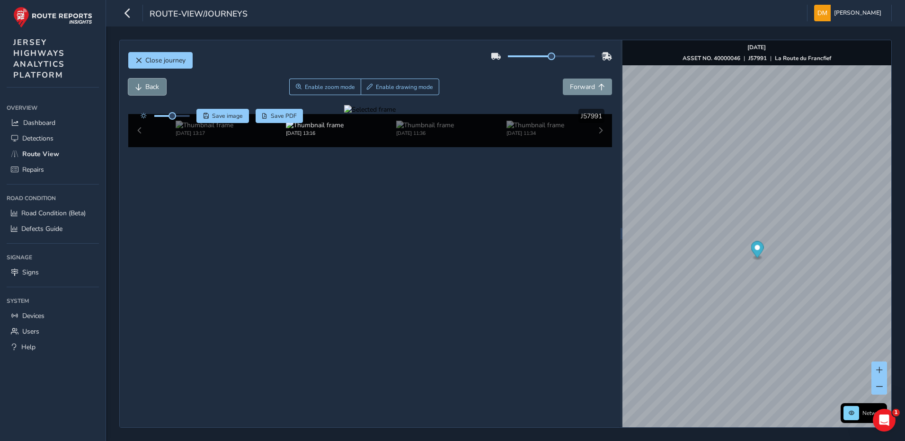
click at [147, 87] on span "Back" at bounding box center [152, 86] width 14 height 9
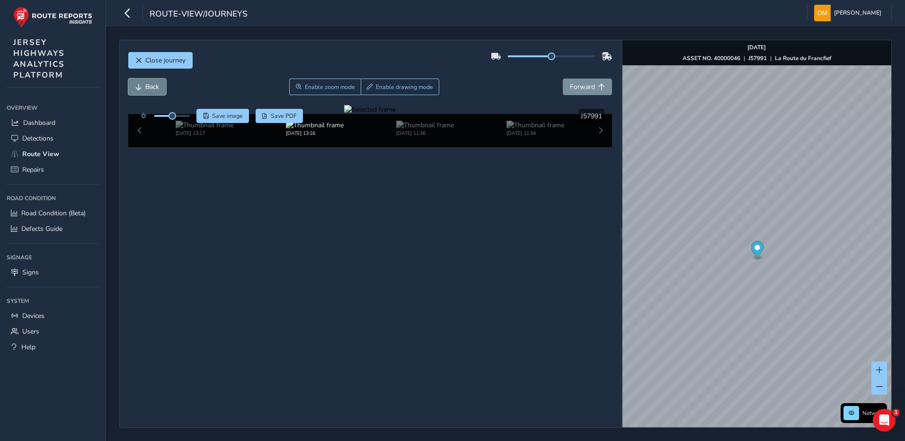
click at [147, 87] on span "Back" at bounding box center [152, 86] width 14 height 9
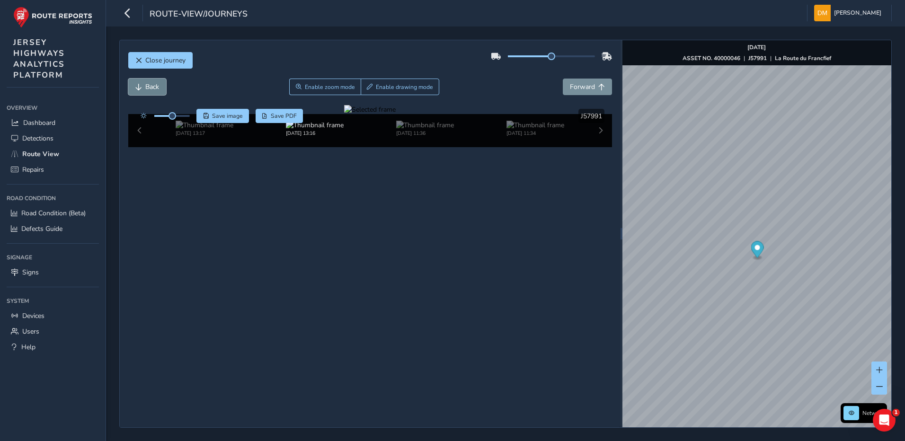
click at [147, 87] on span "Back" at bounding box center [152, 86] width 14 height 9
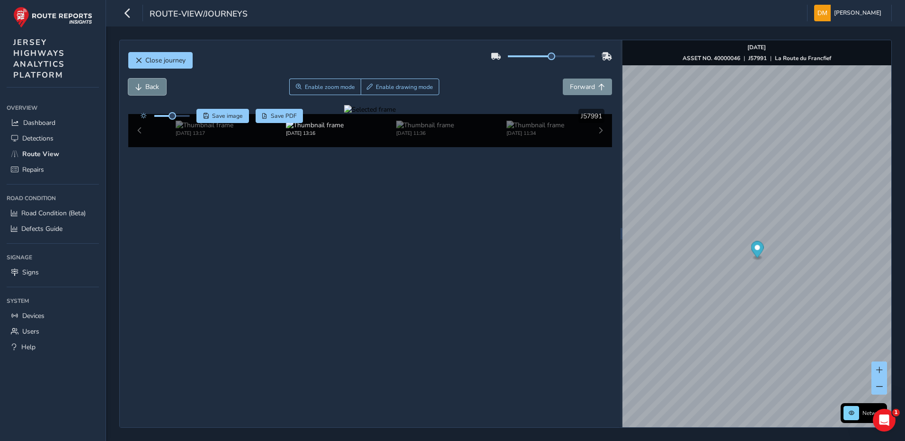
click at [147, 87] on span "Back" at bounding box center [152, 86] width 14 height 9
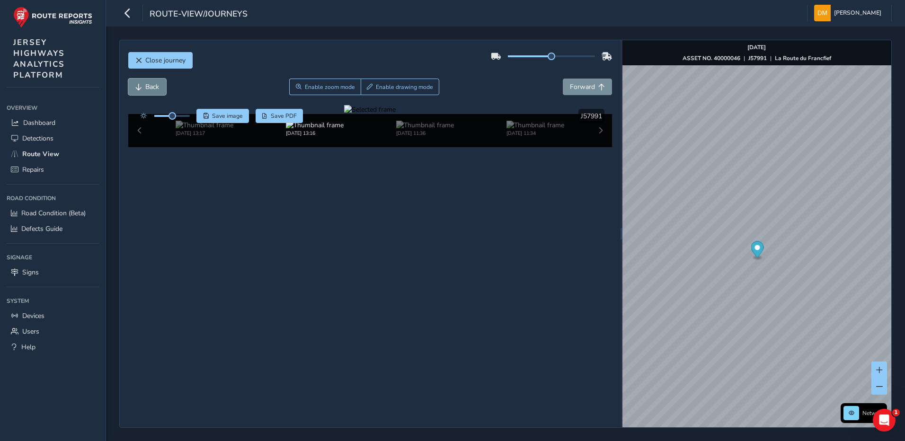
click at [147, 87] on span "Back" at bounding box center [152, 86] width 14 height 9
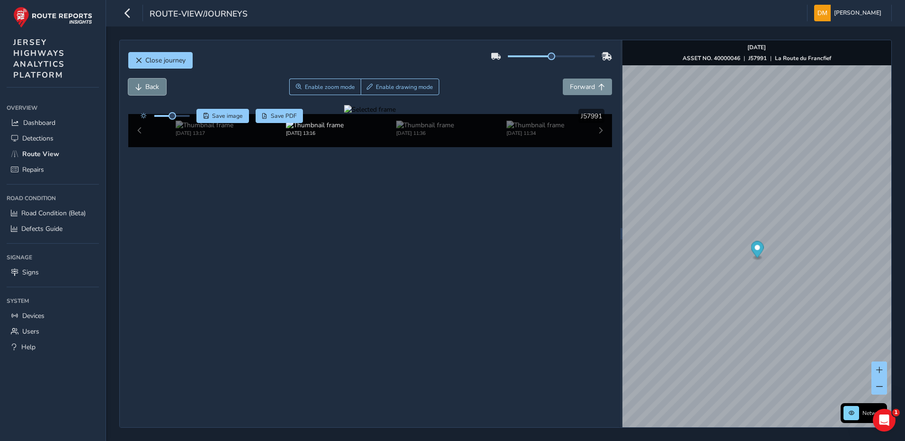
click at [147, 87] on span "Back" at bounding box center [152, 86] width 14 height 9
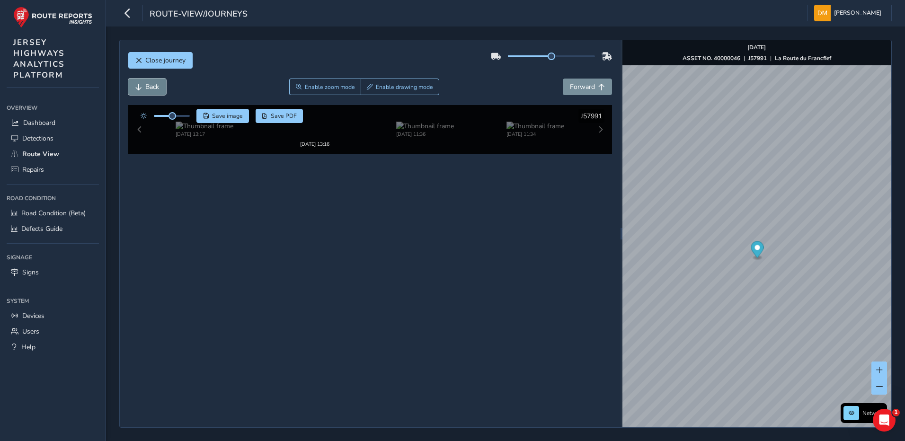
click at [147, 87] on span "Back" at bounding box center [152, 86] width 14 height 9
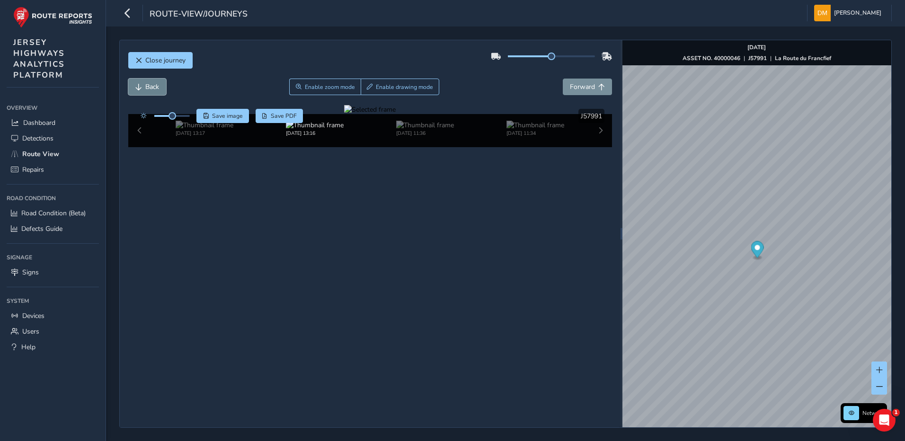
click at [147, 87] on span "Back" at bounding box center [152, 86] width 14 height 9
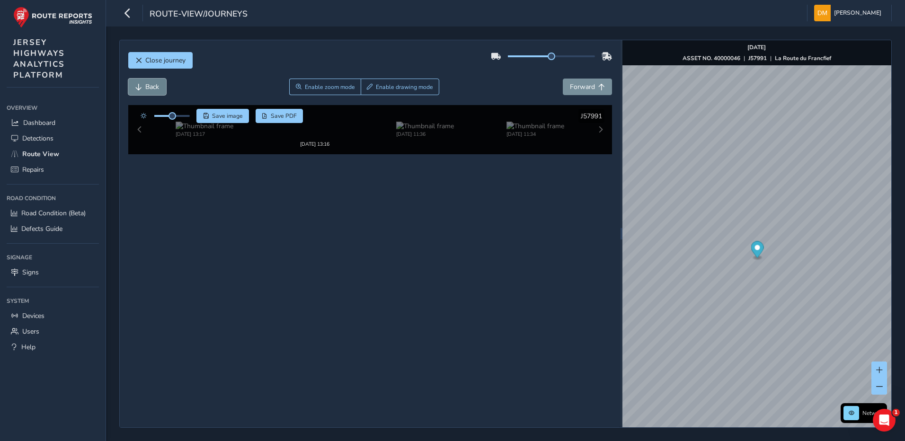
click at [147, 87] on span "Back" at bounding box center [152, 86] width 14 height 9
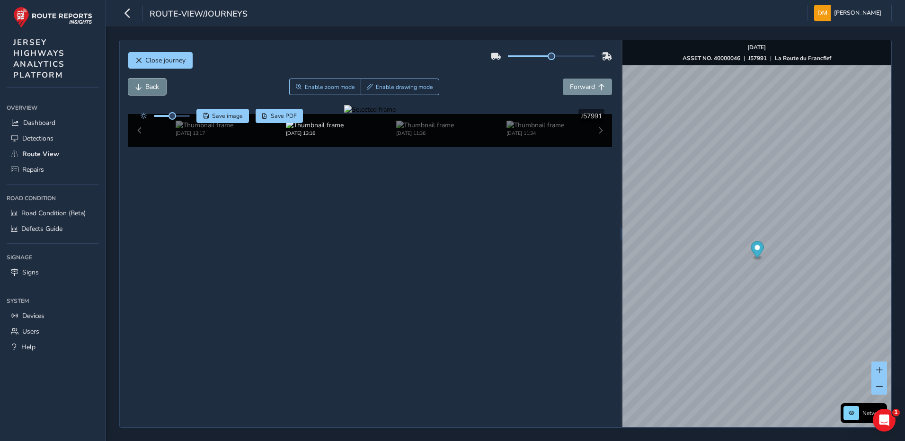
click at [147, 87] on span "Back" at bounding box center [152, 86] width 14 height 9
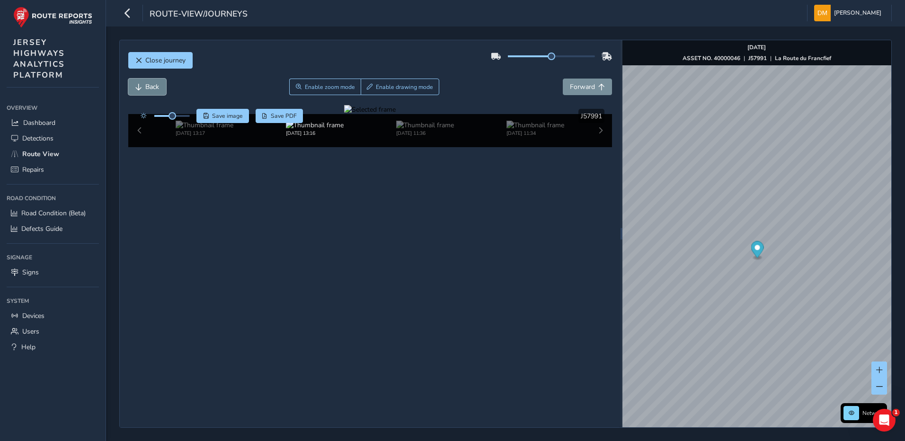
click at [147, 87] on span "Back" at bounding box center [152, 86] width 14 height 9
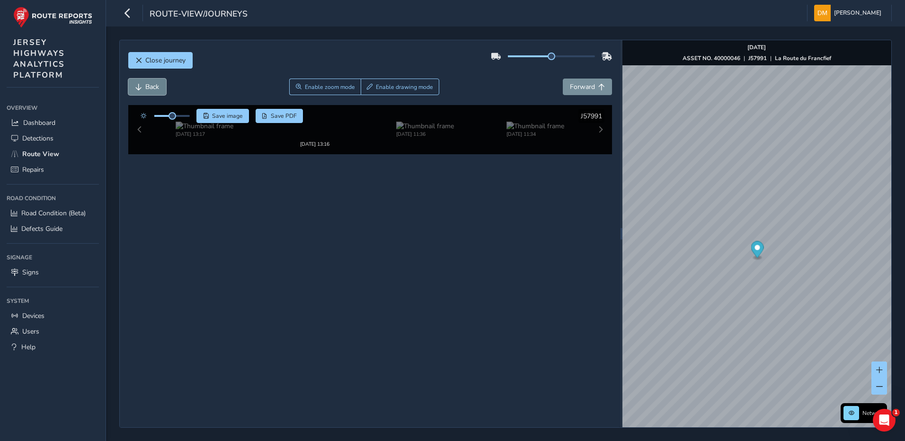
click at [147, 87] on span "Back" at bounding box center [152, 86] width 14 height 9
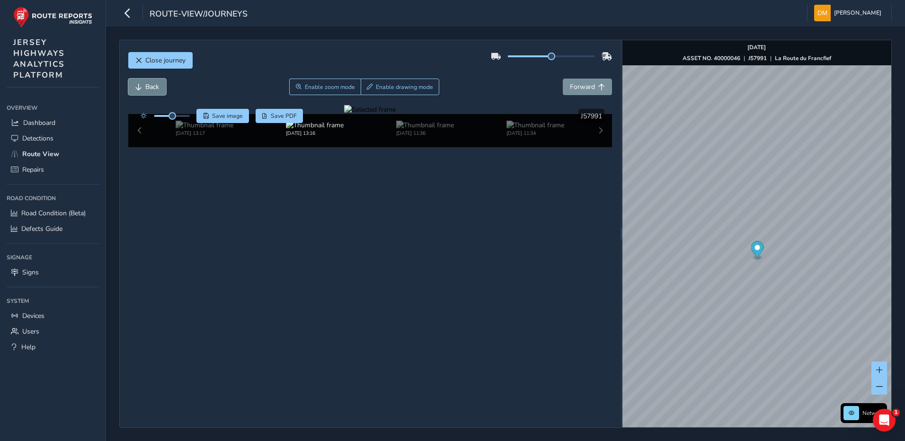
click at [147, 87] on span "Back" at bounding box center [152, 86] width 14 height 9
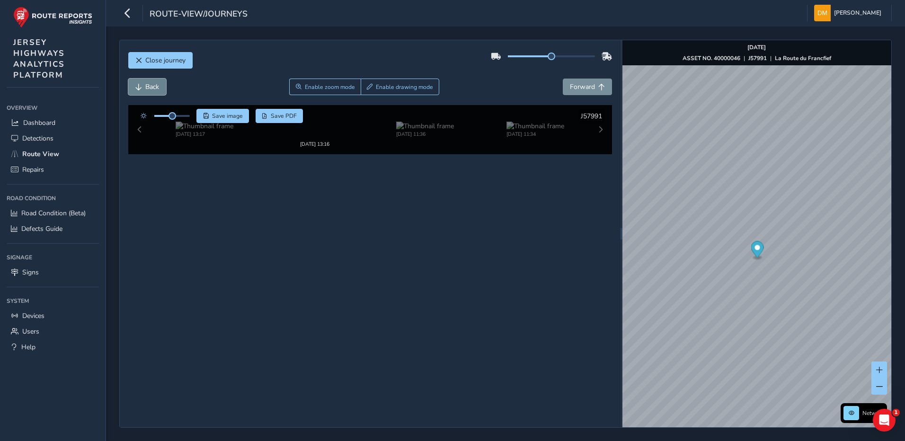
click at [147, 87] on span "Back" at bounding box center [152, 86] width 14 height 9
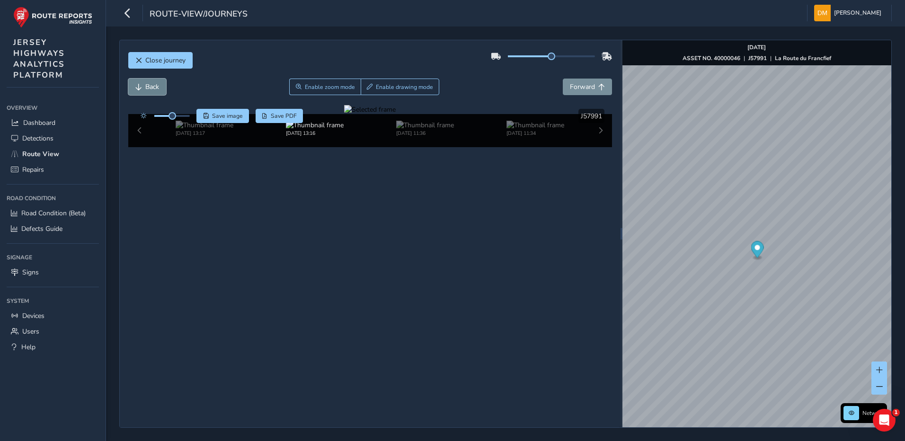
click at [147, 87] on span "Back" at bounding box center [152, 86] width 14 height 9
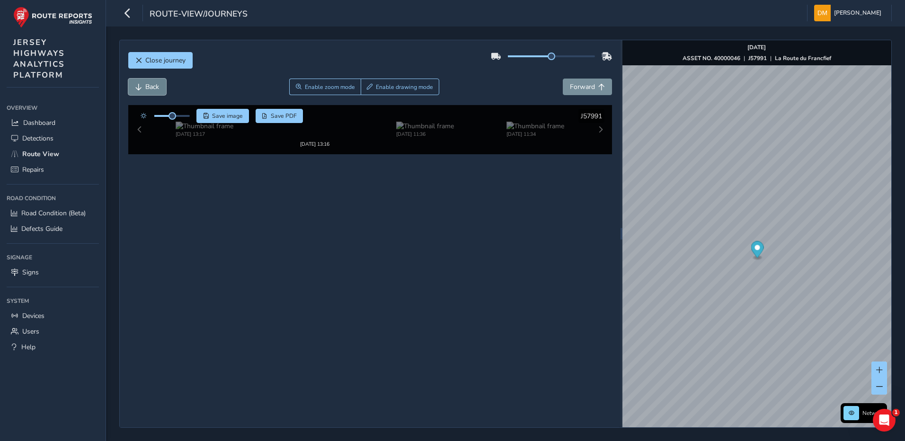
click at [147, 87] on span "Back" at bounding box center [152, 86] width 14 height 9
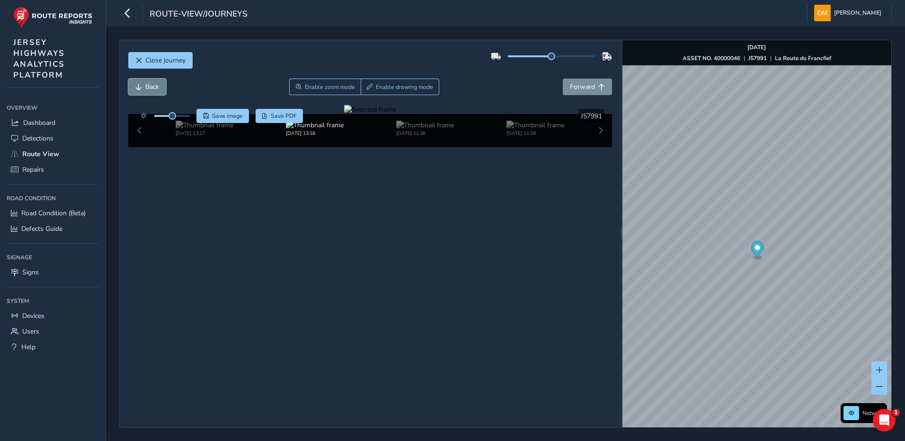
click at [147, 87] on span "Back" at bounding box center [152, 86] width 14 height 9
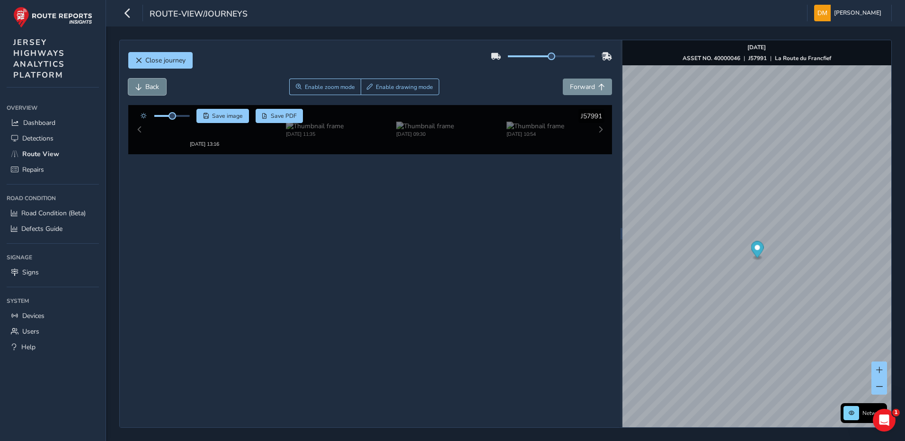
click at [147, 87] on span "Back" at bounding box center [152, 86] width 14 height 9
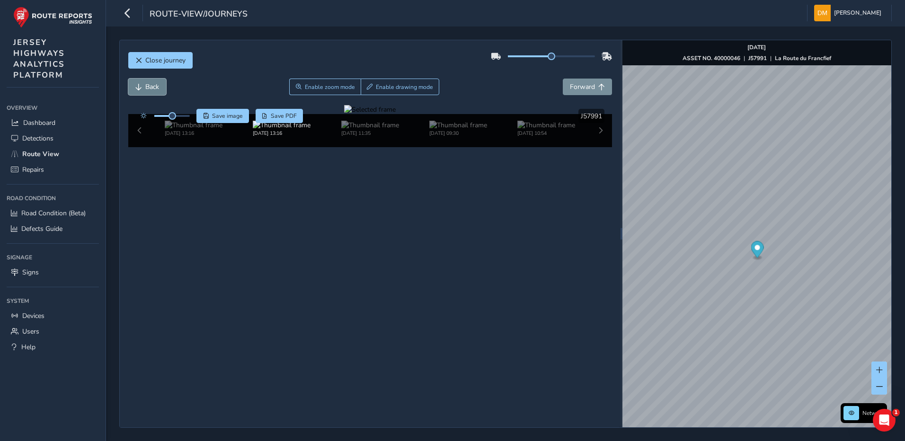
click at [147, 87] on span "Back" at bounding box center [152, 86] width 14 height 9
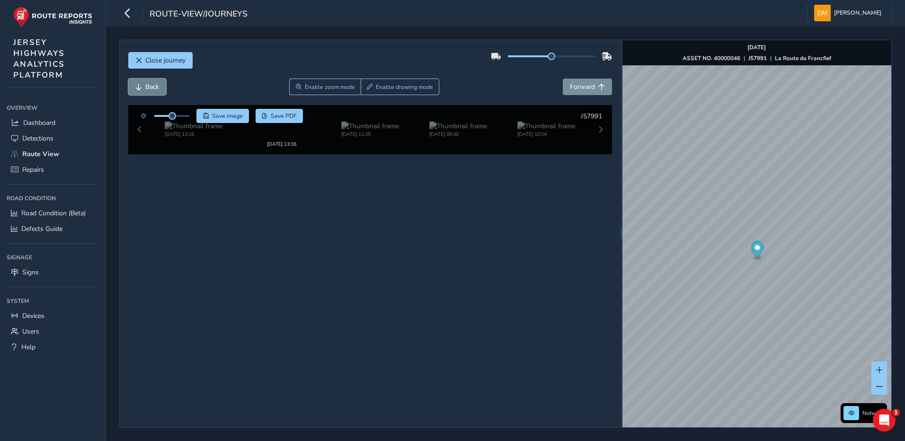
click at [147, 87] on span "Back" at bounding box center [152, 86] width 14 height 9
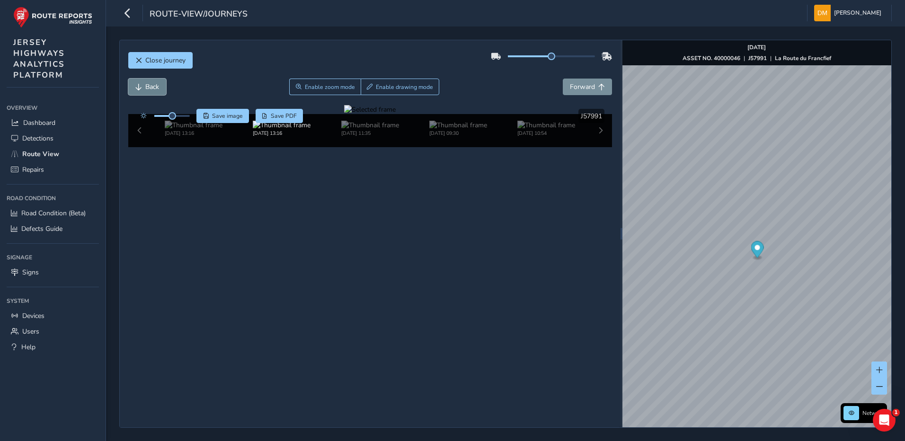
click at [147, 87] on span "Back" at bounding box center [152, 86] width 14 height 9
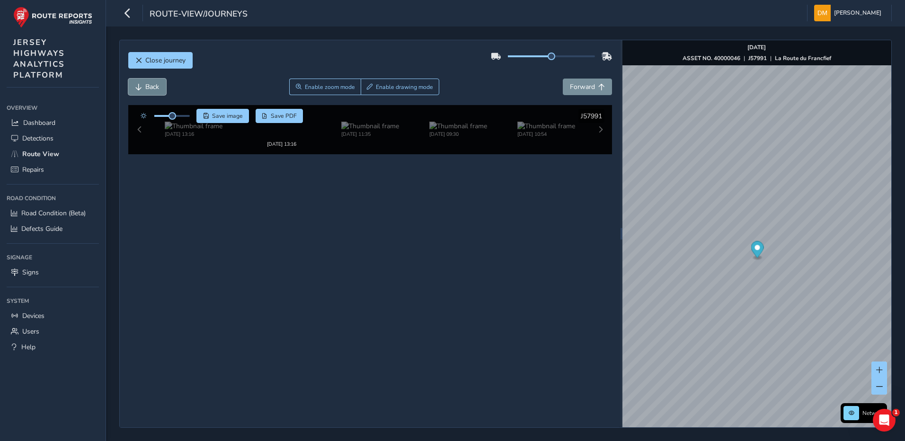
click at [147, 87] on span "Back" at bounding box center [152, 86] width 14 height 9
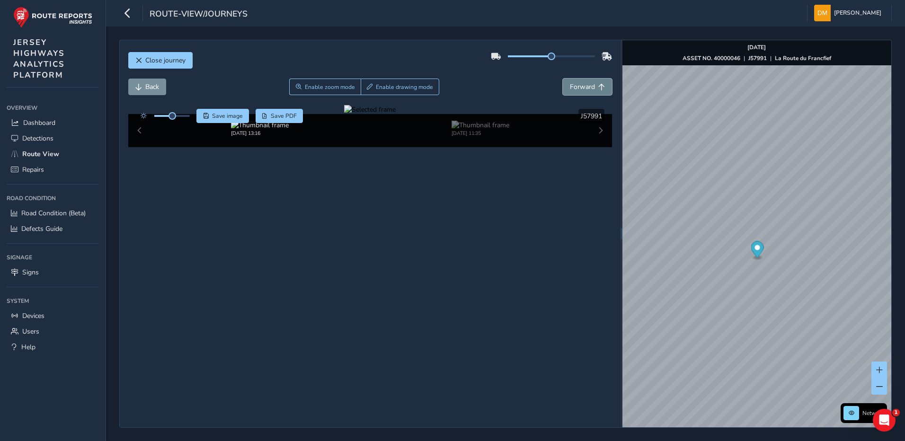
click at [586, 87] on span "Forward" at bounding box center [582, 86] width 25 height 9
click at [584, 86] on span "Forward" at bounding box center [582, 86] width 25 height 9
click at [344, 114] on div at bounding box center [370, 109] width 52 height 9
click at [353, 276] on img at bounding box center [608, 170] width 1363 height 767
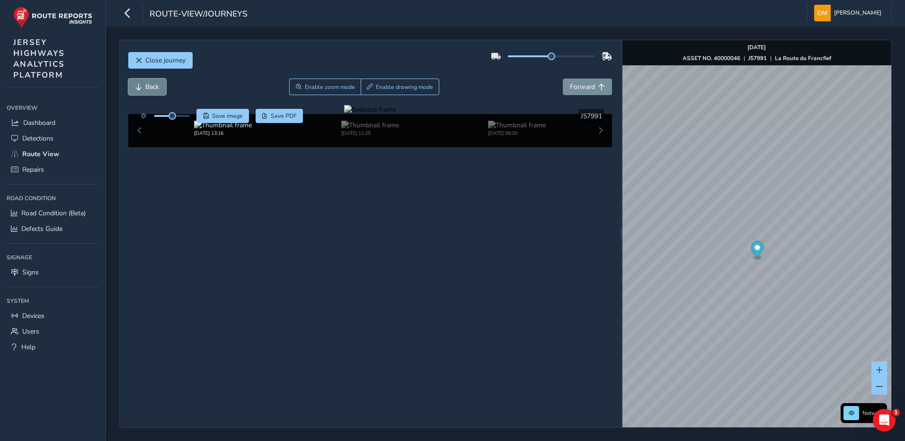
click at [163, 89] on button "Back" at bounding box center [147, 87] width 38 height 17
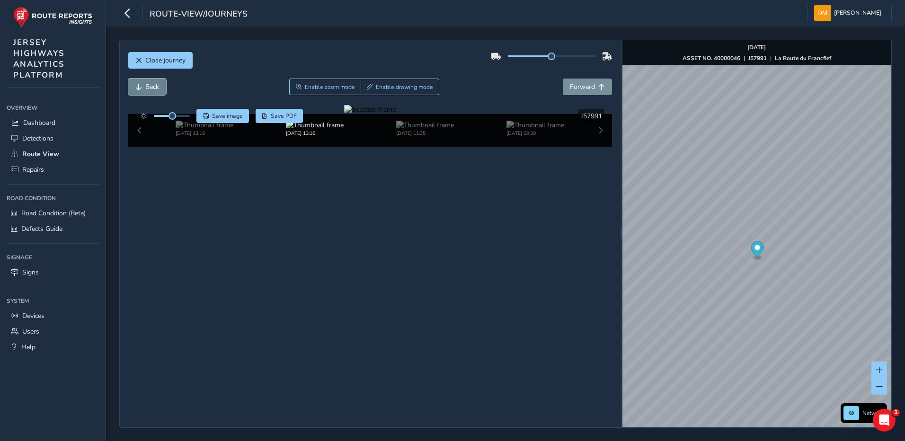
click at [163, 89] on button "Back" at bounding box center [147, 87] width 38 height 17
click at [570, 89] on span "Forward" at bounding box center [582, 86] width 25 height 9
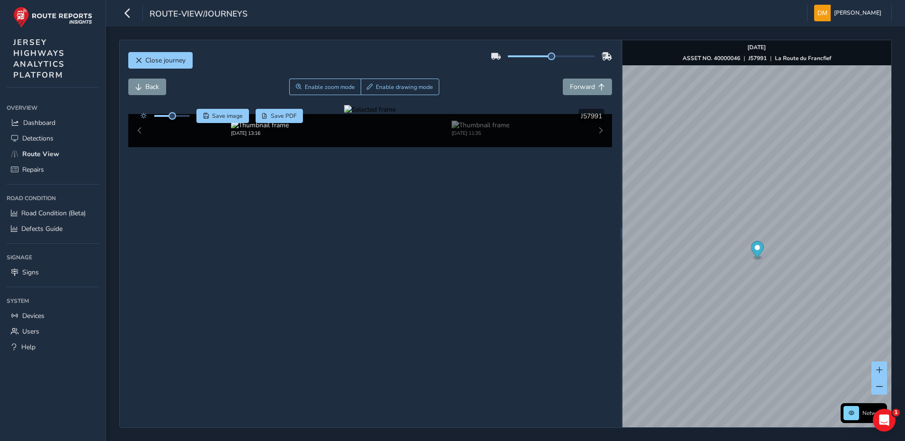
click at [376, 114] on div at bounding box center [370, 109] width 52 height 9
click at [376, 275] on img at bounding box center [564, 172] width 1363 height 767
click at [154, 90] on span "Back" at bounding box center [152, 86] width 14 height 9
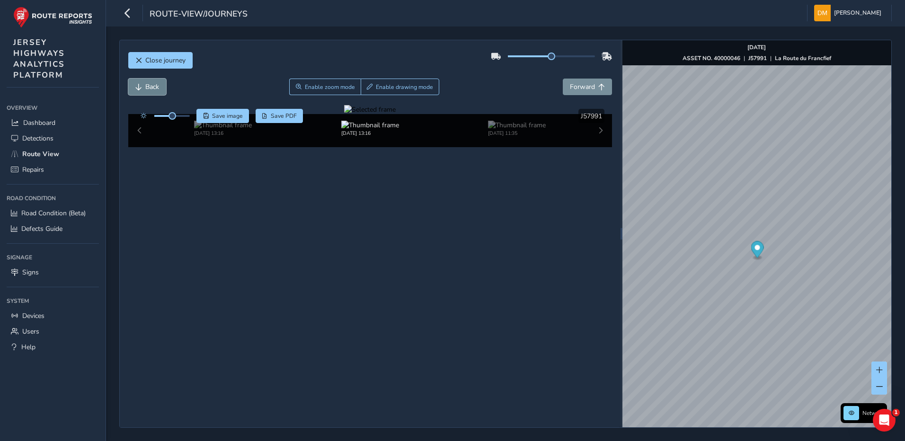
click at [154, 90] on span "Back" at bounding box center [152, 86] width 14 height 9
click at [344, 114] on div at bounding box center [370, 109] width 52 height 9
click at [283, 264] on img at bounding box center [738, 193] width 1363 height 767
click at [574, 89] on span "Forward" at bounding box center [582, 86] width 25 height 9
click at [155, 86] on span "Back" at bounding box center [152, 86] width 14 height 9
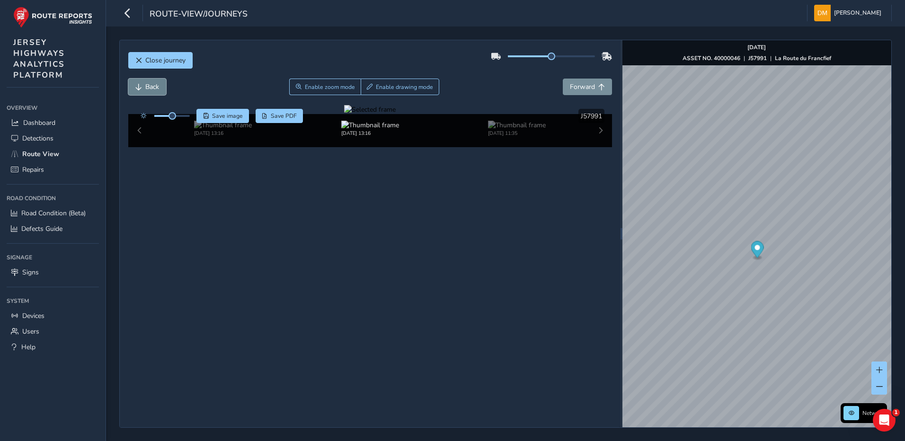
click at [155, 86] on span "Back" at bounding box center [152, 86] width 14 height 9
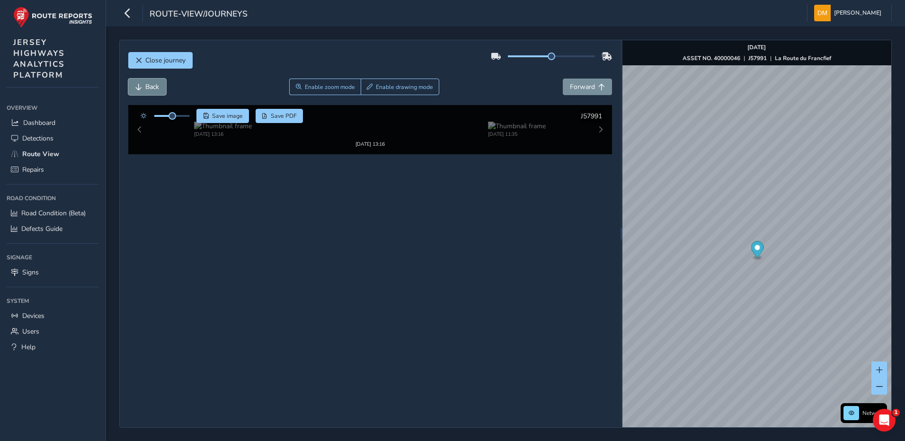
click at [155, 86] on span "Back" at bounding box center [152, 86] width 14 height 9
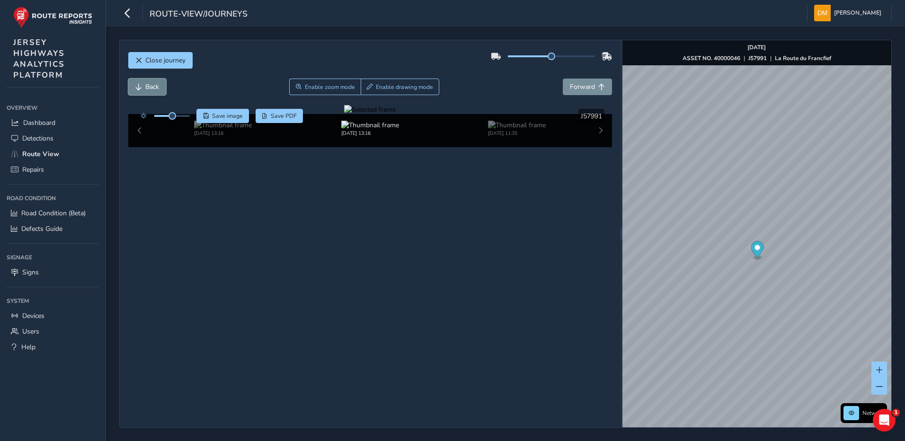
click at [155, 86] on span "Back" at bounding box center [152, 86] width 14 height 9
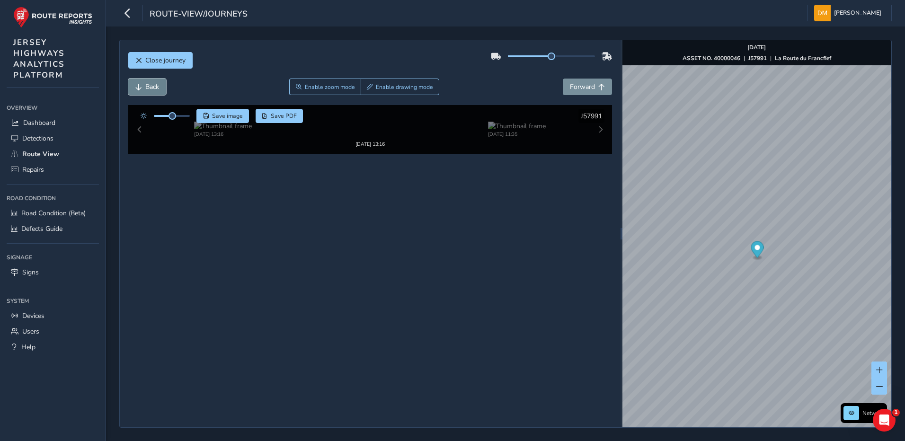
click at [155, 86] on span "Back" at bounding box center [152, 86] width 14 height 9
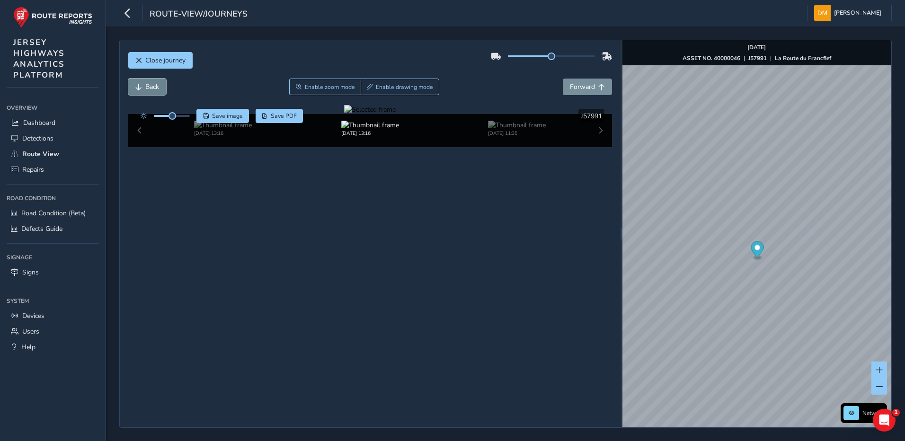
click at [153, 87] on span "Back" at bounding box center [152, 86] width 14 height 9
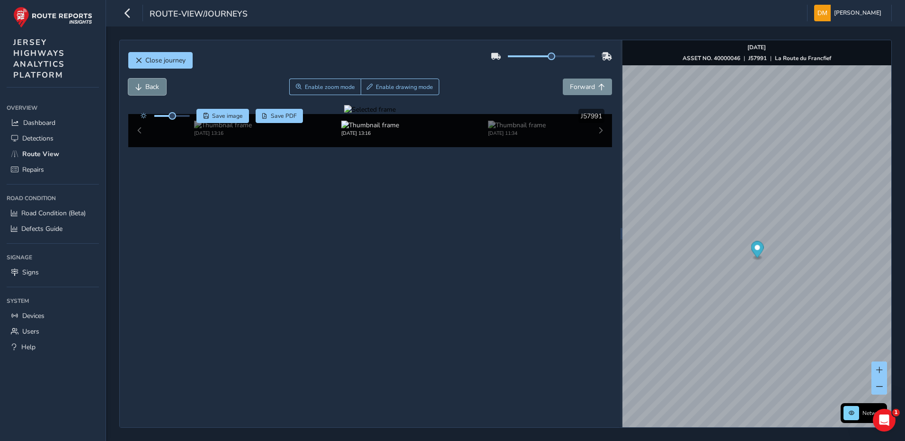
click at [153, 87] on span "Back" at bounding box center [152, 86] width 14 height 9
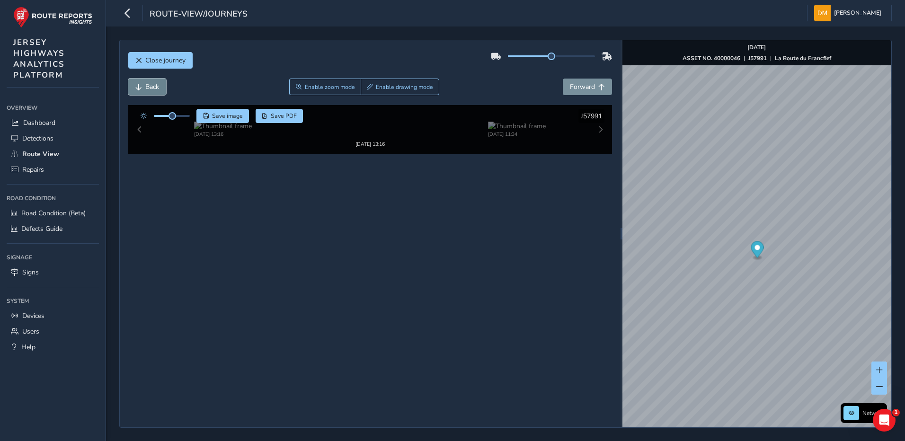
click at [153, 87] on span "Back" at bounding box center [152, 86] width 14 height 9
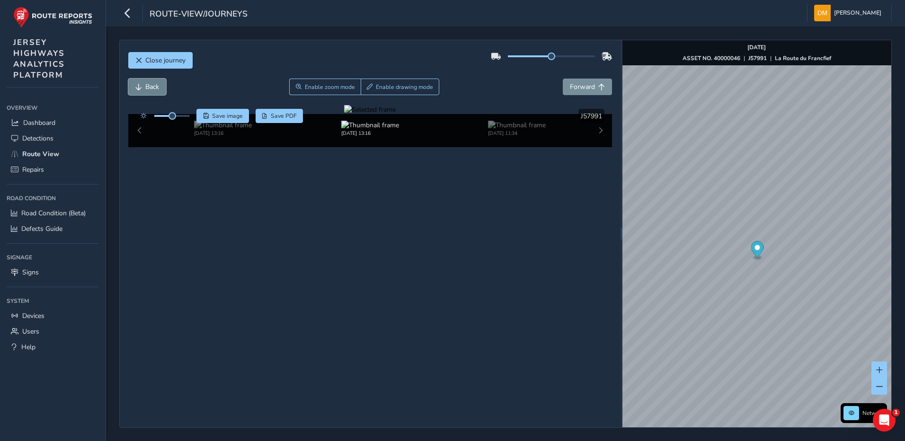
click at [153, 87] on span "Back" at bounding box center [152, 86] width 14 height 9
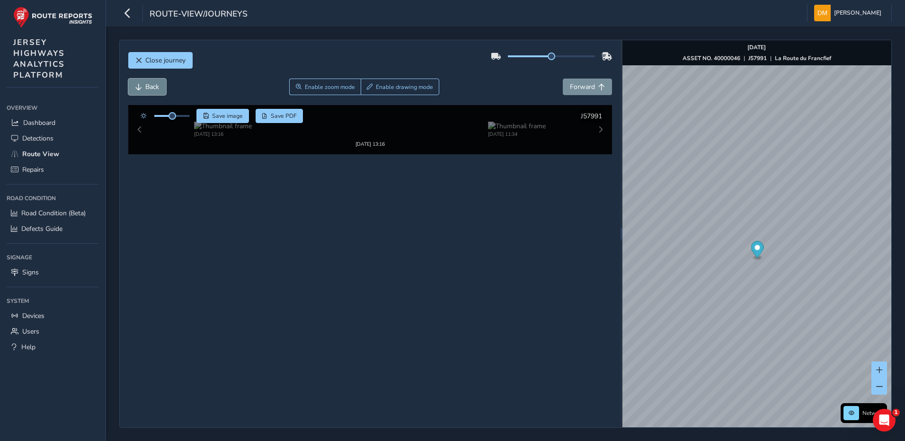
click at [153, 87] on span "Back" at bounding box center [152, 86] width 14 height 9
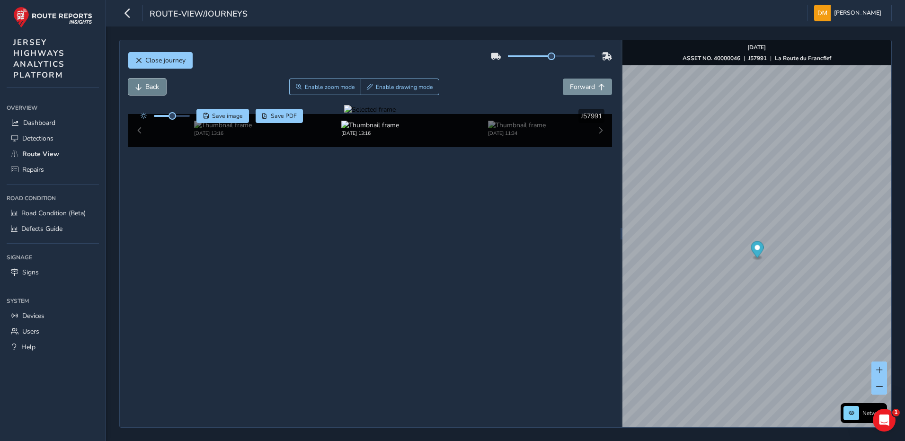
click at [153, 87] on span "Back" at bounding box center [152, 86] width 14 height 9
click at [585, 87] on span "Forward" at bounding box center [582, 86] width 25 height 9
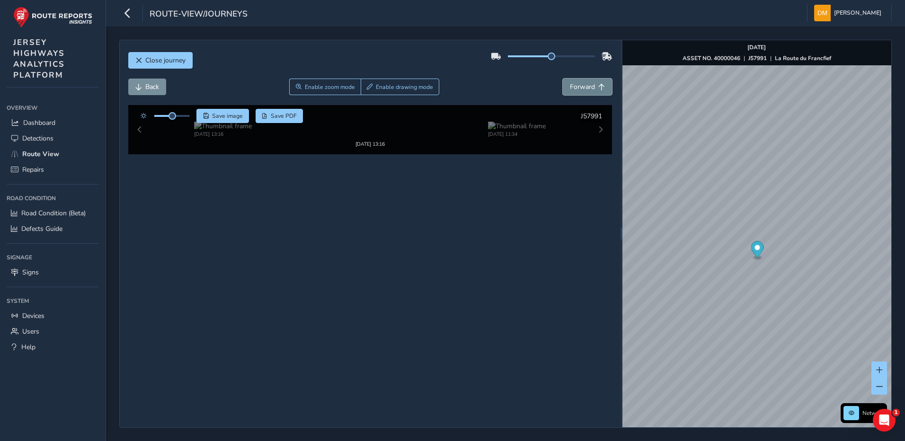
click at [585, 87] on span "Forward" at bounding box center [582, 86] width 25 height 9
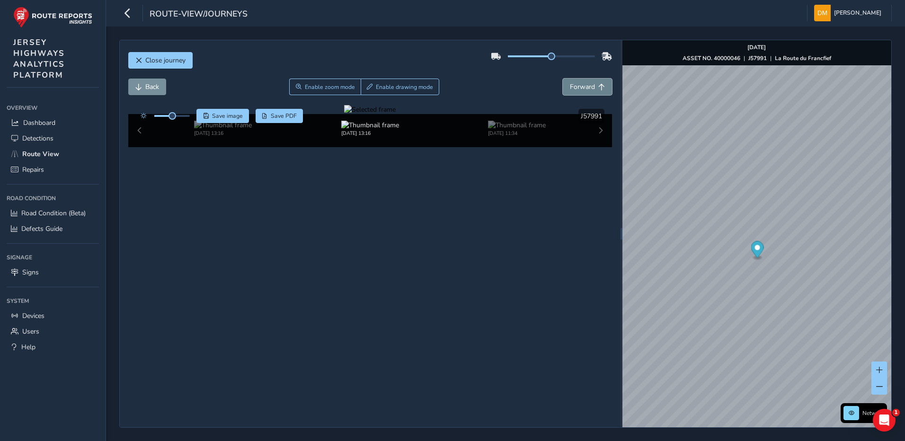
click at [585, 87] on span "Forward" at bounding box center [582, 86] width 25 height 9
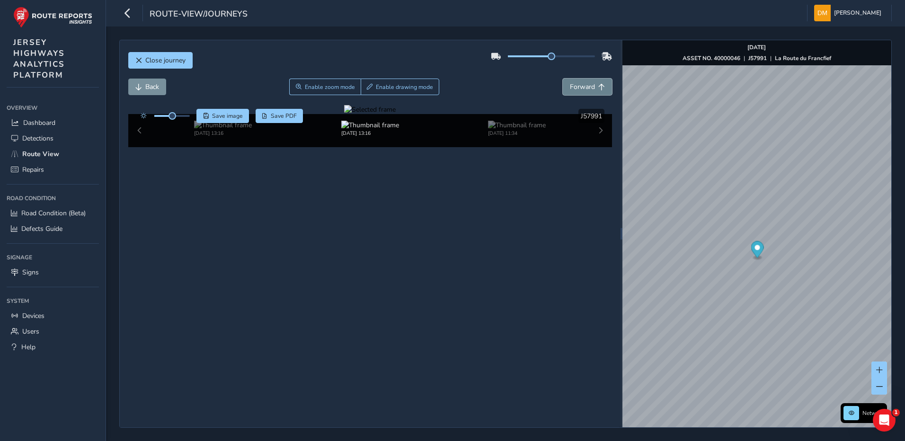
click at [585, 87] on span "Forward" at bounding box center [582, 86] width 25 height 9
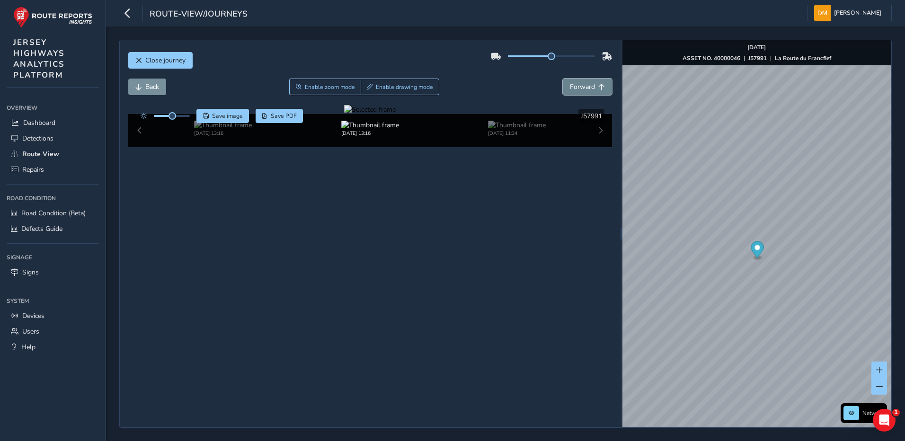
click at [585, 87] on span "Forward" at bounding box center [582, 86] width 25 height 9
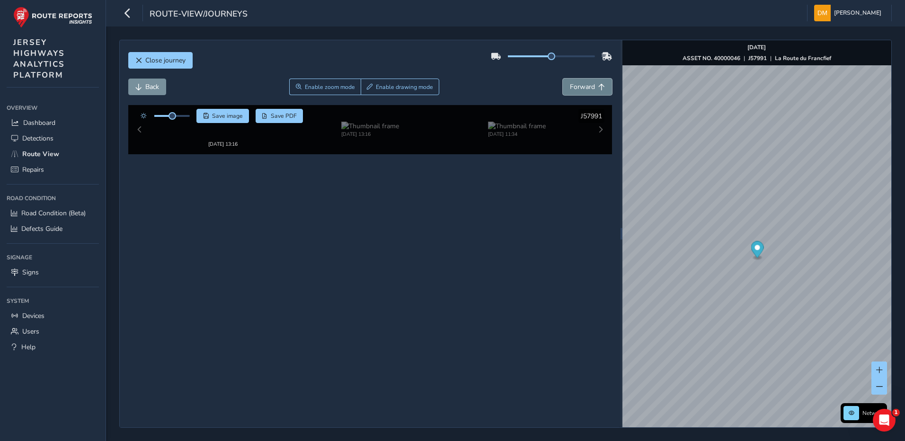
click at [585, 87] on span "Forward" at bounding box center [582, 86] width 25 height 9
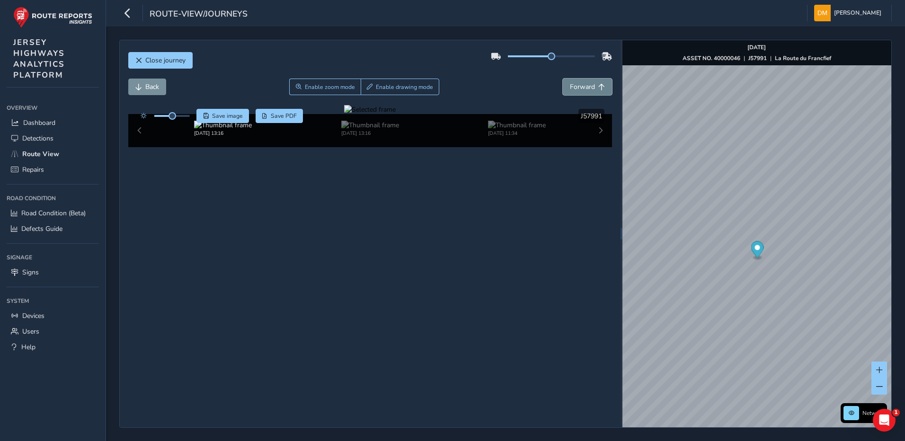
click at [585, 87] on span "Forward" at bounding box center [582, 86] width 25 height 9
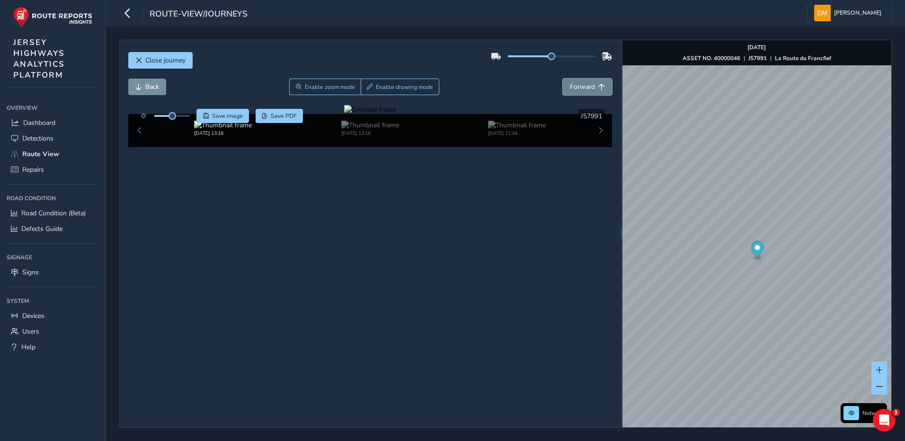
click at [585, 87] on span "Forward" at bounding box center [582, 86] width 25 height 9
drag, startPoint x: 275, startPoint y: 228, endPoint x: 425, endPoint y: 212, distance: 151.0
click at [396, 114] on div at bounding box center [370, 109] width 52 height 9
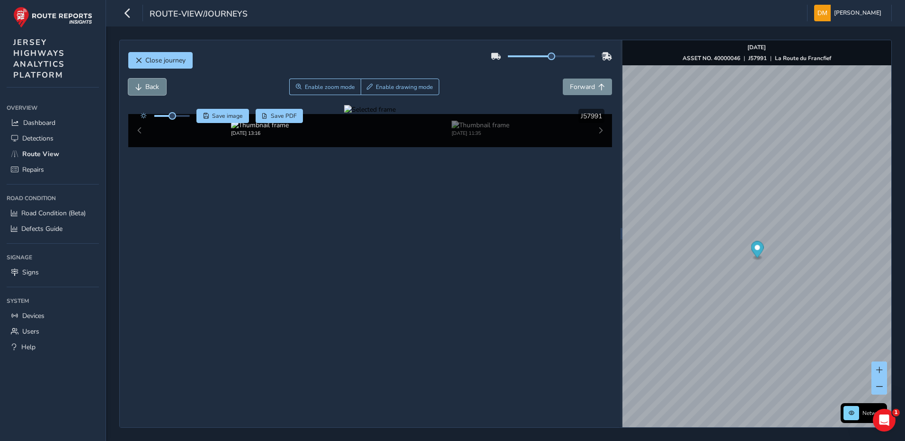
click at [159, 81] on button "Back" at bounding box center [147, 87] width 38 height 17
click at [158, 81] on button "Back" at bounding box center [147, 87] width 38 height 17
click at [344, 114] on div at bounding box center [370, 109] width 52 height 9
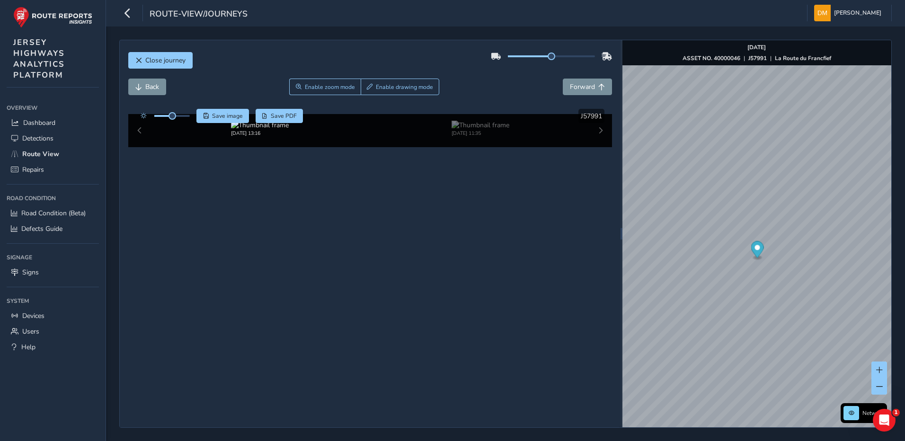
click at [296, 274] on img at bounding box center [713, 174] width 1363 height 767
click at [905, 348] on html "route-view/journeys [PERSON_NAME] Colour Scheme: Dark Dim Light Logout Close jo…" at bounding box center [452, 220] width 905 height 441
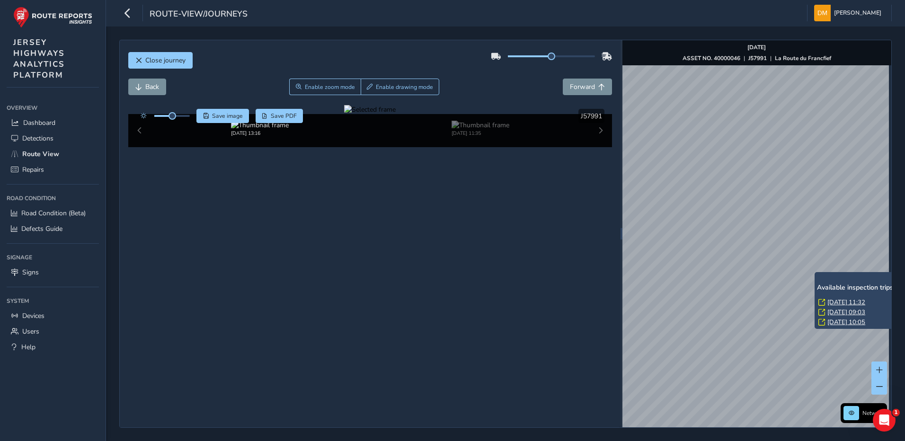
click at [841, 300] on link "[DATE] 11:32" at bounding box center [846, 302] width 38 height 9
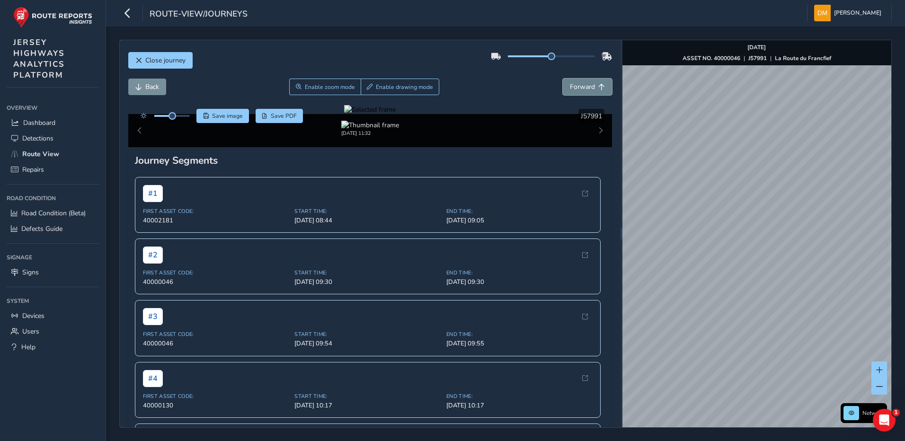
click at [570, 86] on span "Forward" at bounding box center [582, 86] width 25 height 9
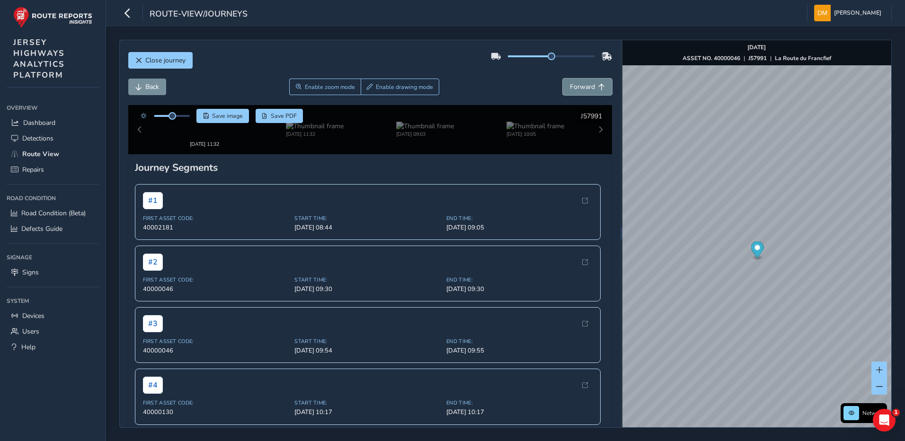
click at [570, 86] on span "Forward" at bounding box center [582, 86] width 25 height 9
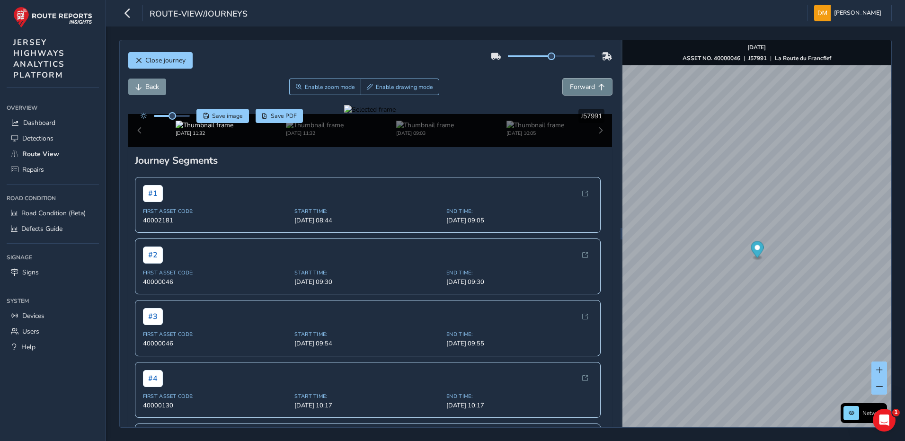
click at [570, 86] on span "Forward" at bounding box center [582, 86] width 25 height 9
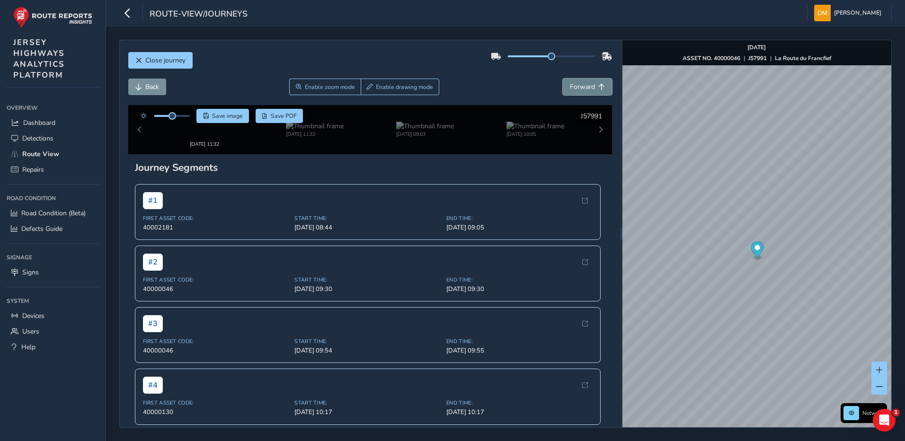
click at [570, 86] on span "Forward" at bounding box center [582, 86] width 25 height 9
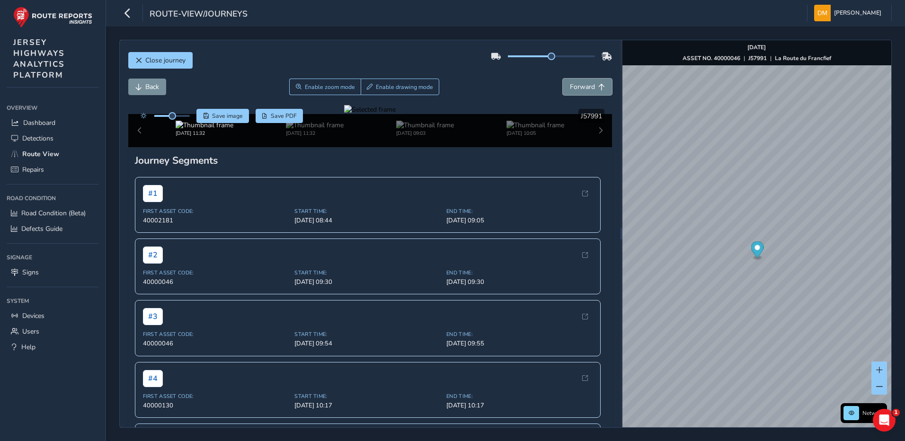
click at [570, 86] on span "Forward" at bounding box center [582, 86] width 25 height 9
click at [153, 88] on span "Back" at bounding box center [152, 86] width 14 height 9
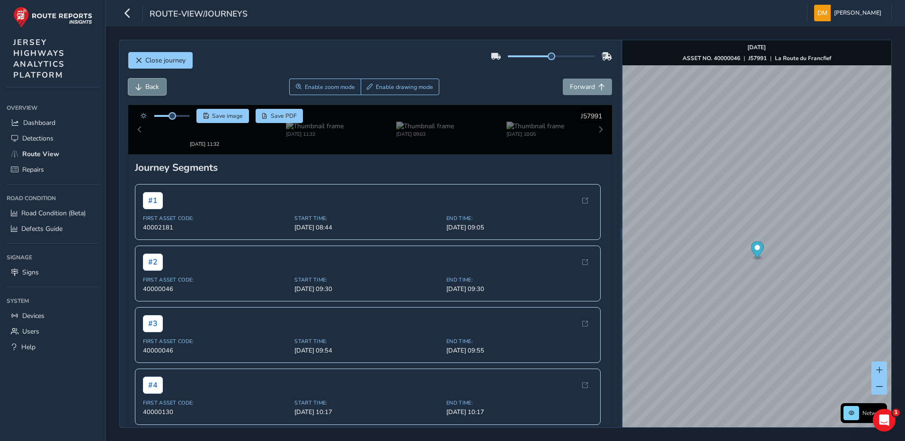
click at [153, 88] on span "Back" at bounding box center [152, 86] width 14 height 9
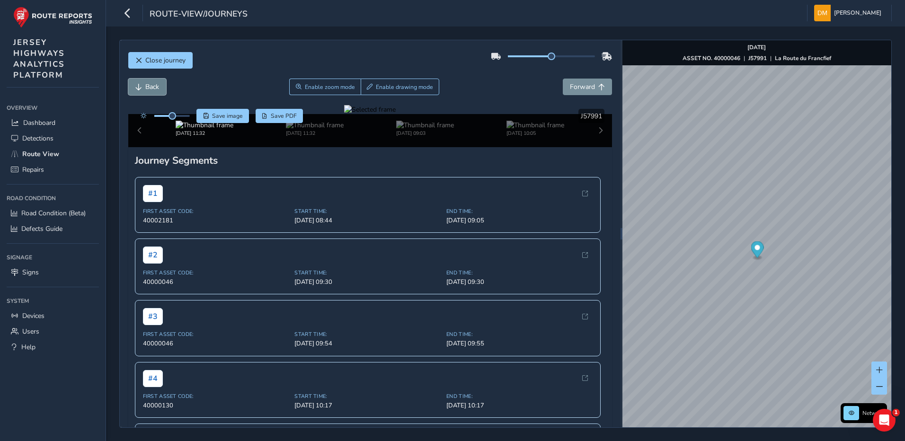
click at [153, 88] on span "Back" at bounding box center [152, 86] width 14 height 9
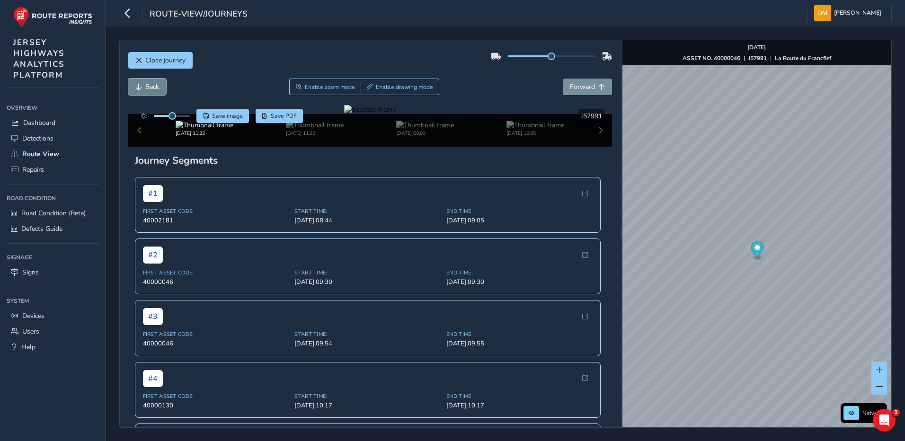
click at [153, 88] on span "Back" at bounding box center [152, 86] width 14 height 9
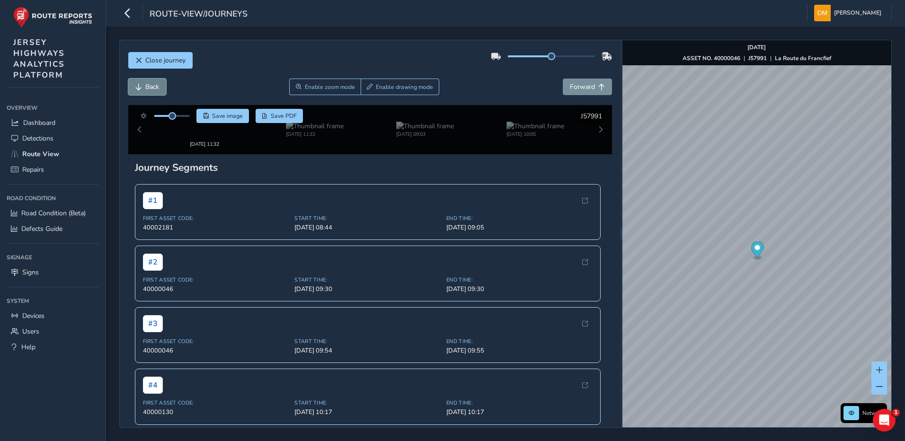
click at [153, 88] on span "Back" at bounding box center [152, 86] width 14 height 9
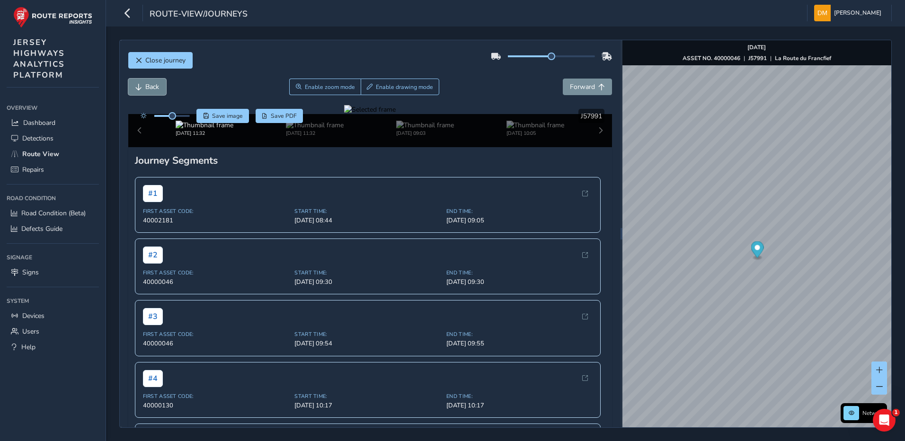
click at [153, 88] on span "Back" at bounding box center [152, 86] width 14 height 9
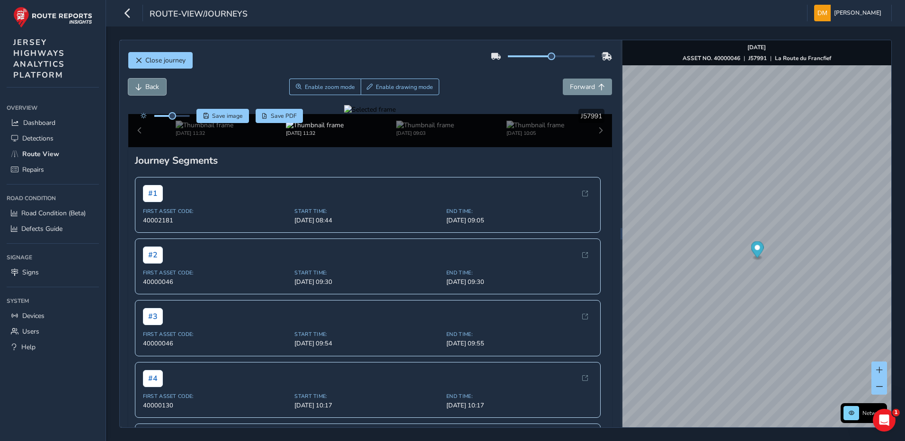
click at [153, 88] on span "Back" at bounding box center [152, 86] width 14 height 9
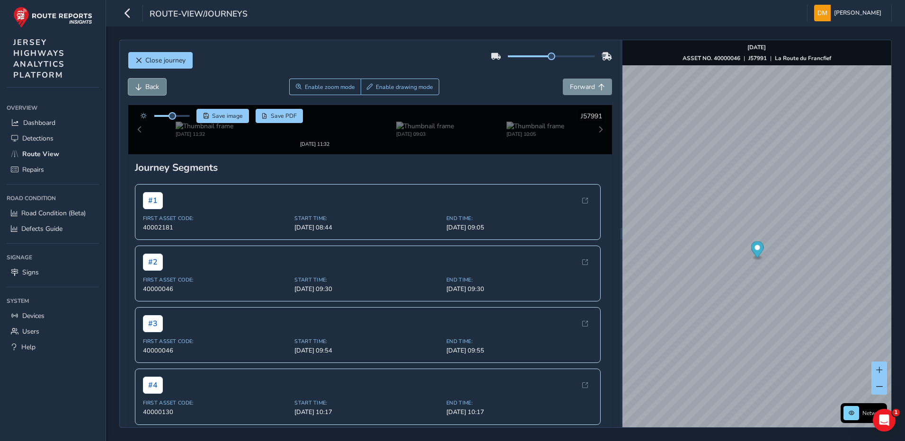
click at [153, 88] on span "Back" at bounding box center [152, 86] width 14 height 9
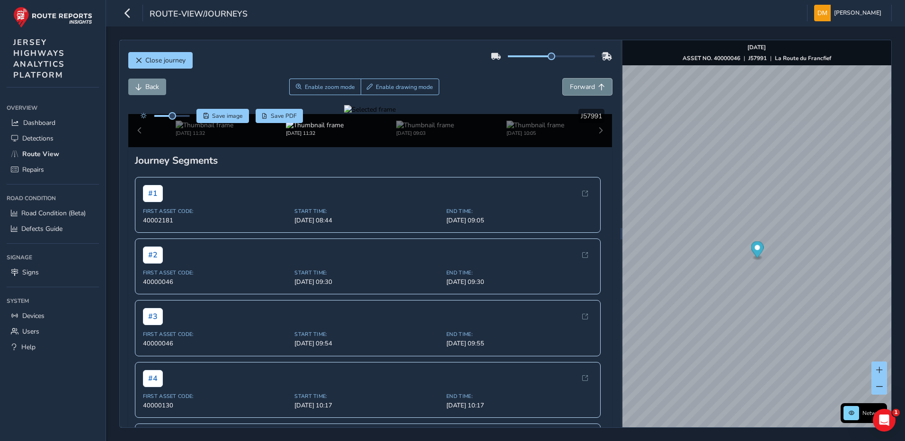
click at [573, 87] on span "Forward" at bounding box center [582, 86] width 25 height 9
click at [156, 82] on button "Back" at bounding box center [147, 87] width 38 height 17
click at [396, 114] on div at bounding box center [370, 109] width 52 height 9
click at [499, 276] on img at bounding box center [336, 170] width 1363 height 767
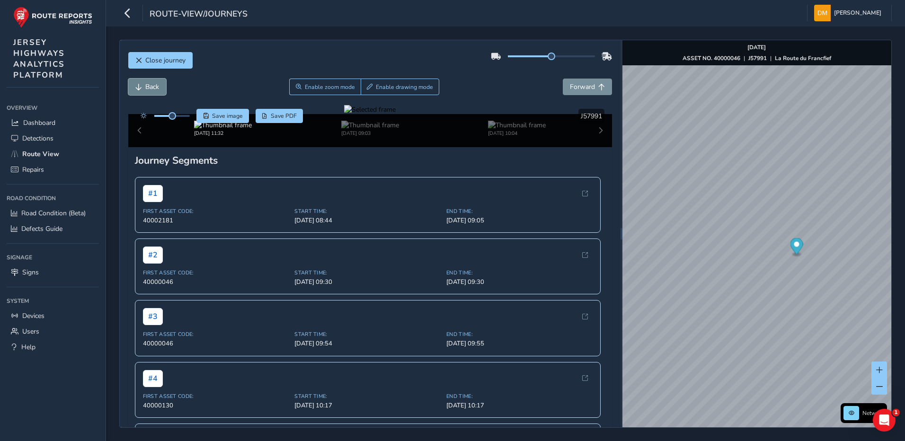
click at [138, 90] on span "Back" at bounding box center [138, 87] width 7 height 7
click at [139, 90] on span "Back" at bounding box center [138, 87] width 7 height 7
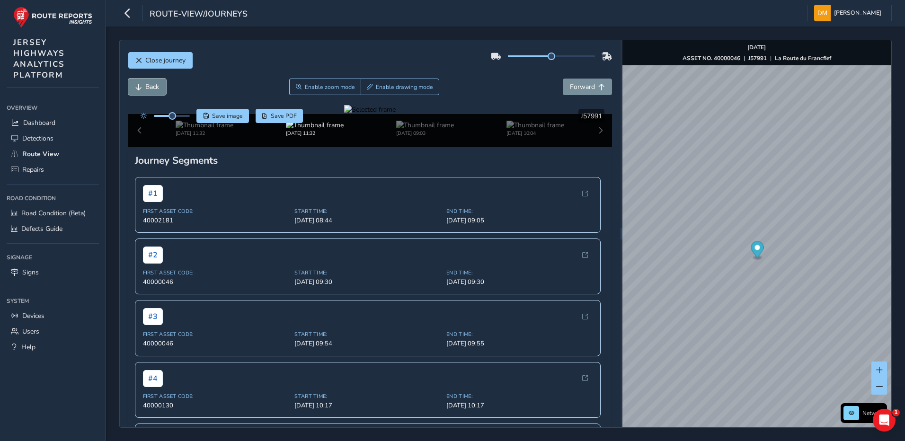
click at [139, 90] on span "Back" at bounding box center [138, 87] width 7 height 7
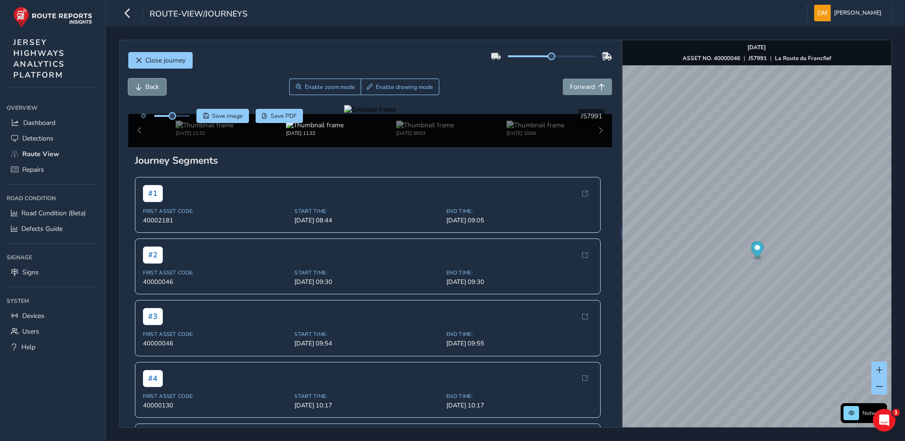
click at [139, 90] on span "Back" at bounding box center [138, 87] width 7 height 7
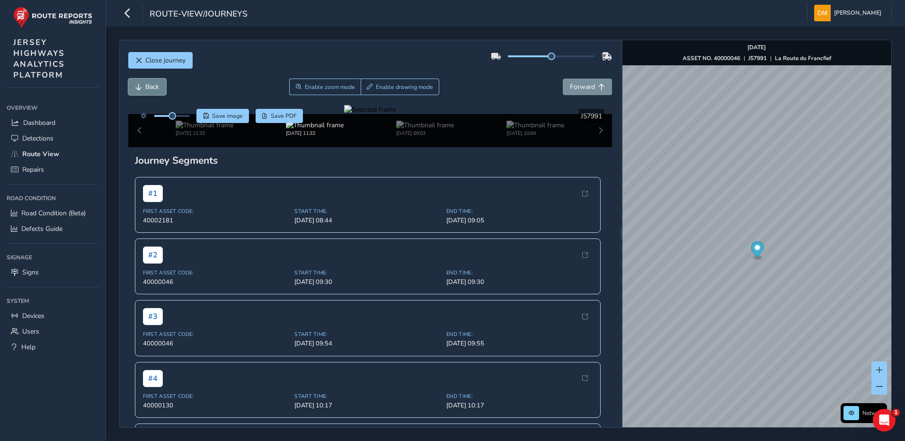
click at [139, 90] on span "Back" at bounding box center [138, 87] width 7 height 7
click at [598, 88] on span "Forward" at bounding box center [601, 87] width 7 height 7
click at [344, 114] on div at bounding box center [370, 109] width 52 height 9
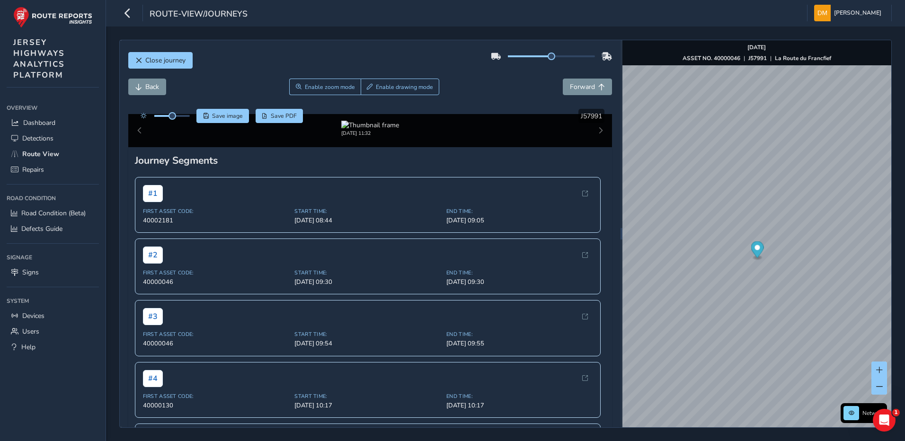
click at [344, 291] on img at bounding box center [625, 143] width 1363 height 767
drag, startPoint x: 174, startPoint y: 114, endPoint x: 203, endPoint y: 116, distance: 29.0
click at [203, 116] on div "Save image Save PDF" at bounding box center [220, 116] width 168 height 14
click at [145, 89] on span "Back" at bounding box center [152, 86] width 14 height 9
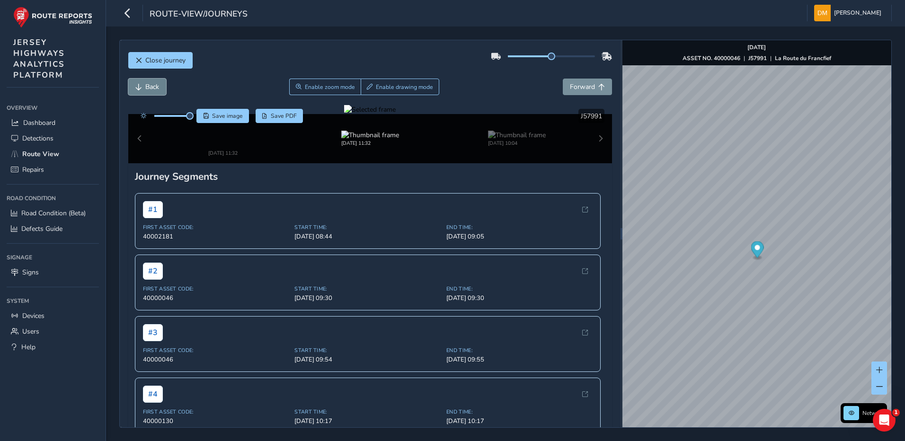
click at [145, 89] on span "Back" at bounding box center [152, 86] width 14 height 9
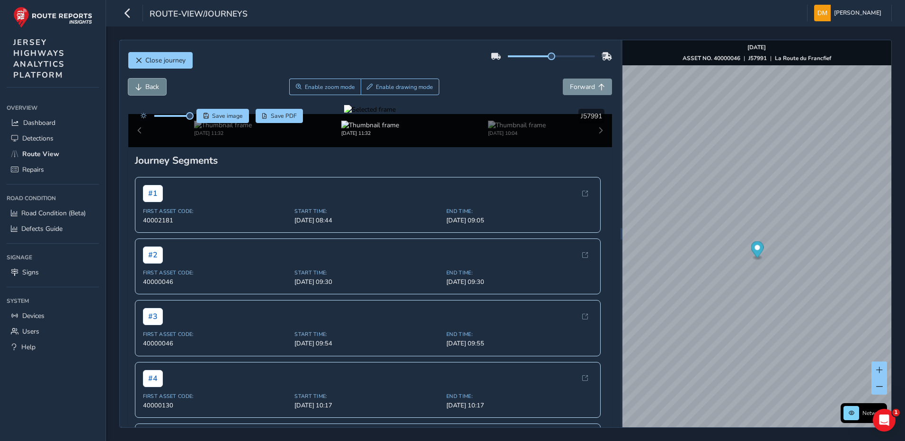
click at [145, 89] on span "Back" at bounding box center [152, 86] width 14 height 9
click at [396, 114] on div at bounding box center [370, 109] width 52 height 9
click at [422, 286] on img at bounding box center [478, 152] width 1363 height 767
click at [581, 85] on span "Forward" at bounding box center [582, 86] width 25 height 9
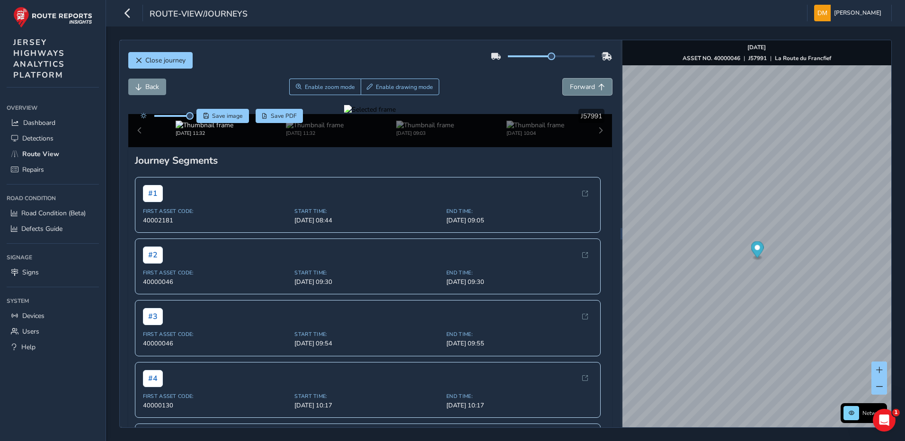
click at [581, 85] on span "Forward" at bounding box center [582, 86] width 25 height 9
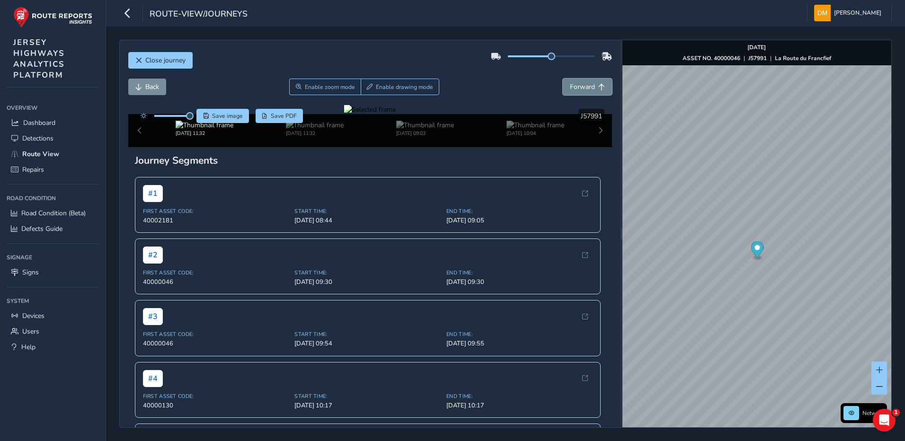
click at [581, 85] on span "Forward" at bounding box center [582, 86] width 25 height 9
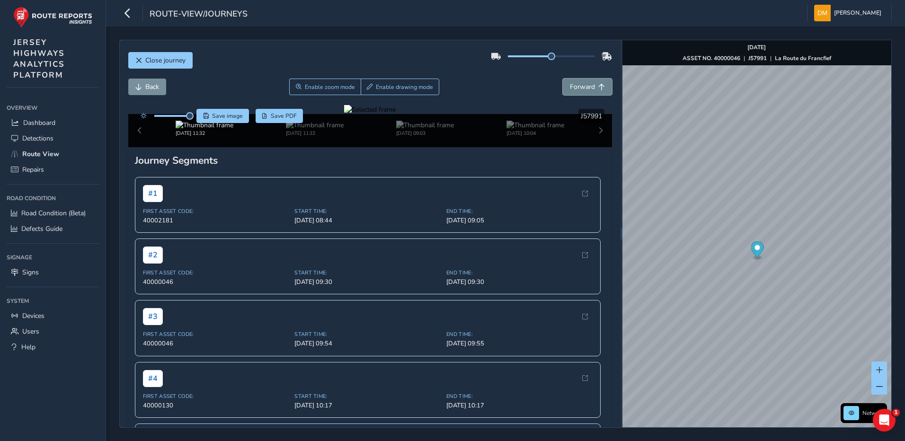
click at [581, 85] on span "Forward" at bounding box center [582, 86] width 25 height 9
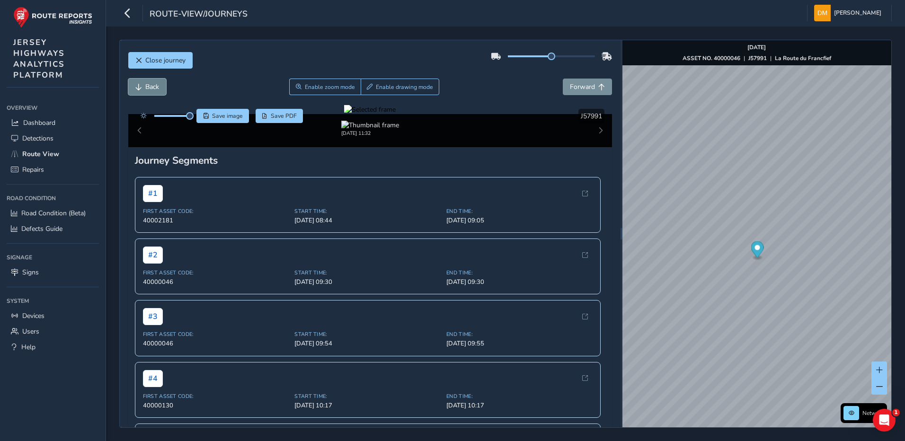
click at [152, 88] on span "Back" at bounding box center [152, 86] width 14 height 9
drag, startPoint x: 193, startPoint y: 116, endPoint x: 166, endPoint y: 117, distance: 27.5
click at [166, 117] on span at bounding box center [166, 116] width 8 height 8
click at [161, 92] on button "Back" at bounding box center [147, 87] width 38 height 17
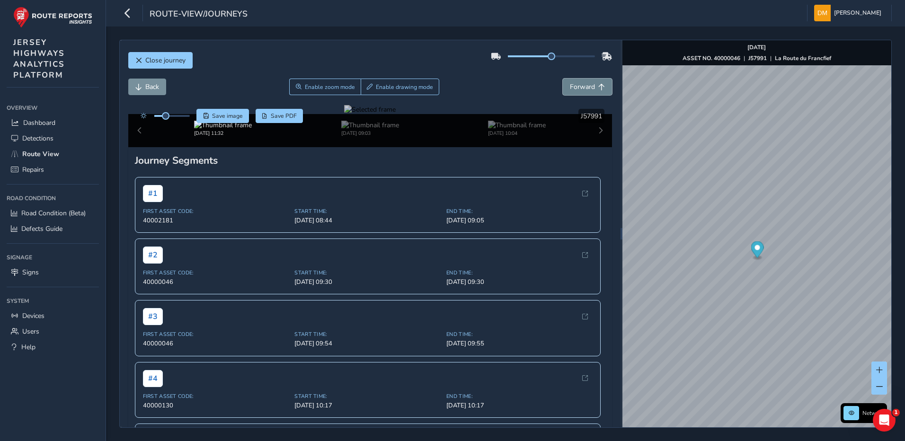
click at [577, 88] on span "Forward" at bounding box center [582, 86] width 25 height 9
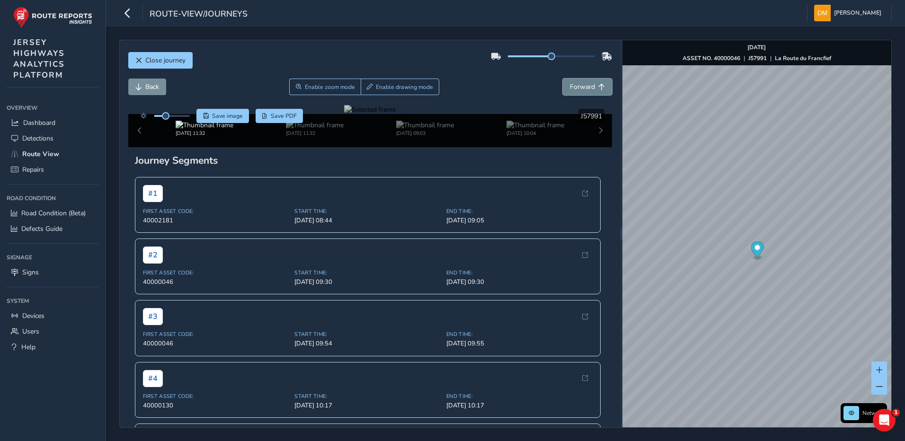
click at [577, 88] on span "Forward" at bounding box center [582, 86] width 25 height 9
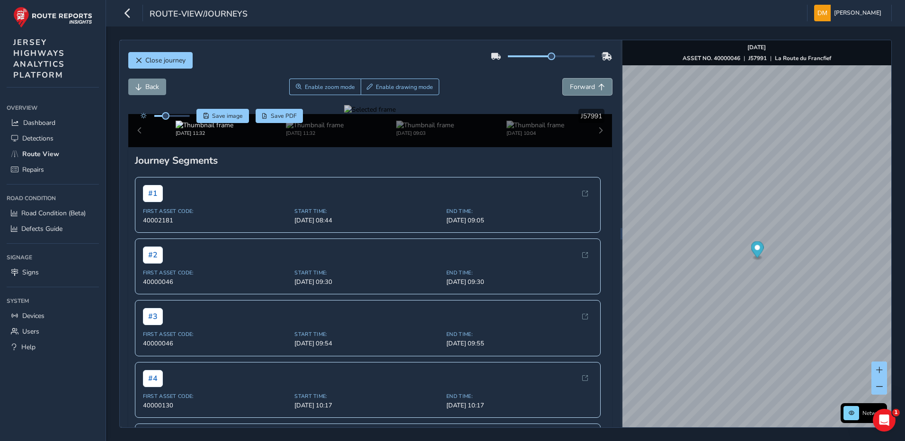
click at [577, 88] on span "Forward" at bounding box center [582, 86] width 25 height 9
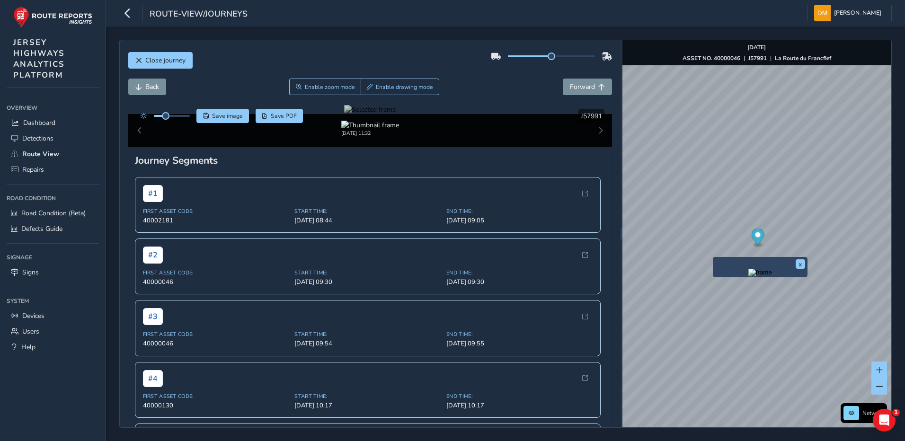
click at [748, 276] on img "Preview frame" at bounding box center [760, 273] width 24 height 8
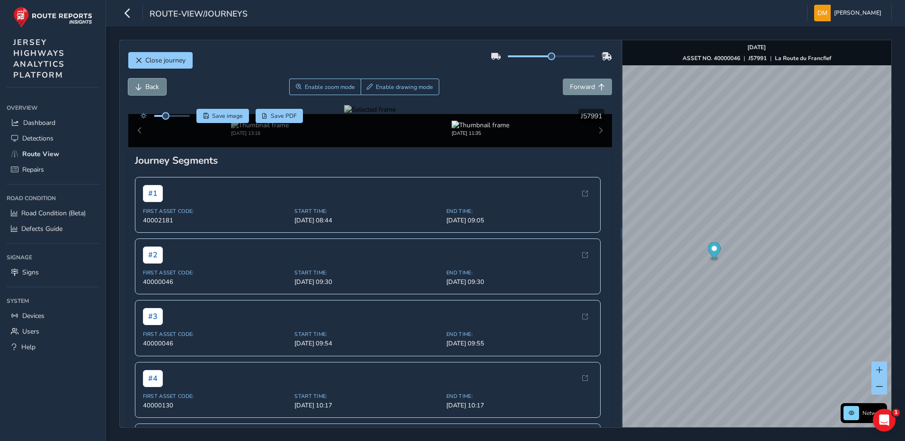
click at [157, 88] on span "Back" at bounding box center [152, 86] width 14 height 9
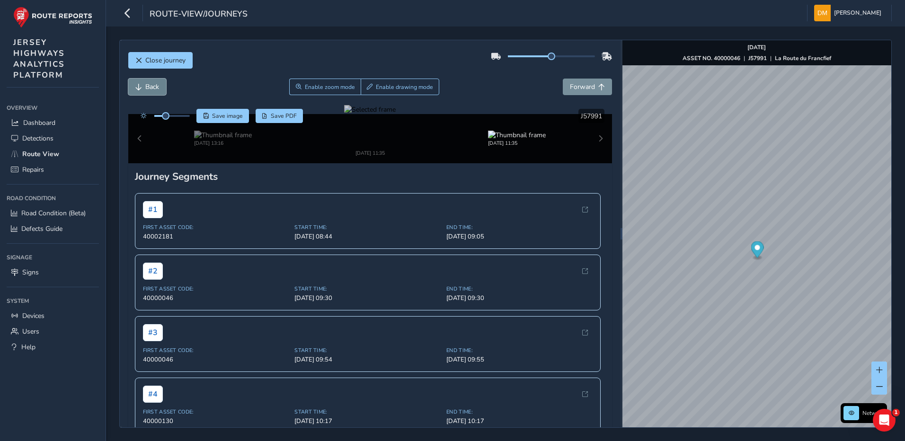
click at [157, 88] on span "Back" at bounding box center [152, 86] width 14 height 9
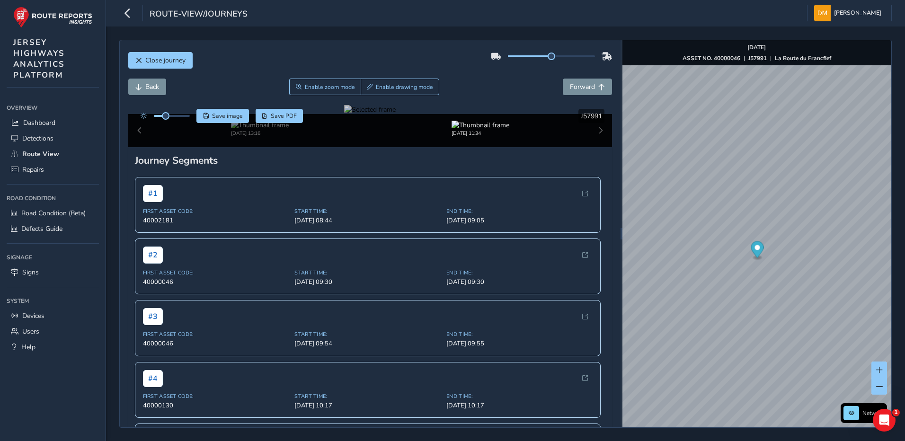
click at [346, 114] on div at bounding box center [370, 109] width 52 height 9
click at [346, 302] on img at bounding box center [619, 123] width 1363 height 767
